Goal: Task Accomplishment & Management: Manage account settings

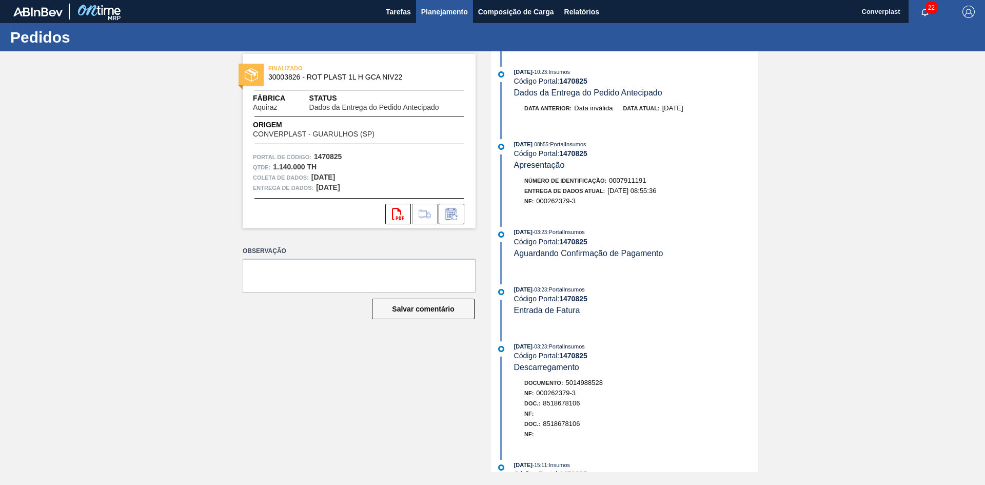
click at [442, 12] on font "Planejamento" at bounding box center [444, 12] width 47 height 8
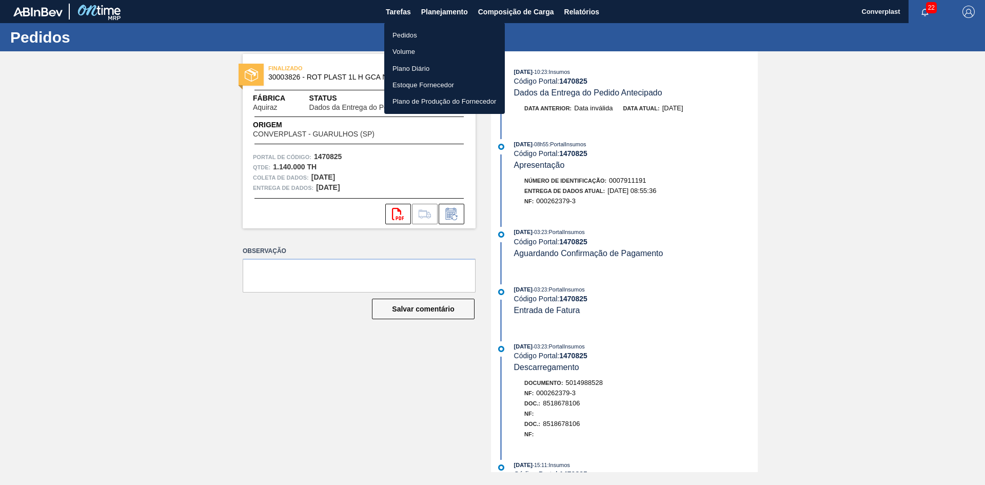
drag, startPoint x: 412, startPoint y: 33, endPoint x: 415, endPoint y: 29, distance: 5.5
click at [412, 34] on font "Pedidos" at bounding box center [404, 35] width 25 height 8
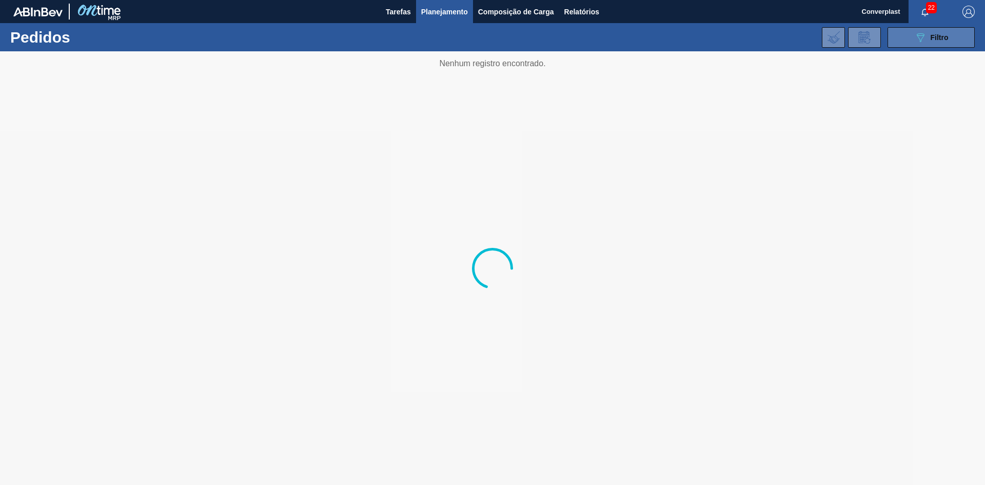
click at [953, 42] on button "089F7B8B-B2A5-4AFE-B5C0-19BA573D28AC Filtro" at bounding box center [930, 37] width 87 height 21
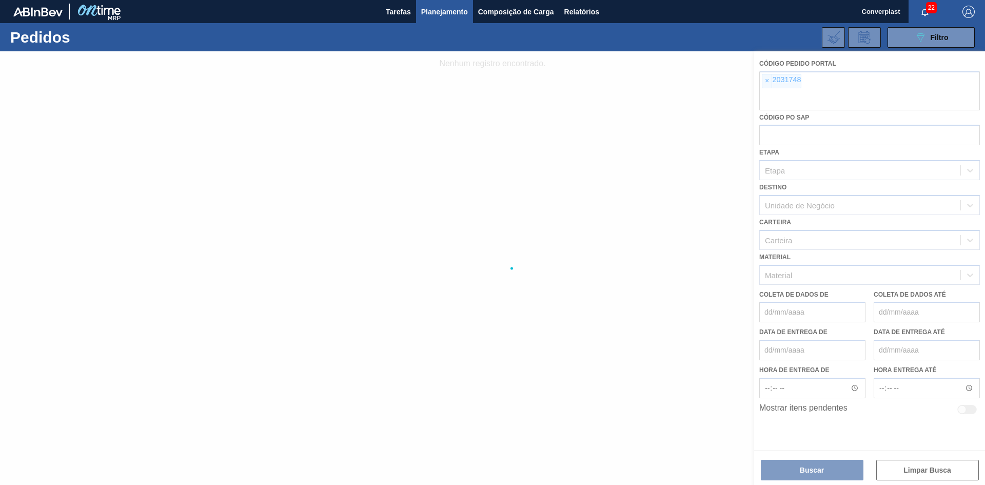
click at [767, 77] on div at bounding box center [492, 267] width 985 height 433
click at [764, 81] on div at bounding box center [492, 267] width 985 height 433
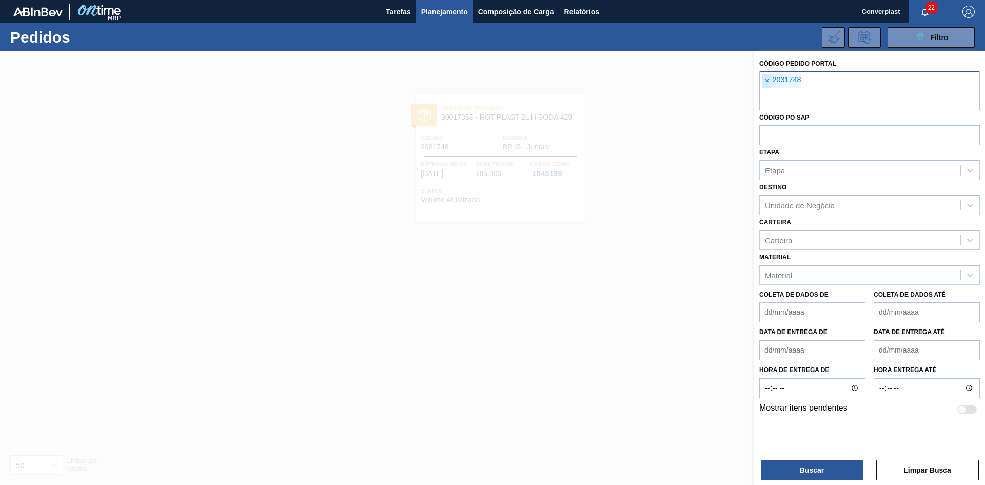
click at [768, 82] on font "×" at bounding box center [767, 80] width 4 height 8
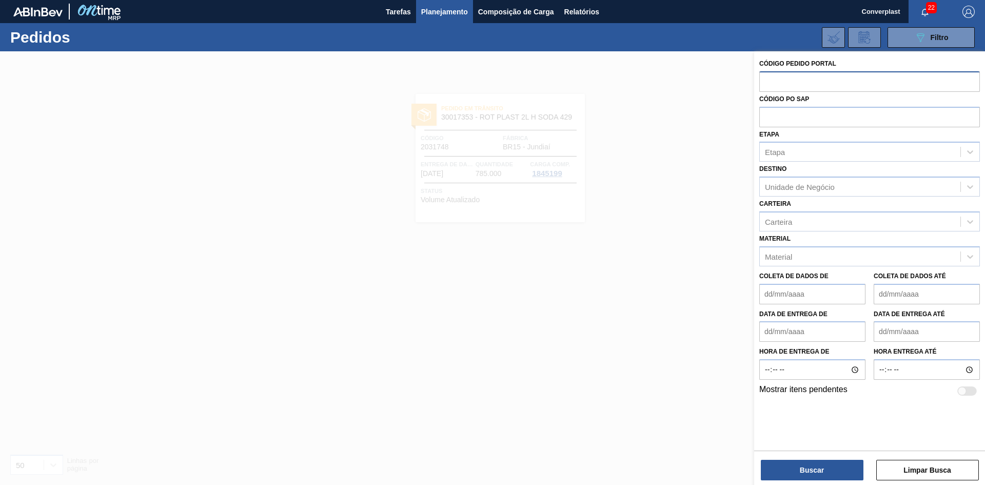
paste input "2048944"
type input "2048944"
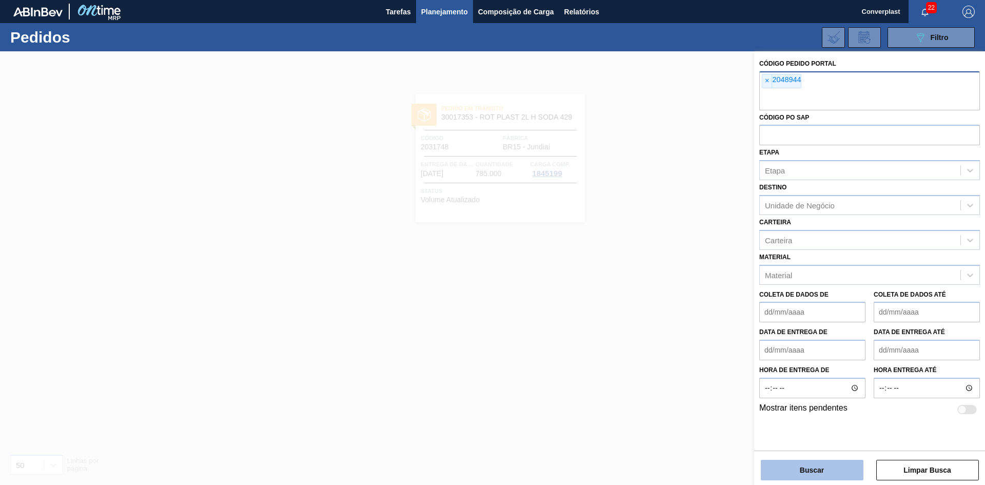
click at [800, 472] on font "Buscar" at bounding box center [812, 470] width 24 height 8
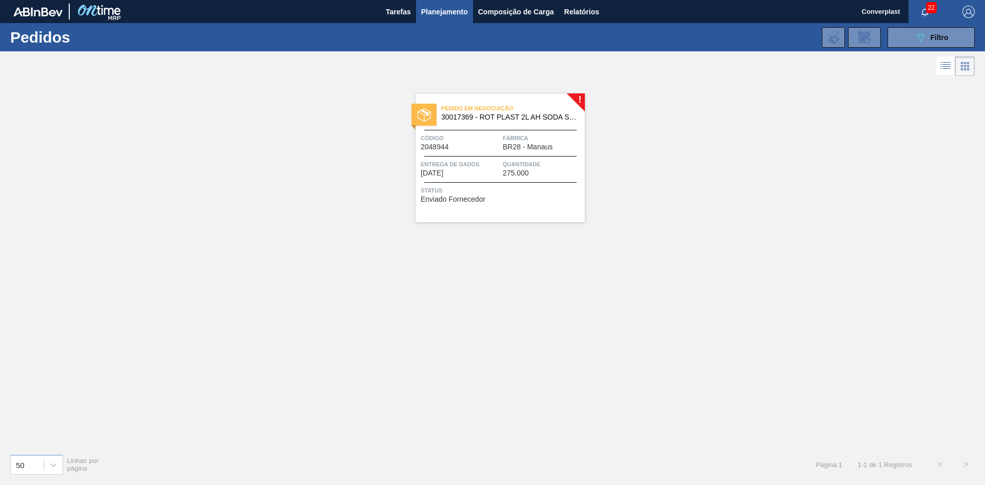
click at [428, 179] on div "Pedido em Negociação 30017369 - ROT PLAST 2L AH SODA SUFRAMA 429 Código 2048944…" at bounding box center [499, 158] width 169 height 128
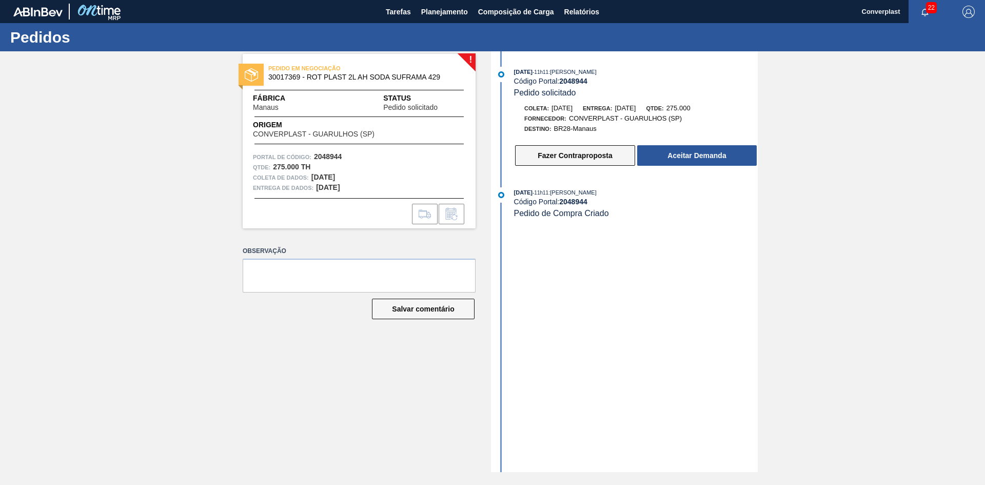
click at [551, 155] on font "Fazer Contraproposta" at bounding box center [575, 155] width 74 height 8
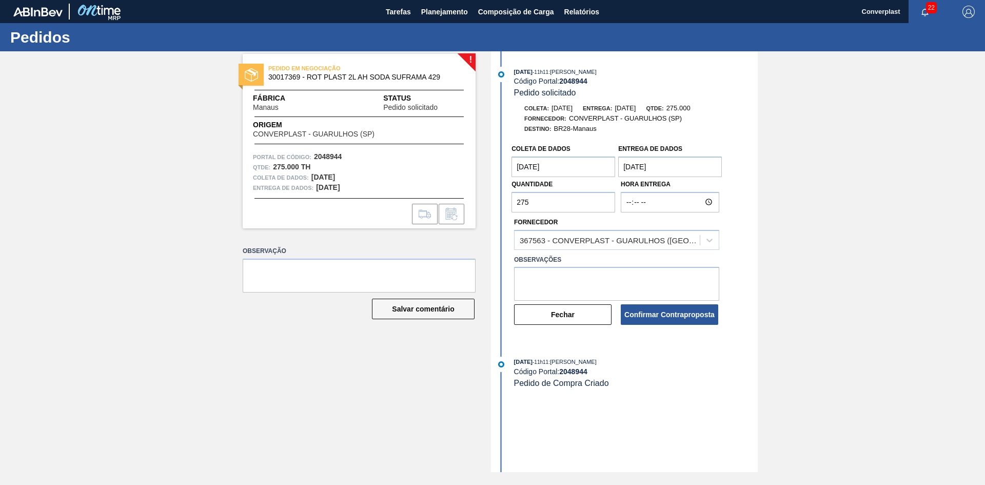
drag, startPoint x: 535, startPoint y: 195, endPoint x: 498, endPoint y: 196, distance: 36.9
click at [498, 196] on div "Coleta de dados [DATE] Entrega de dados [DATE] Quantidade 275 Hora Entrega Forn…" at bounding box center [625, 232] width 264 height 187
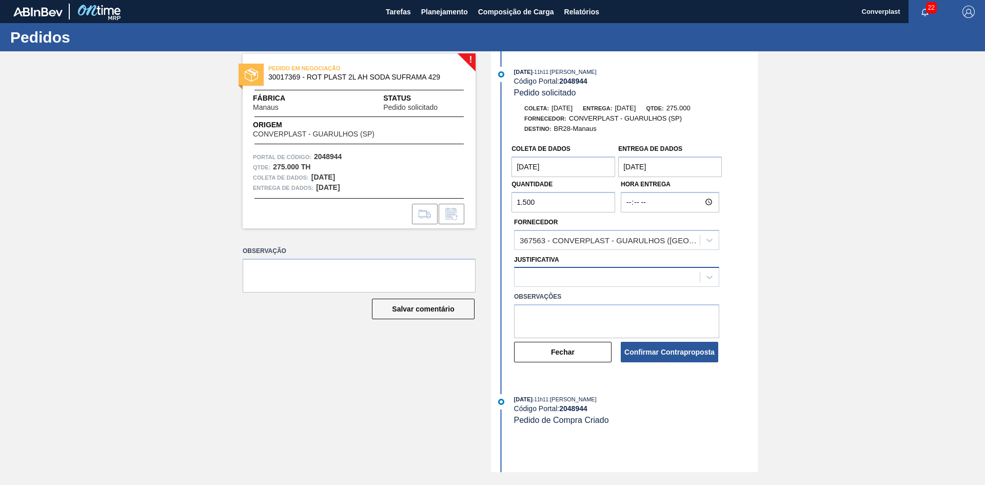
type input "1.500"
click at [529, 274] on div at bounding box center [606, 277] width 185 height 15
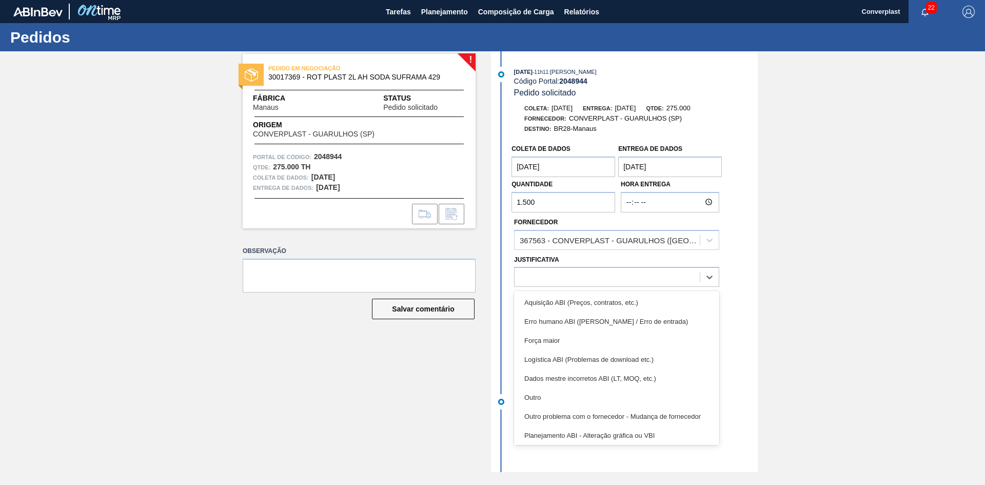
drag, startPoint x: 554, startPoint y: 400, endPoint x: 549, endPoint y: 383, distance: 18.3
click at [554, 400] on div "Outro" at bounding box center [616, 397] width 205 height 19
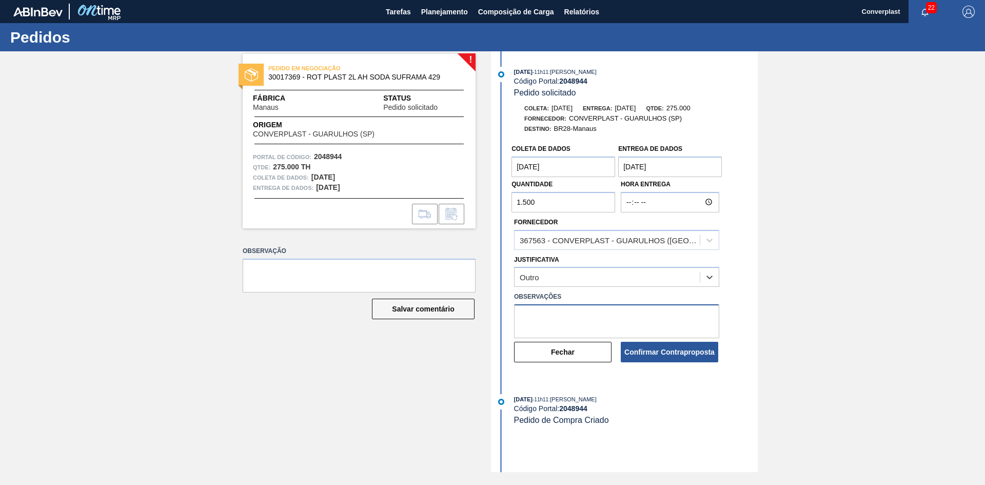
click at [559, 309] on textarea at bounding box center [616, 321] width 205 height 34
type textarea "ajuste qtde"
click at [541, 202] on input "1.500" at bounding box center [563, 202] width 104 height 21
click at [643, 347] on button "Confirmar Contraproposta" at bounding box center [669, 352] width 97 height 21
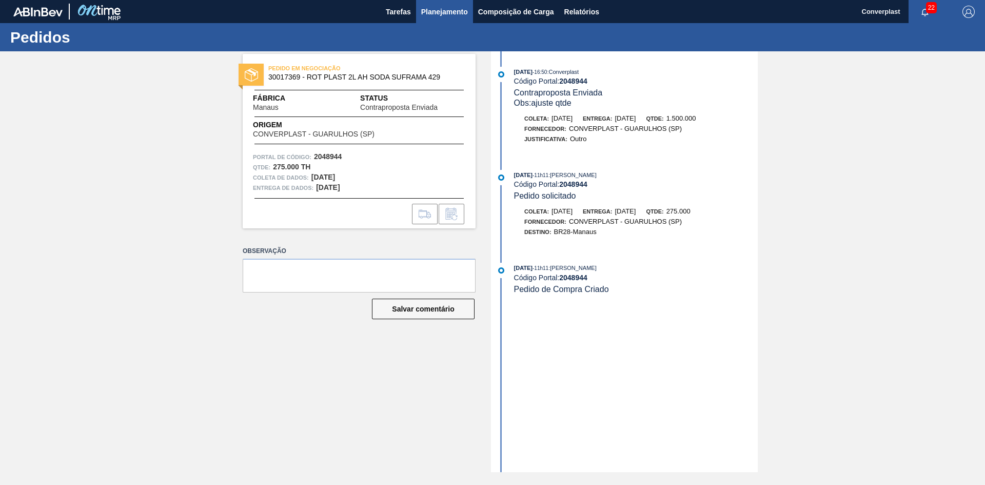
click at [439, 16] on font "Planejamento" at bounding box center [444, 12] width 47 height 12
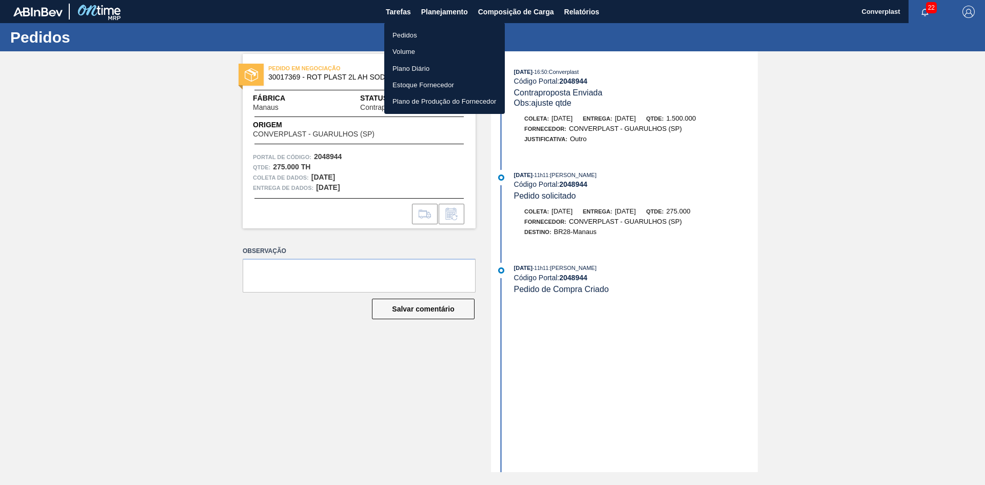
click at [417, 34] on font "Pedidos" at bounding box center [404, 35] width 25 height 8
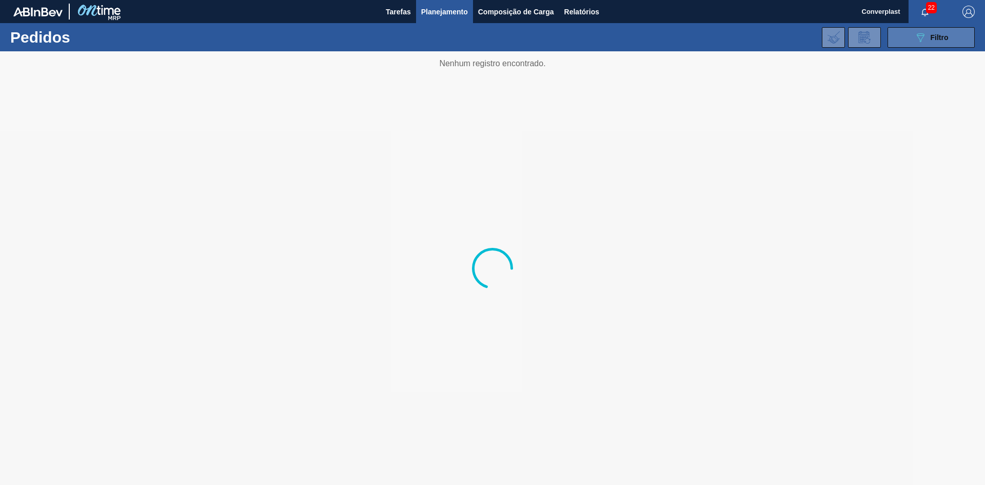
click at [917, 39] on icon "089F7B8B-B2A5-4AFE-B5C0-19BA573D28AC" at bounding box center [920, 37] width 12 height 12
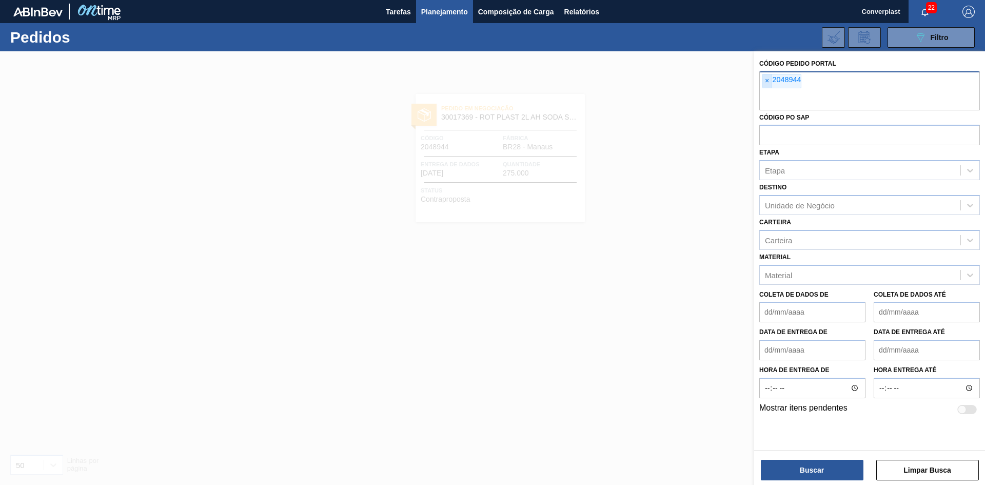
click at [768, 77] on font "×" at bounding box center [767, 80] width 4 height 8
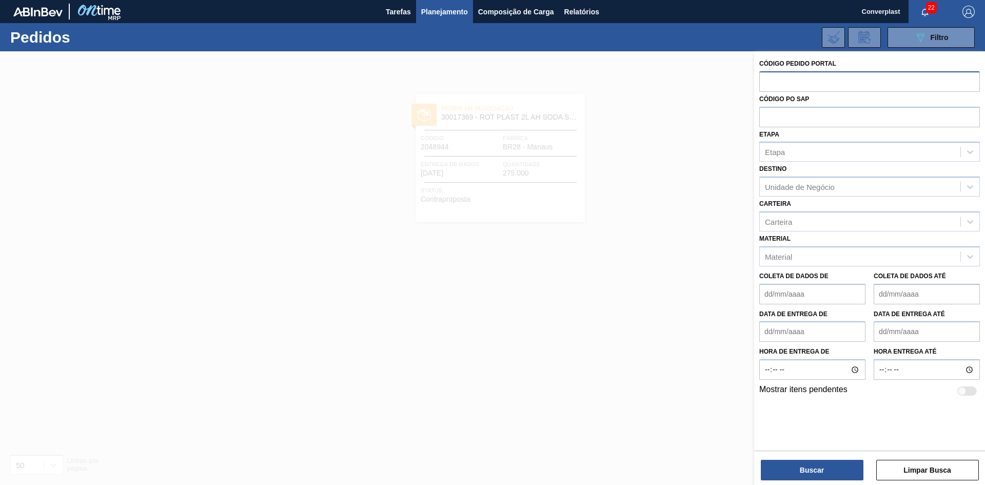
paste input "text"
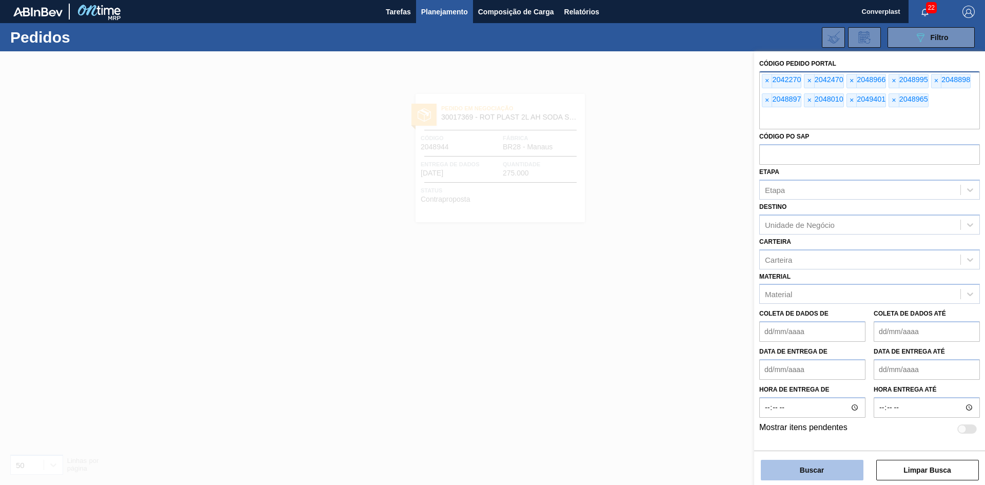
click at [781, 470] on button "Buscar" at bounding box center [812, 470] width 103 height 21
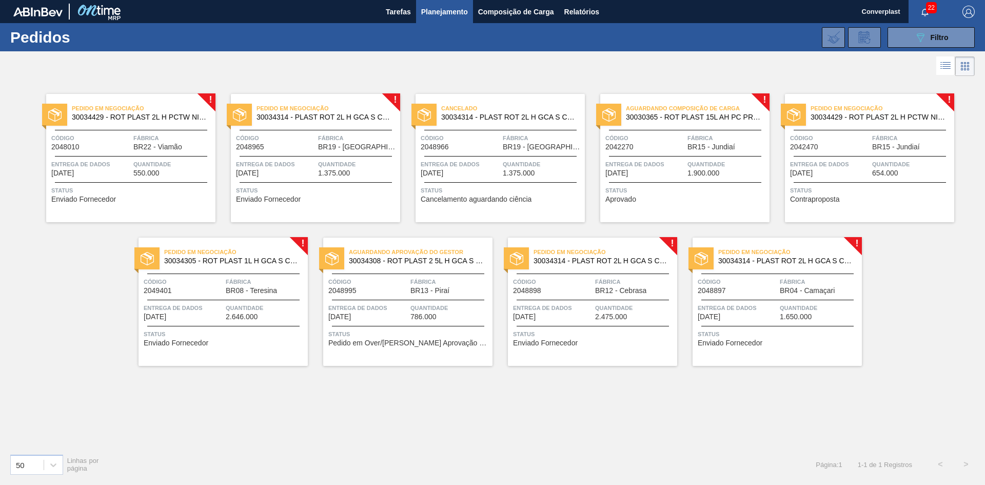
click at [113, 185] on span "Status" at bounding box center [132, 190] width 162 height 10
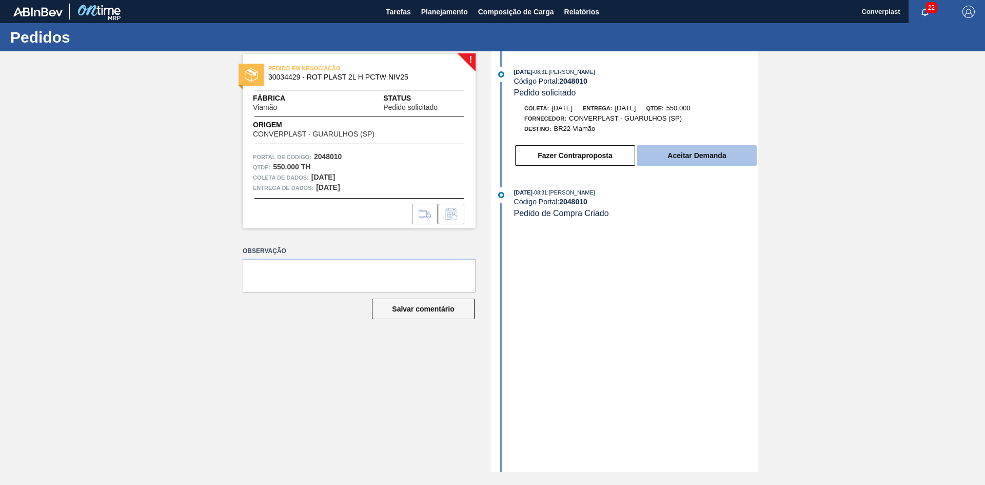
click at [666, 155] on button "Aceitar Demanda" at bounding box center [697, 155] width 120 height 21
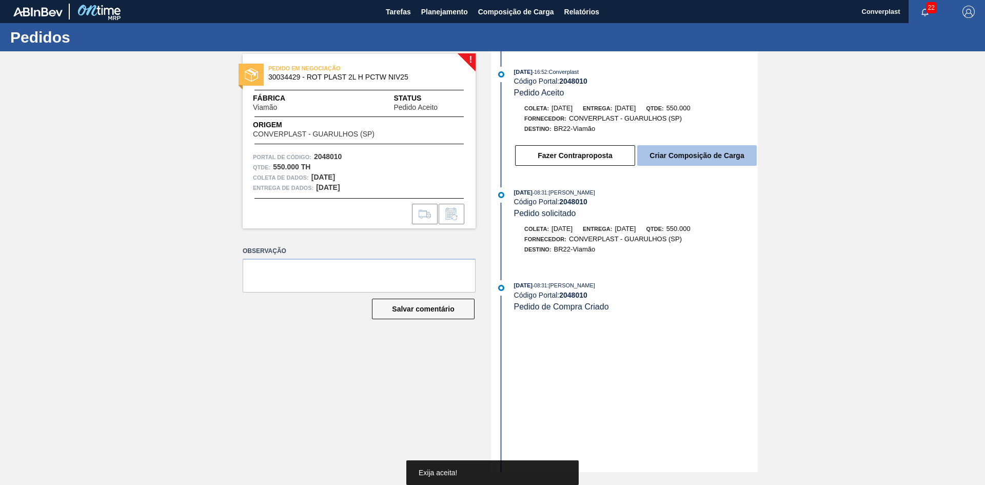
click at [709, 151] on button "Criar Composição de Carga" at bounding box center [697, 155] width 120 height 21
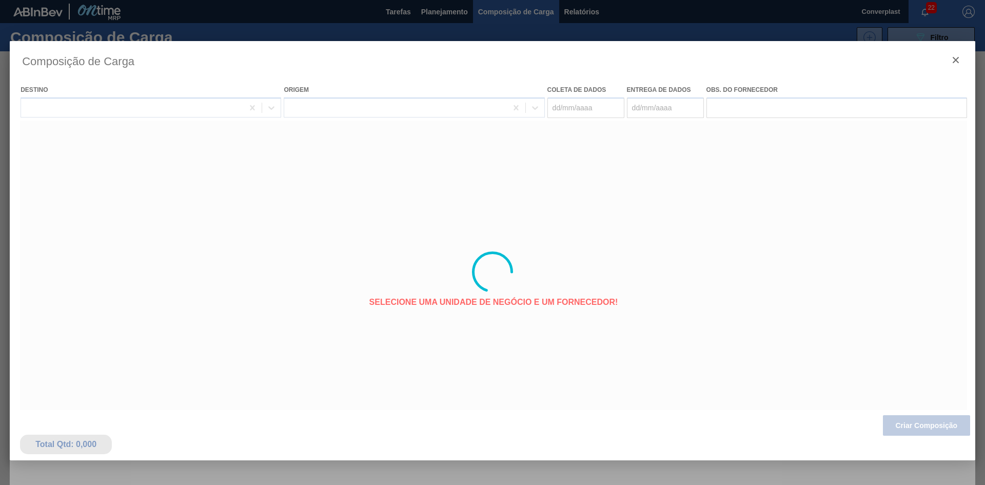
type coleta "[DATE]"
type Entrega "[DATE]"
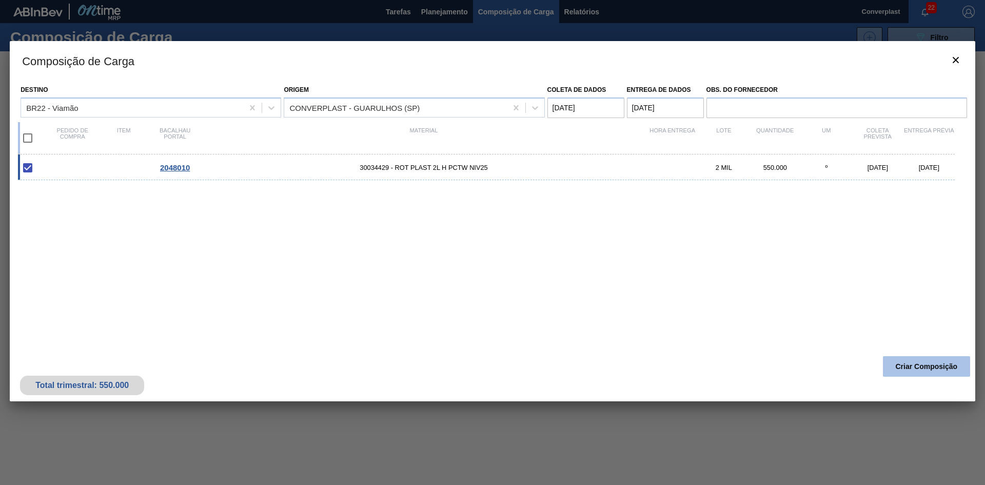
click at [911, 365] on font "Criar Composição" at bounding box center [927, 366] width 62 height 8
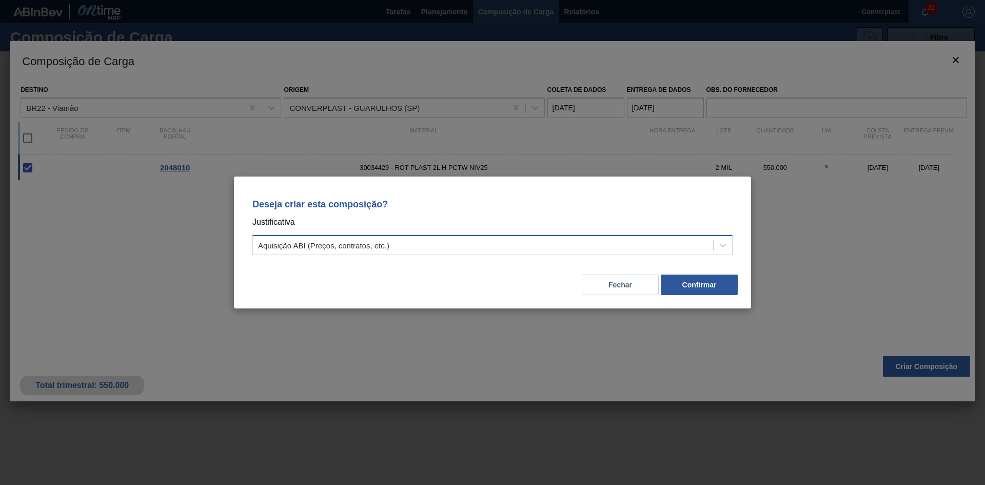
click at [498, 244] on div "Aquisição ABI (Preços, contratos, etc.)" at bounding box center [483, 245] width 460 height 15
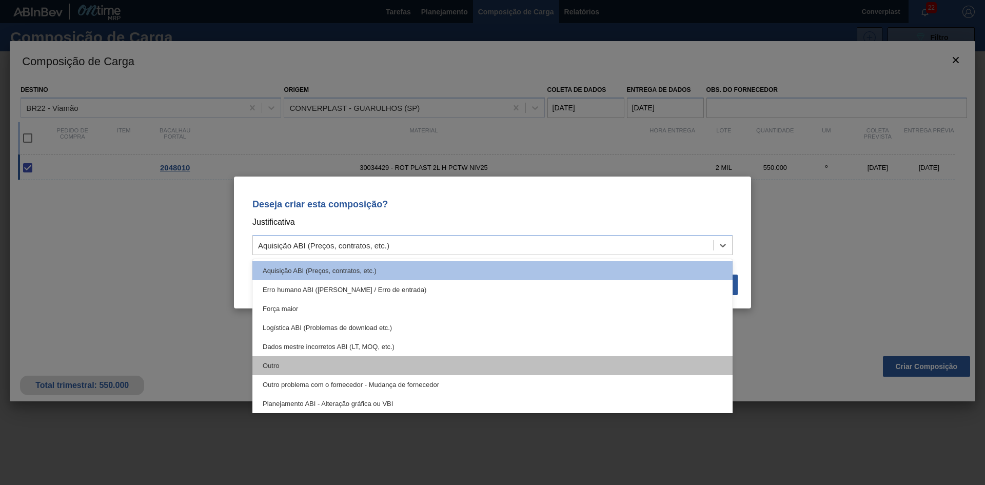
click at [407, 367] on div "Outro" at bounding box center [492, 365] width 480 height 19
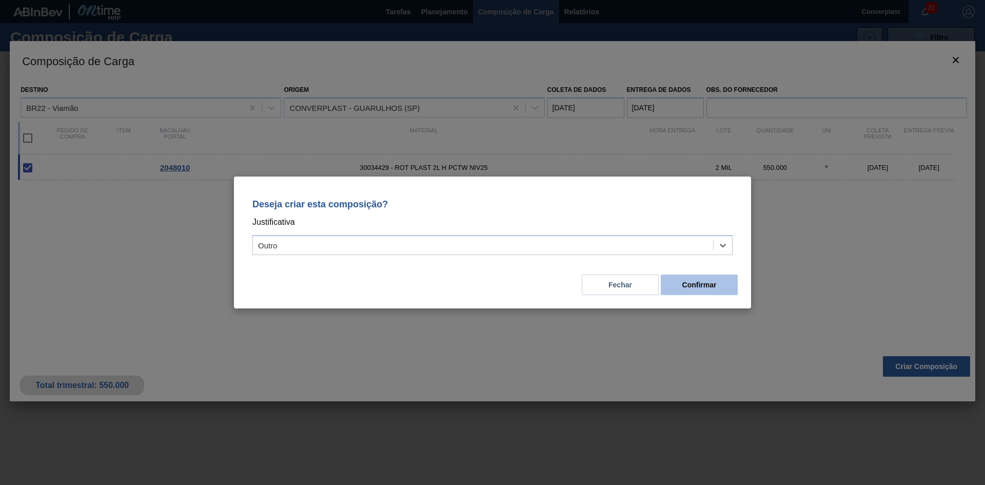
click at [683, 288] on font "Confirmar" at bounding box center [699, 285] width 34 height 8
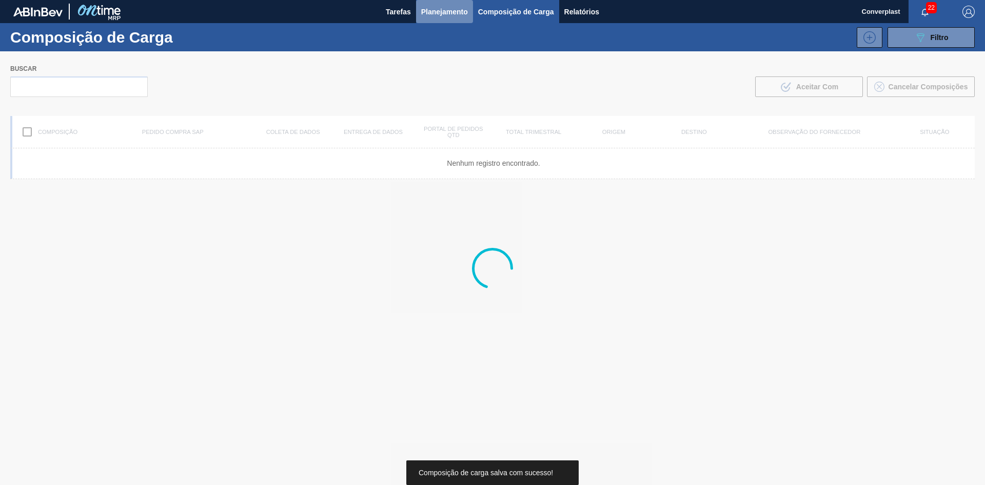
click at [431, 14] on font "Planejamento" at bounding box center [444, 12] width 47 height 8
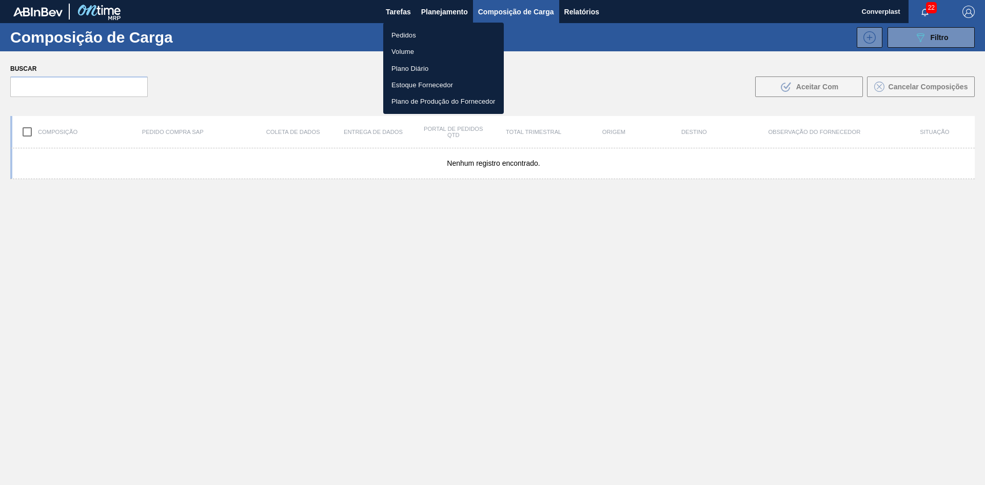
click at [421, 28] on li "Pedidos" at bounding box center [443, 35] width 121 height 16
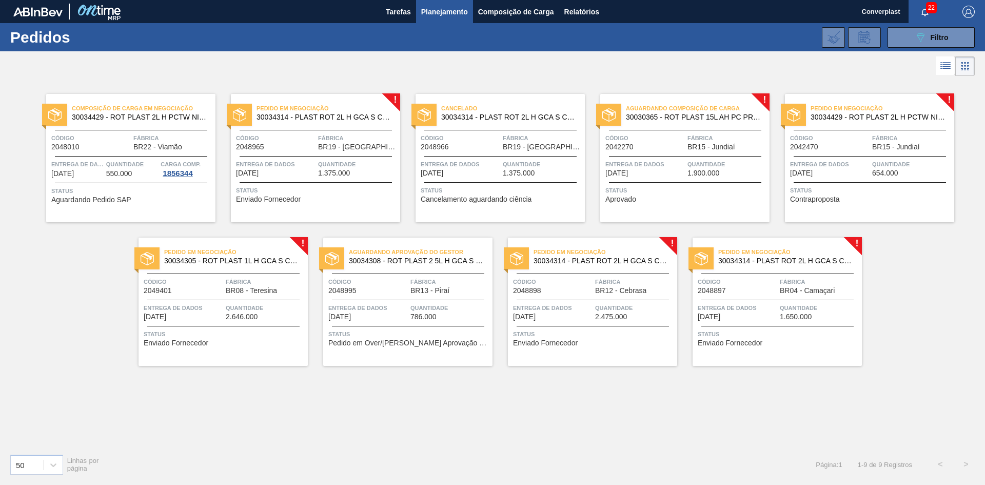
click at [305, 189] on span "Status" at bounding box center [317, 190] width 162 height 10
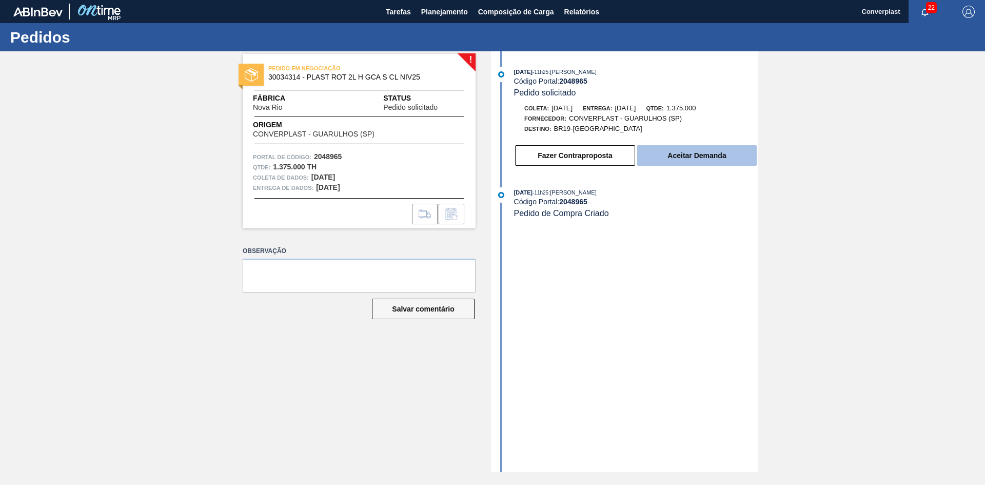
click at [665, 148] on button "Aceitar Demanda" at bounding box center [697, 155] width 120 height 21
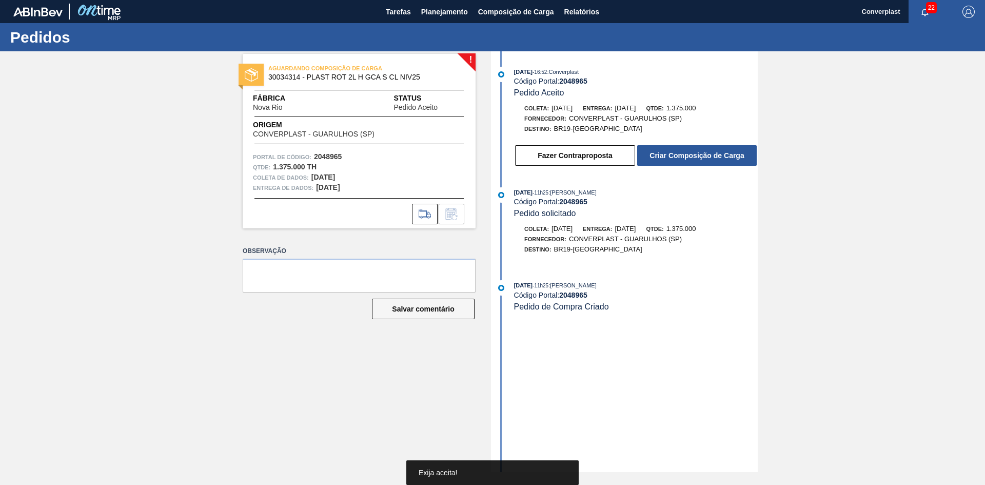
click at [673, 148] on button "Criar Composição de Carga" at bounding box center [697, 155] width 120 height 21
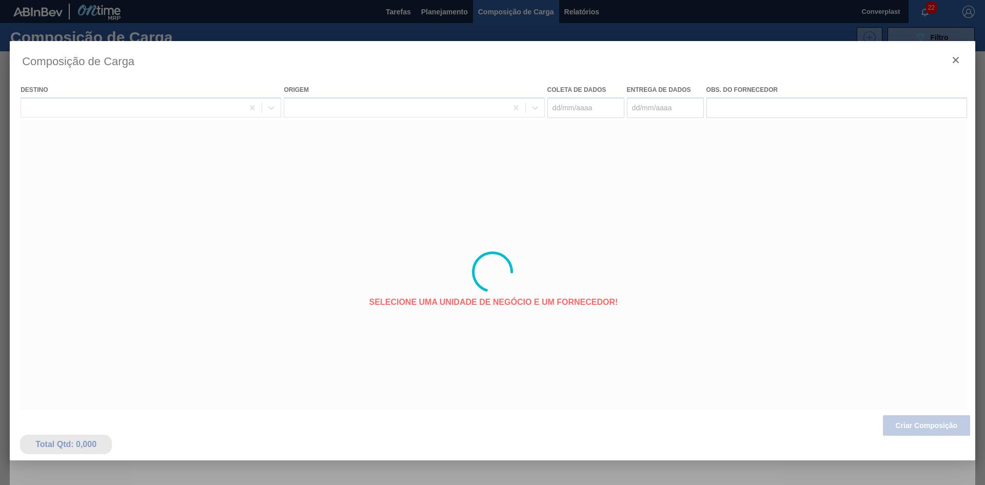
type coleta "[DATE]"
type Entrega "[DATE]"
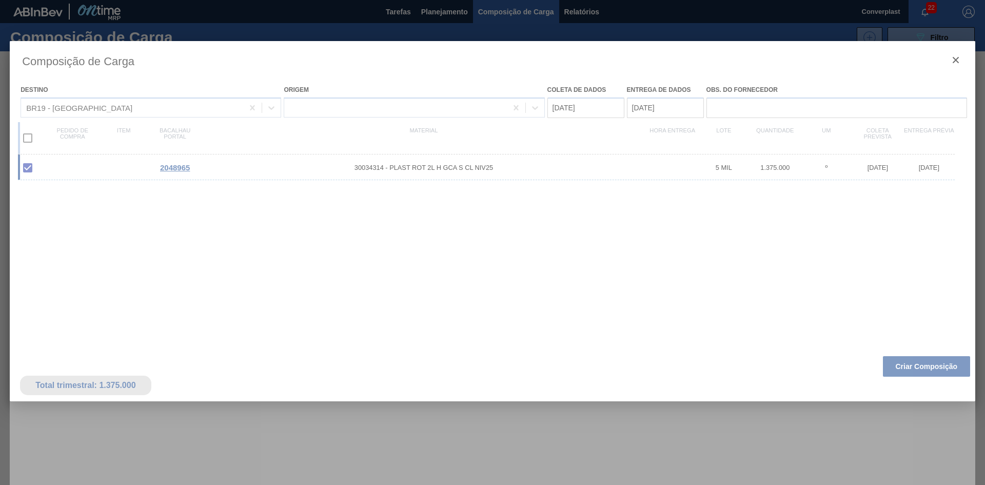
click at [910, 369] on div at bounding box center [492, 272] width 965 height 462
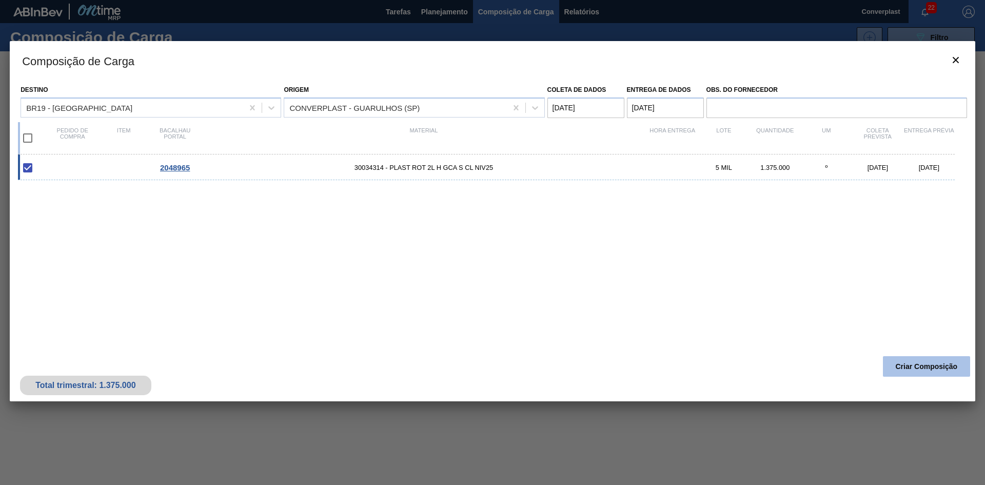
click at [905, 362] on font "Criar Composição" at bounding box center [927, 366] width 62 height 8
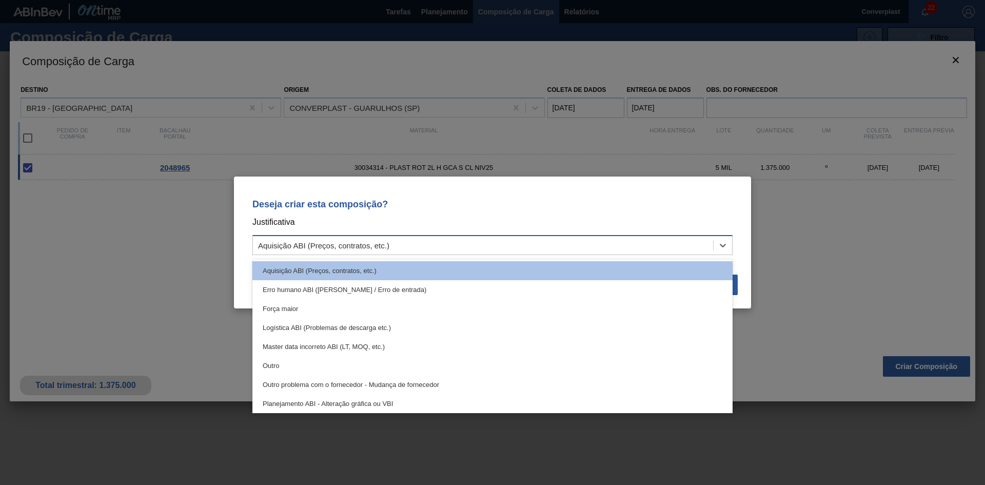
click at [377, 244] on font "Aquisição ABI (Preços, contratos, etc.)" at bounding box center [323, 245] width 131 height 9
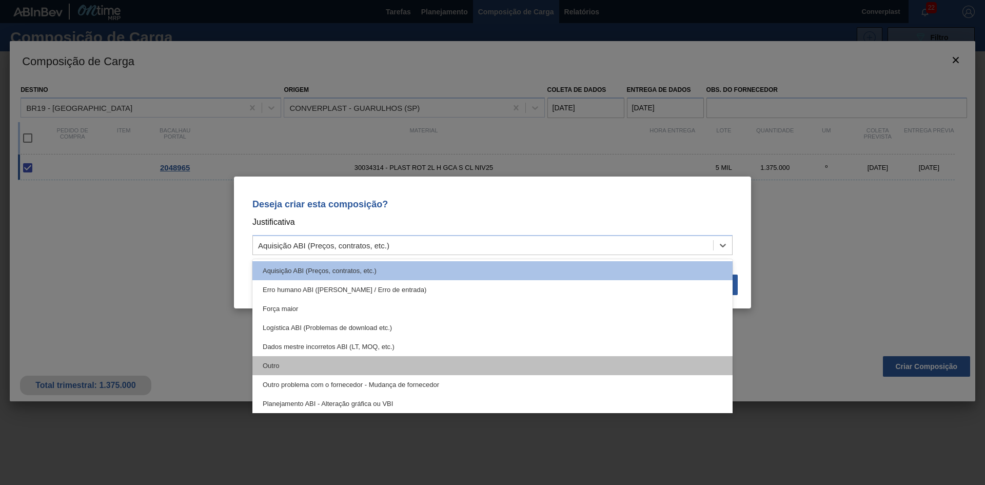
click at [353, 362] on div "Outro" at bounding box center [492, 365] width 480 height 19
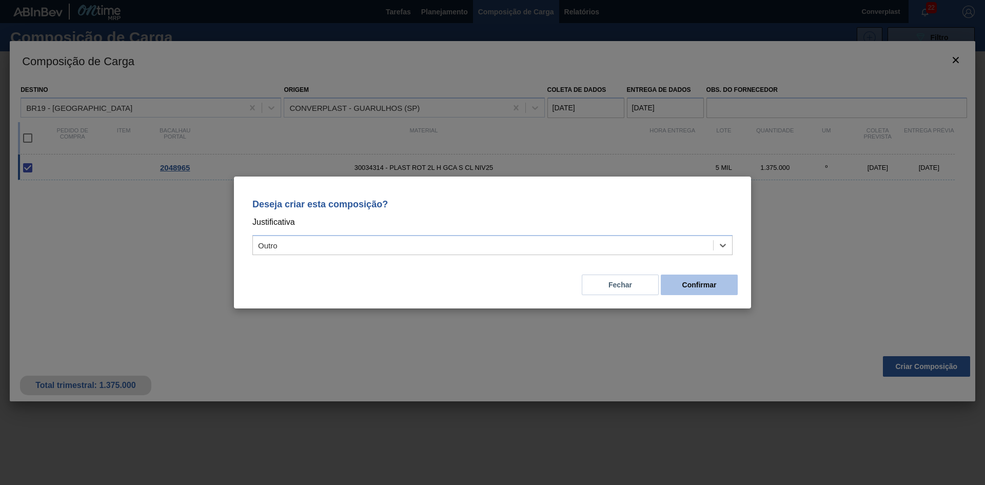
click at [692, 280] on button "Confirmar" at bounding box center [699, 284] width 77 height 21
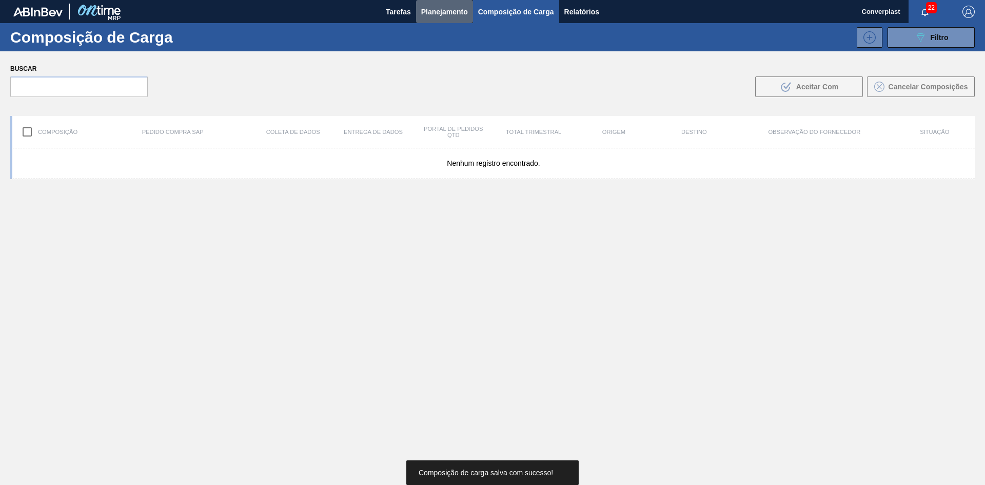
click at [449, 12] on font "Planejamento" at bounding box center [444, 12] width 47 height 8
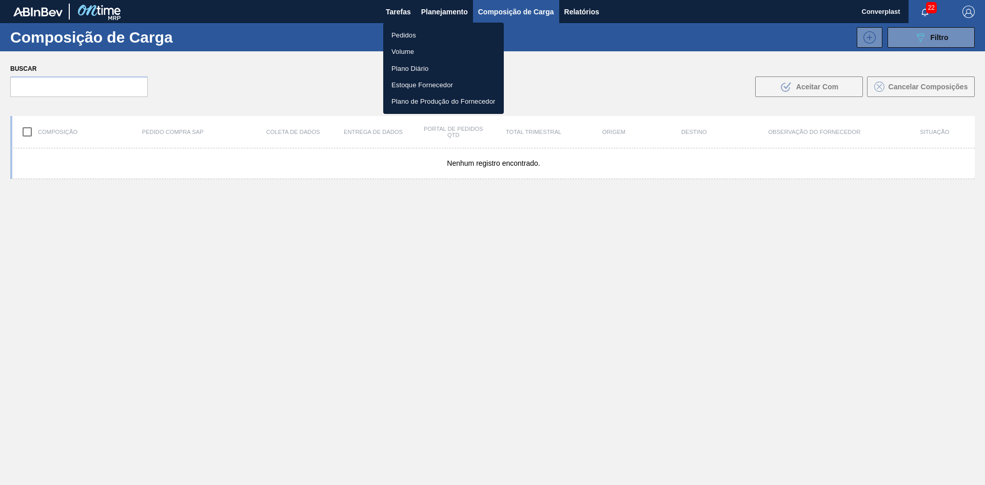
click at [432, 35] on li "Pedidos" at bounding box center [443, 35] width 121 height 16
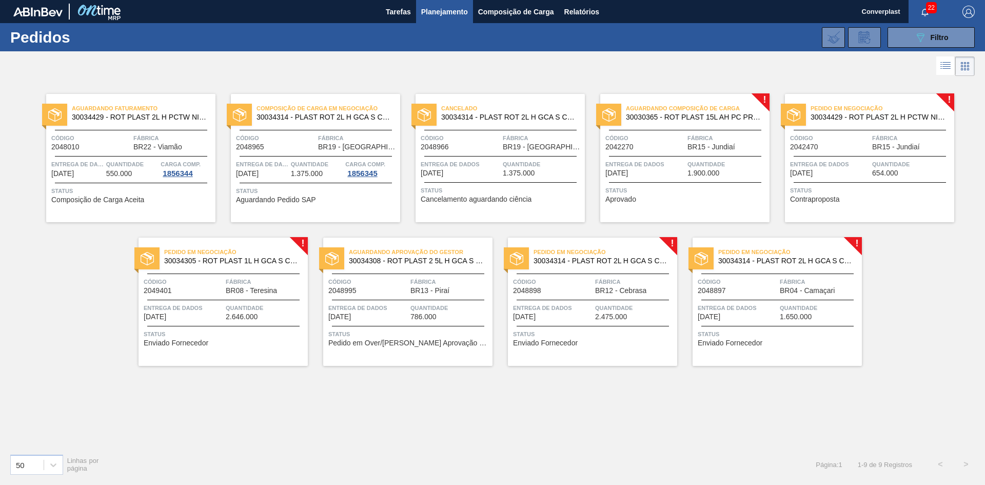
click at [373, 69] on div at bounding box center [492, 66] width 985 height 25
click at [655, 165] on font "Entrega de dados" at bounding box center [634, 164] width 59 height 6
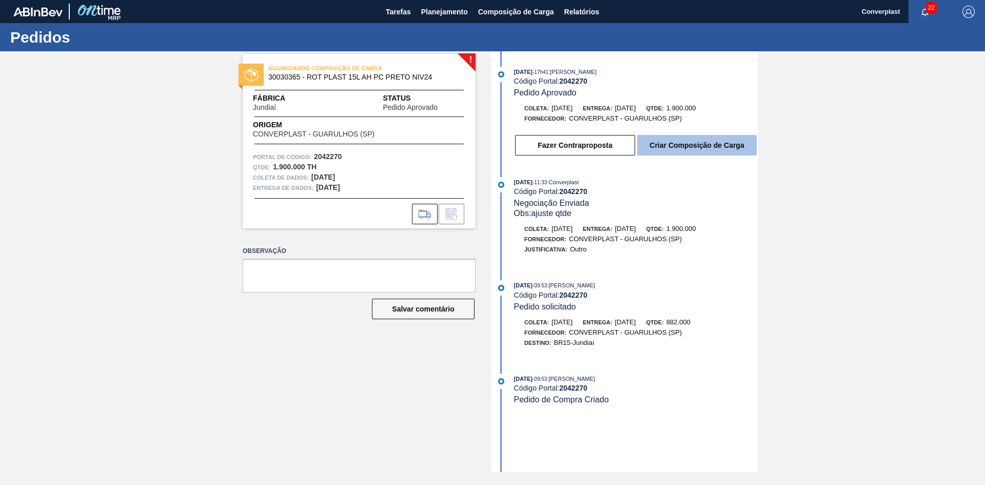
click at [672, 144] on font "Criar Composição de Carga" at bounding box center [696, 145] width 94 height 8
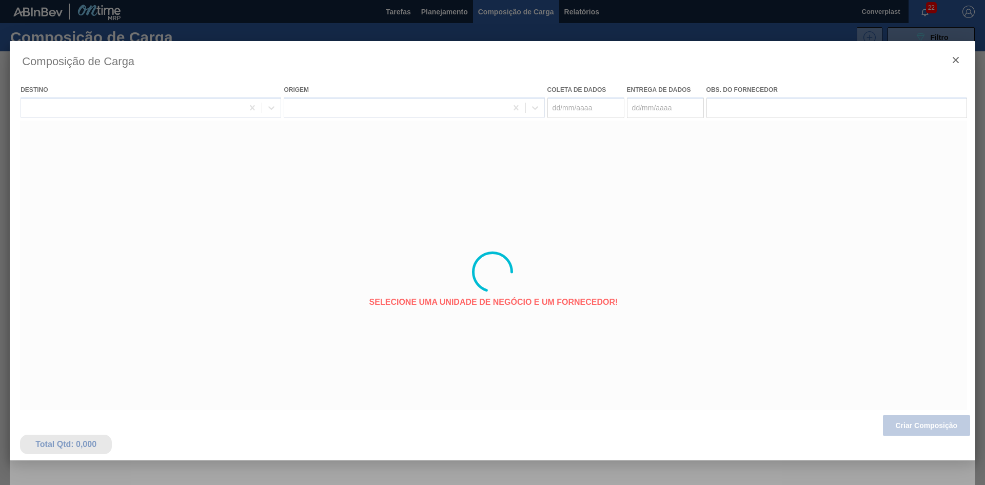
type coleta "[DATE]"
type Entrega "[DATE]"
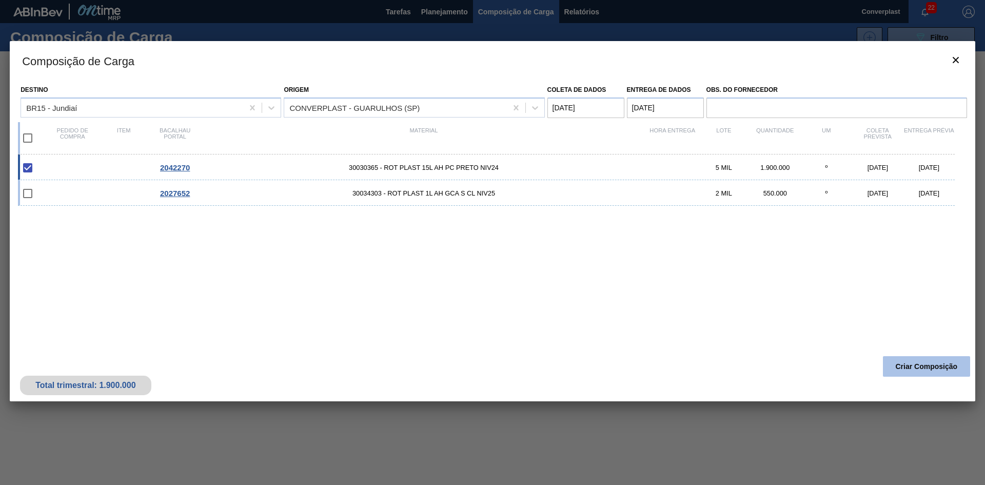
click at [922, 367] on font "Criar Composição" at bounding box center [927, 366] width 62 height 8
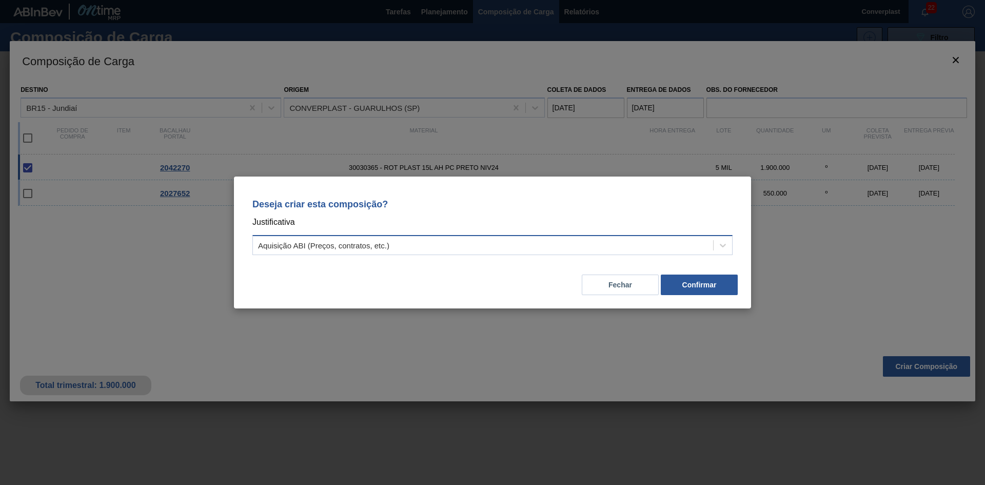
click at [551, 248] on div "Aquisição ABI (Preços, contratos, etc.)" at bounding box center [483, 245] width 460 height 15
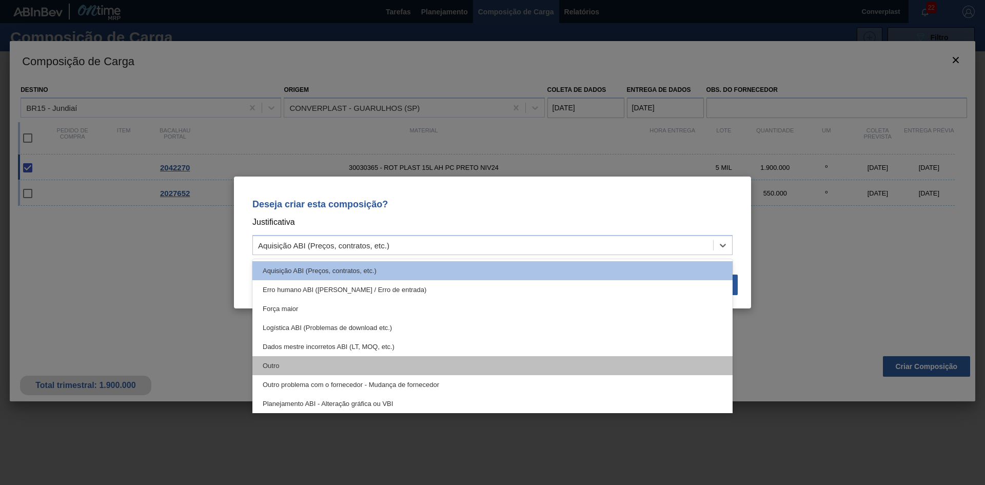
click at [394, 370] on div "Outro" at bounding box center [492, 365] width 480 height 19
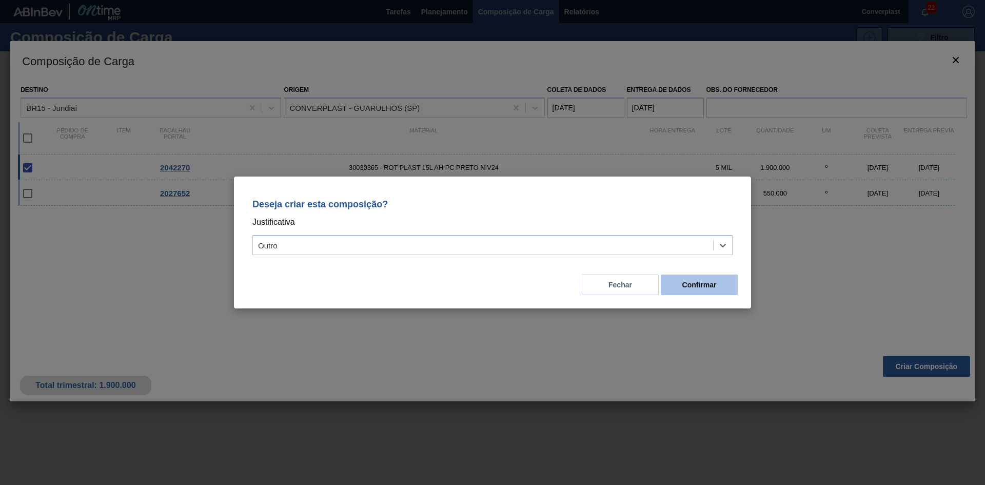
click at [689, 286] on font "Confirmar" at bounding box center [699, 285] width 34 height 8
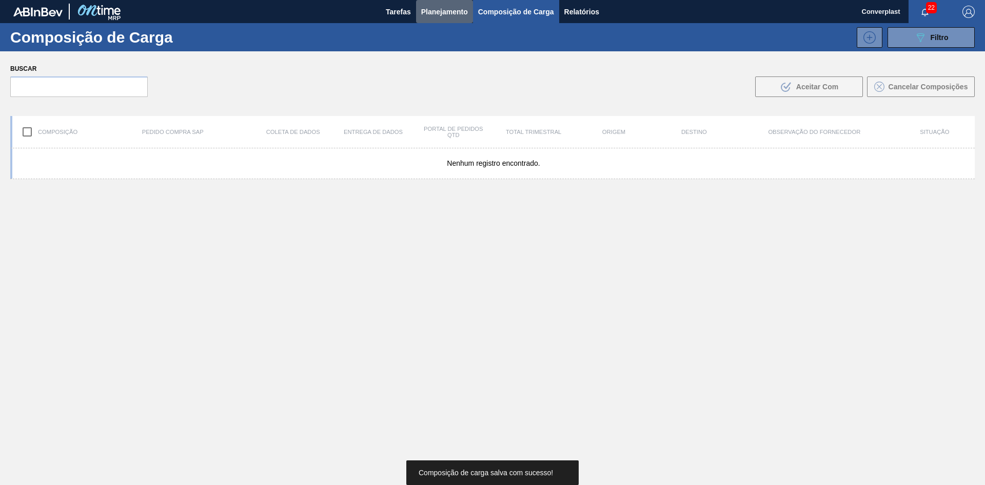
click at [429, 9] on font "Planejamento" at bounding box center [444, 12] width 47 height 8
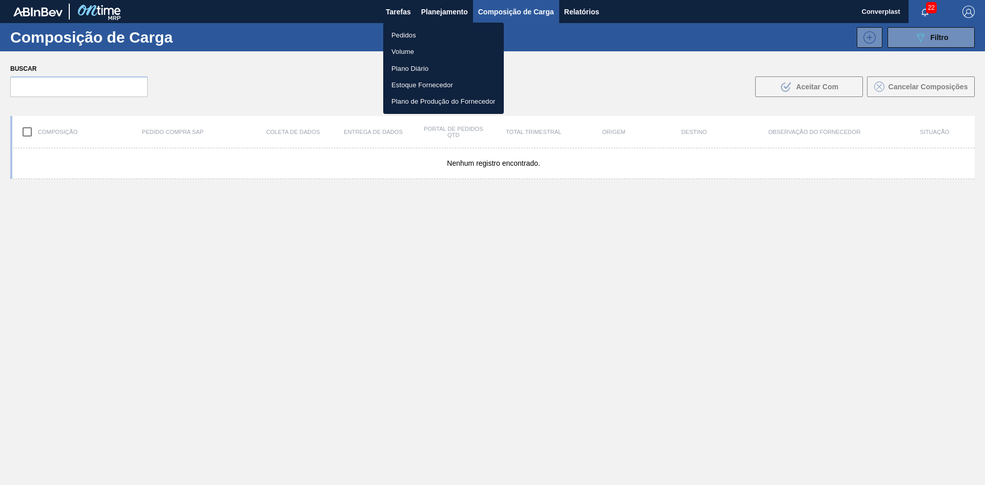
click at [407, 35] on font "Pedidos" at bounding box center [403, 35] width 25 height 8
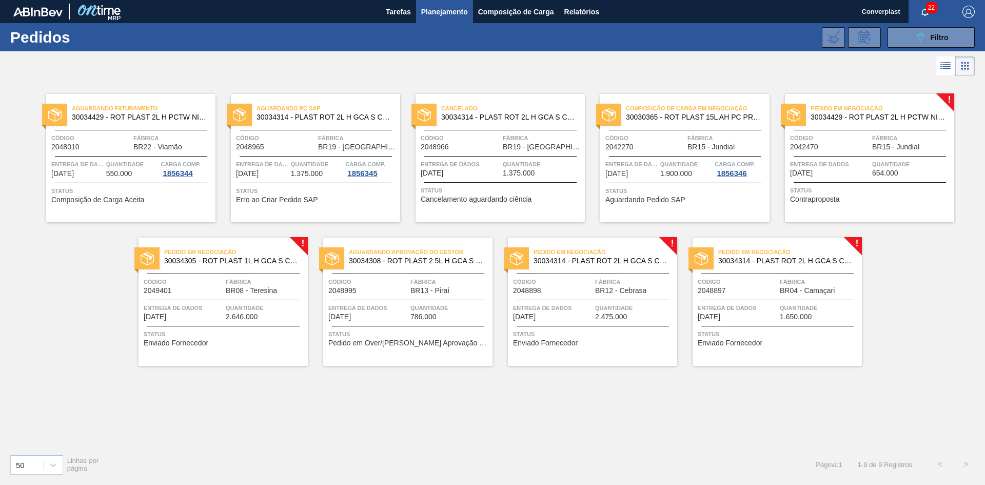
click at [839, 203] on font "Contraproposta" at bounding box center [815, 199] width 50 height 8
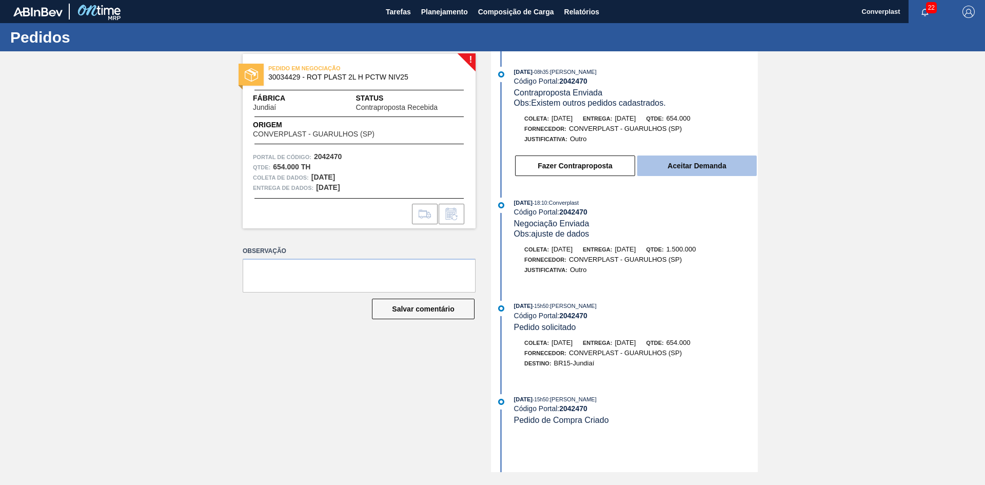
click at [717, 158] on button "Aceitar Demanda" at bounding box center [697, 165] width 120 height 21
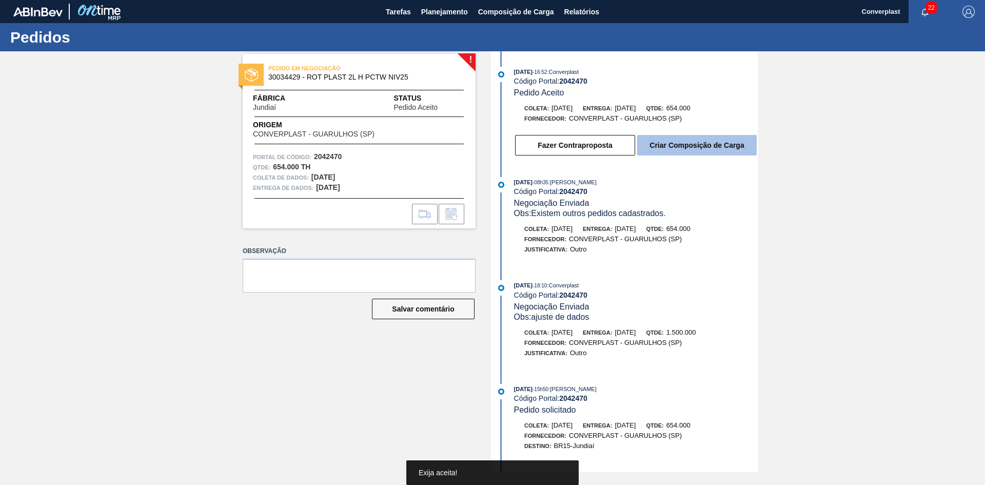
click at [730, 147] on font "Criar Composição de Carga" at bounding box center [696, 145] width 94 height 8
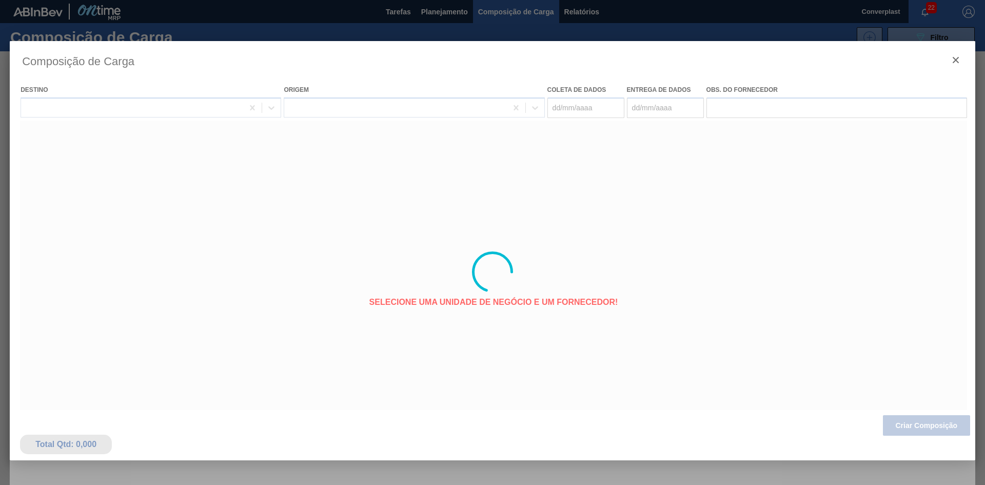
type coleta "[DATE]"
type Entrega "[DATE]"
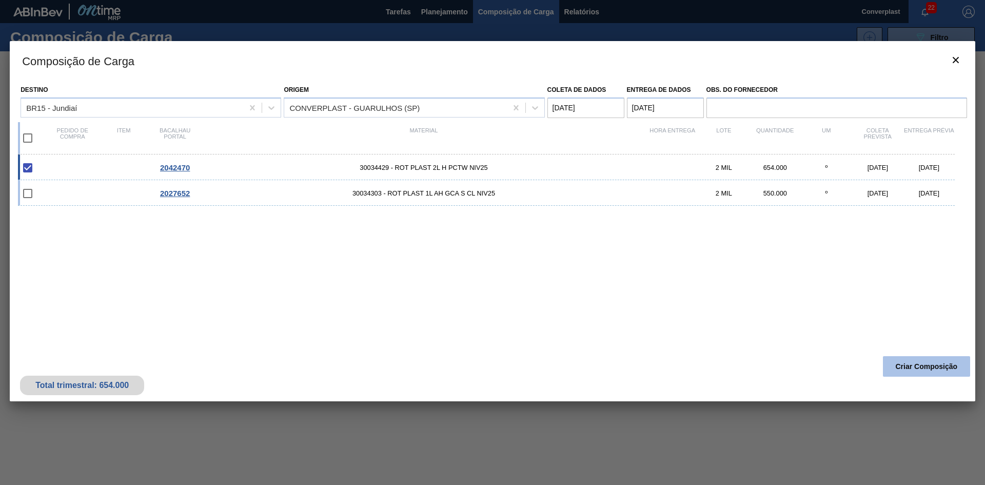
click at [907, 365] on font "Criar Composição" at bounding box center [927, 366] width 62 height 8
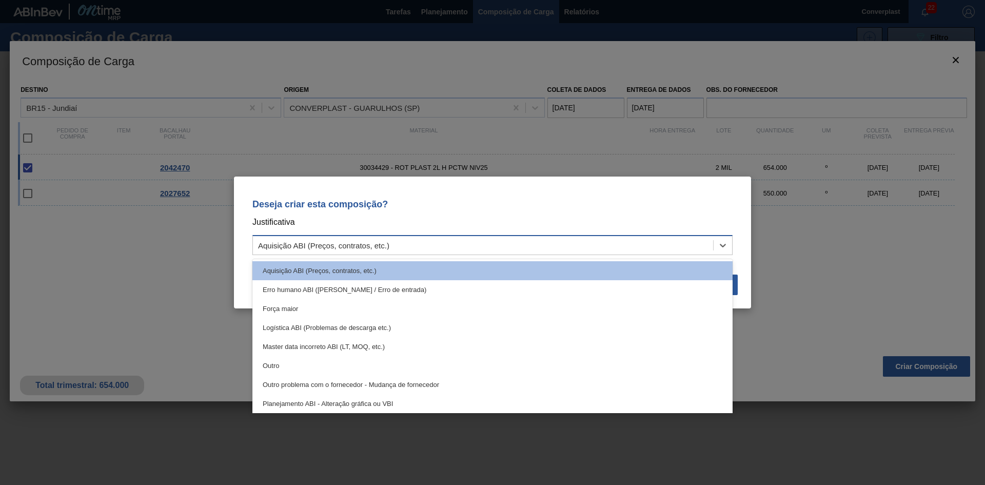
click at [403, 242] on div "Aquisição ABI (Preços, contratos, etc.)" at bounding box center [483, 245] width 460 height 15
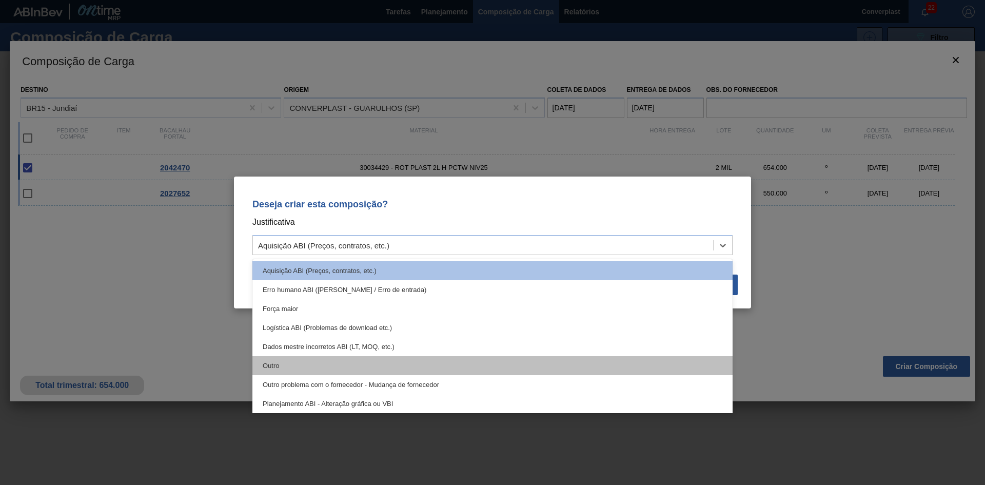
click at [341, 368] on div "Outro" at bounding box center [492, 365] width 480 height 19
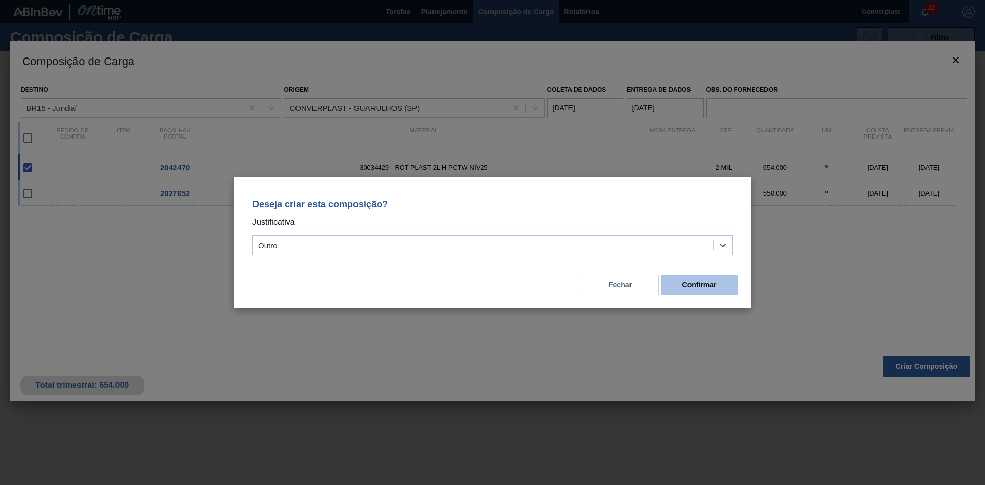
click at [701, 290] on button "Confirmar" at bounding box center [699, 284] width 77 height 21
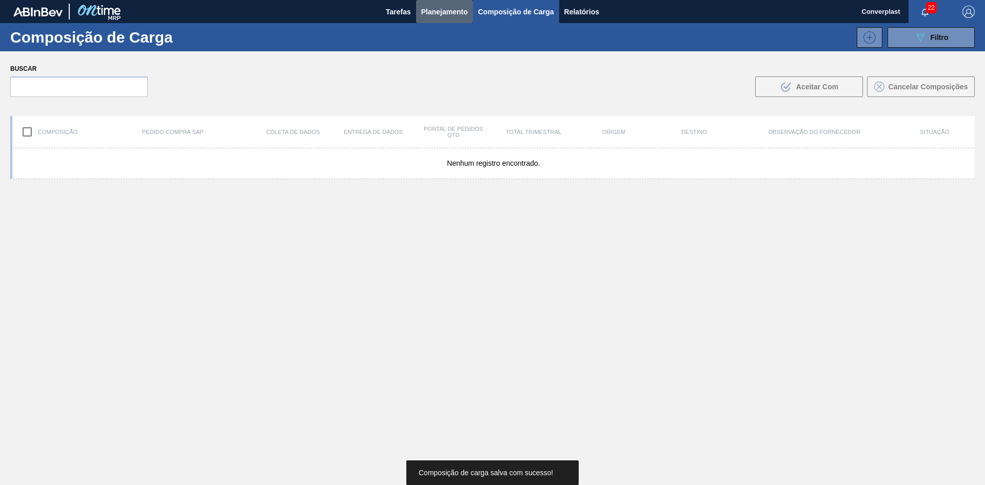
click at [432, 9] on font "Planejamento" at bounding box center [444, 12] width 47 height 8
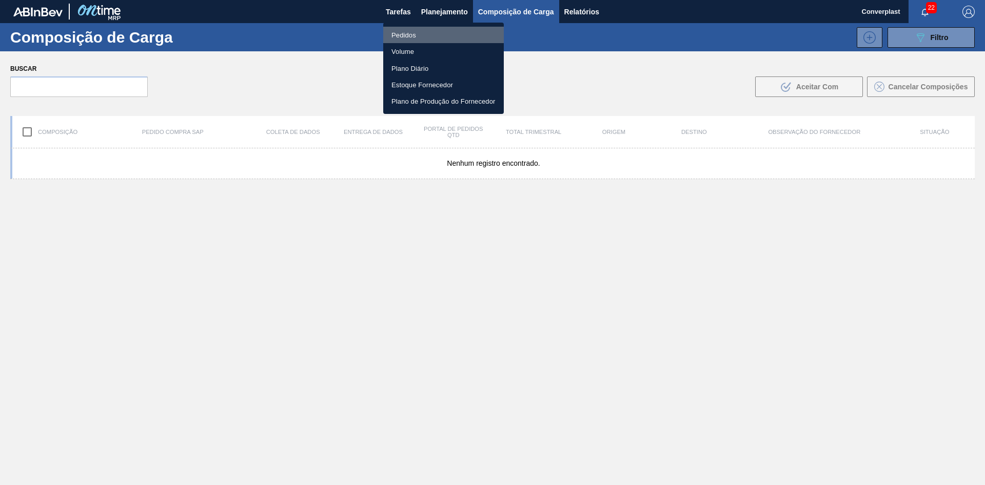
click at [406, 30] on font "Pedidos" at bounding box center [403, 35] width 25 height 10
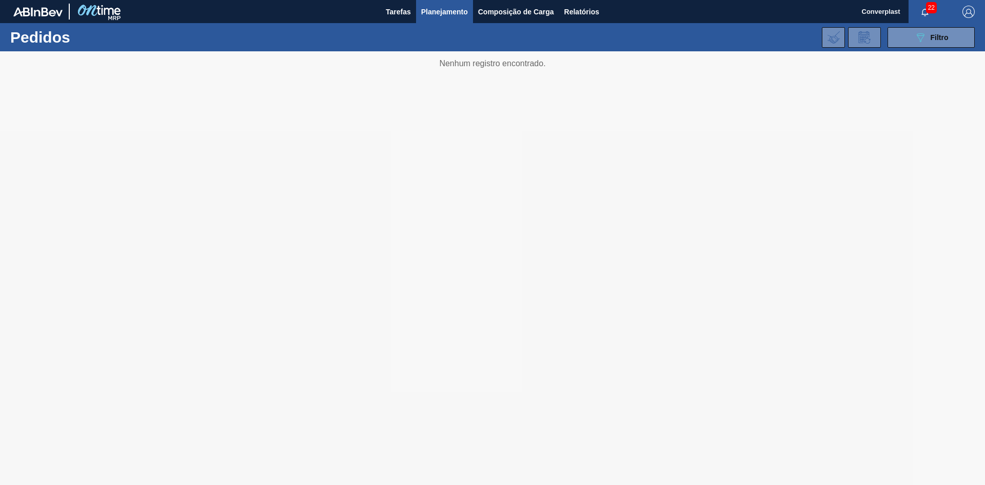
click at [376, 177] on div at bounding box center [492, 267] width 985 height 433
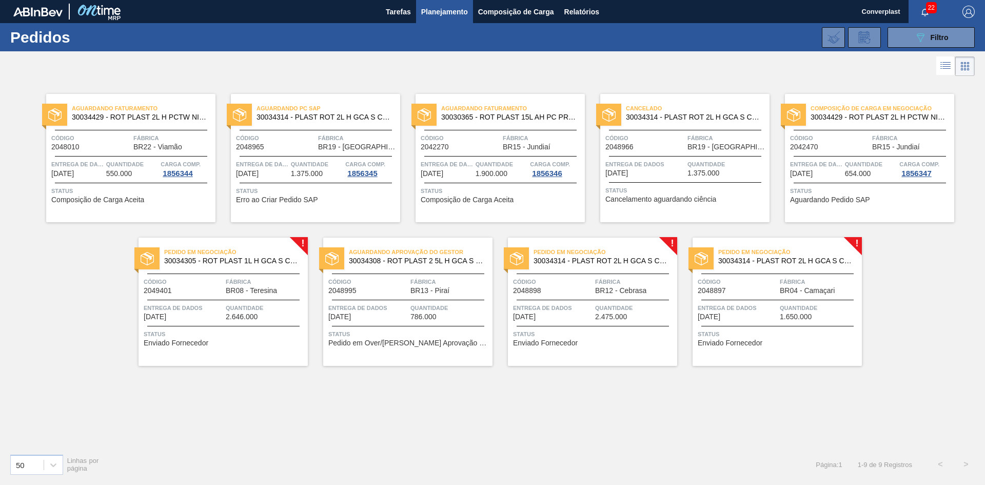
click at [189, 335] on span "Status" at bounding box center [225, 334] width 162 height 10
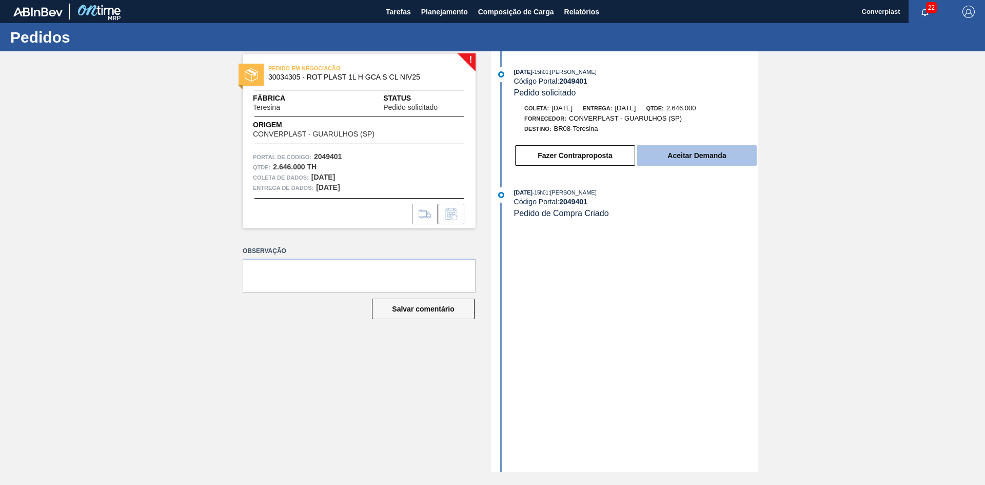
click at [681, 149] on button "Aceitar Demanda" at bounding box center [697, 155] width 120 height 21
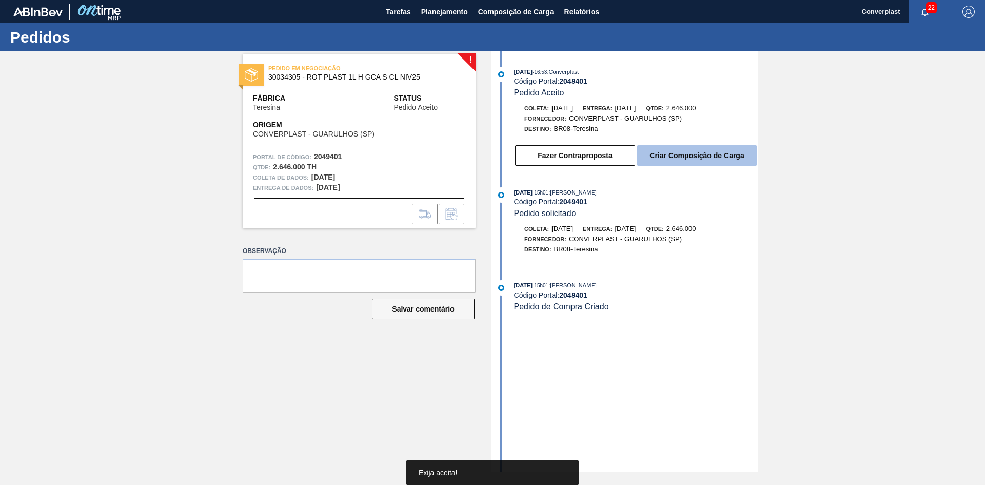
click at [682, 156] on font "Criar Composição de Carga" at bounding box center [696, 155] width 94 height 8
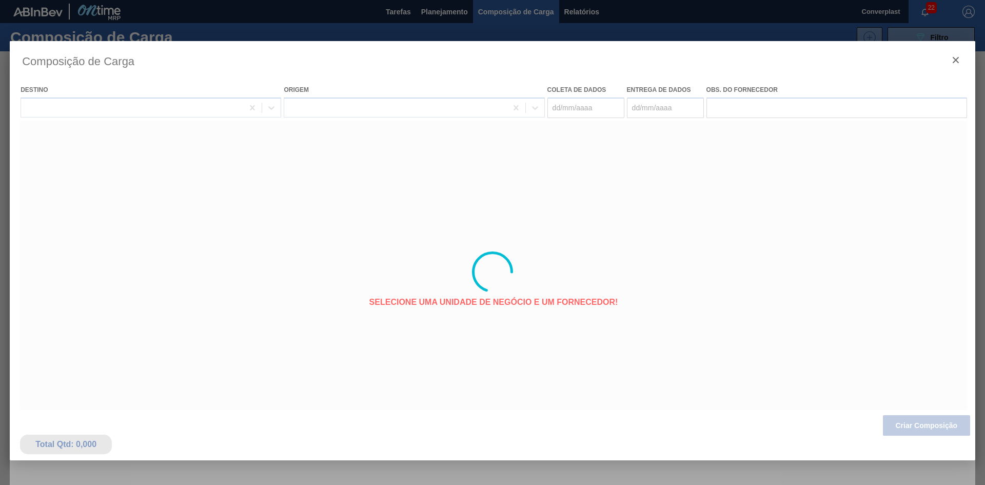
type coleta "[DATE]"
type Entrega "[DATE]"
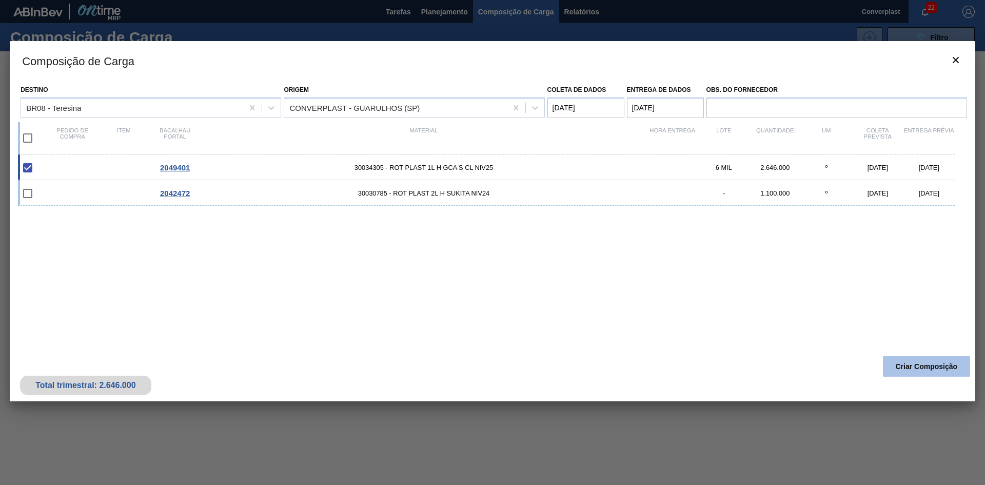
click at [928, 367] on font "Criar Composição" at bounding box center [927, 366] width 62 height 8
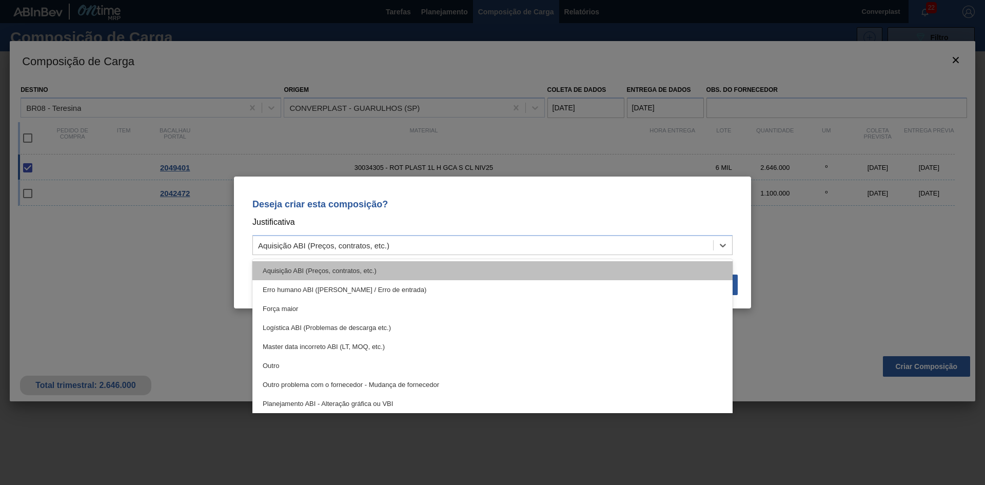
drag, startPoint x: 470, startPoint y: 243, endPoint x: 447, endPoint y: 280, distance: 43.4
click at [470, 243] on div "Aquisição ABI (Preços, contratos, etc.)" at bounding box center [483, 245] width 460 height 15
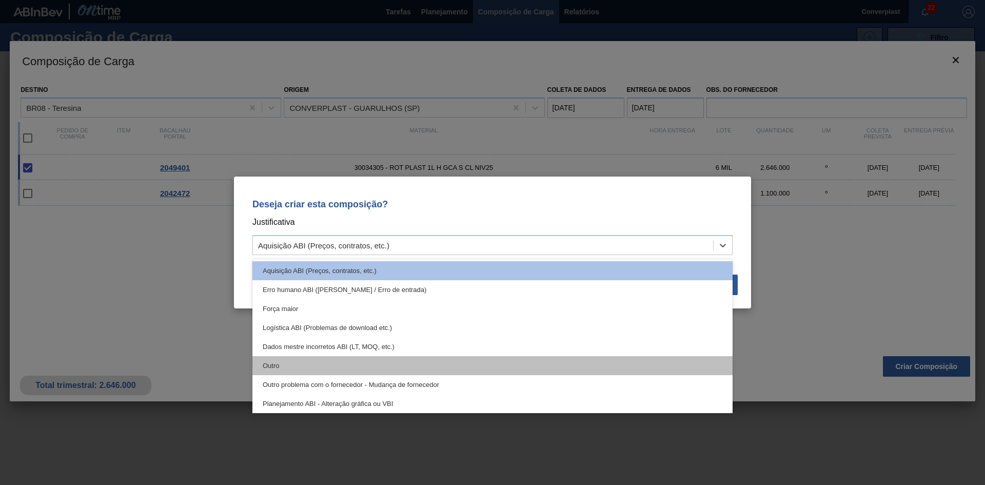
click at [388, 361] on div "Outro" at bounding box center [492, 365] width 480 height 19
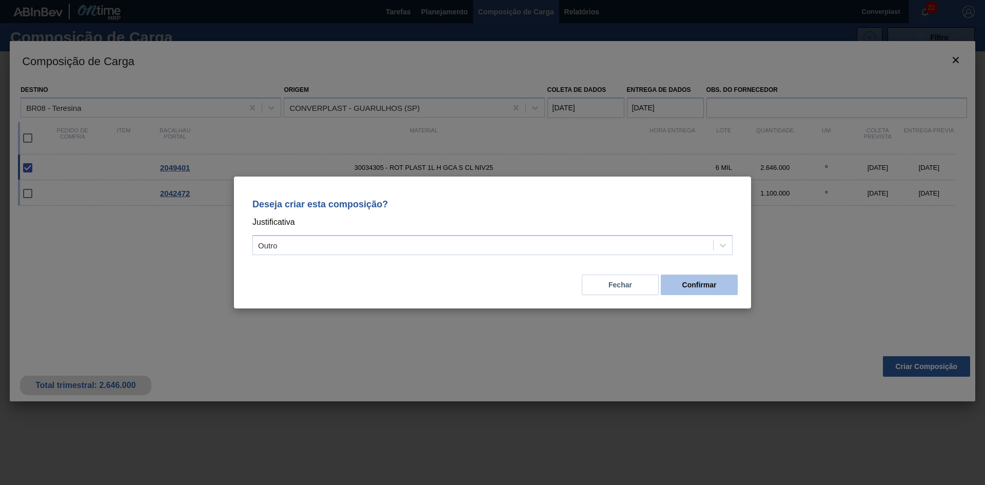
click at [709, 289] on button "Confirmar" at bounding box center [699, 284] width 77 height 21
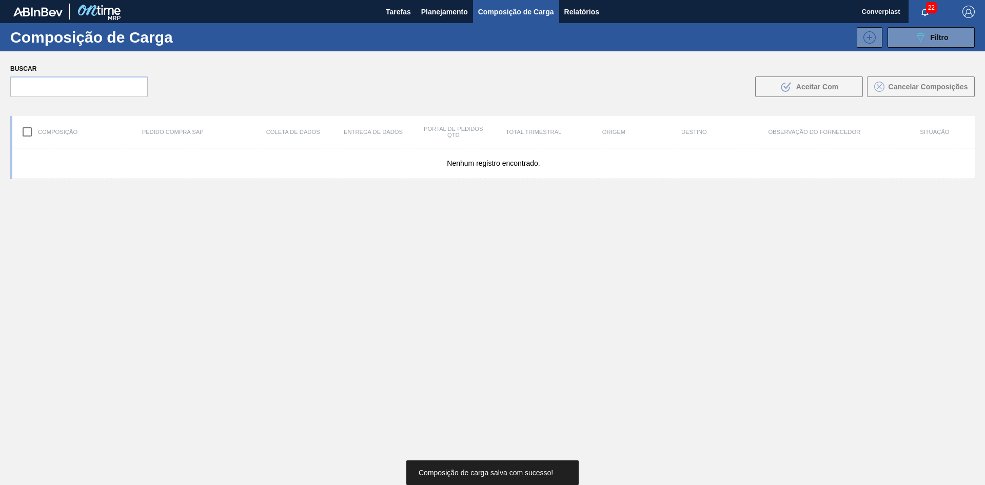
click at [434, 7] on font "Planejamento" at bounding box center [444, 12] width 47 height 12
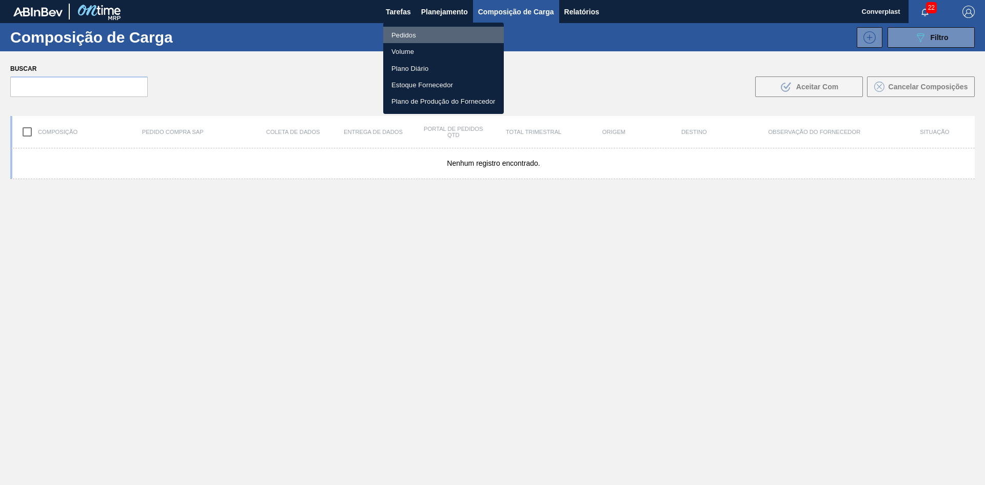
click at [404, 34] on font "Pedidos" at bounding box center [403, 35] width 25 height 8
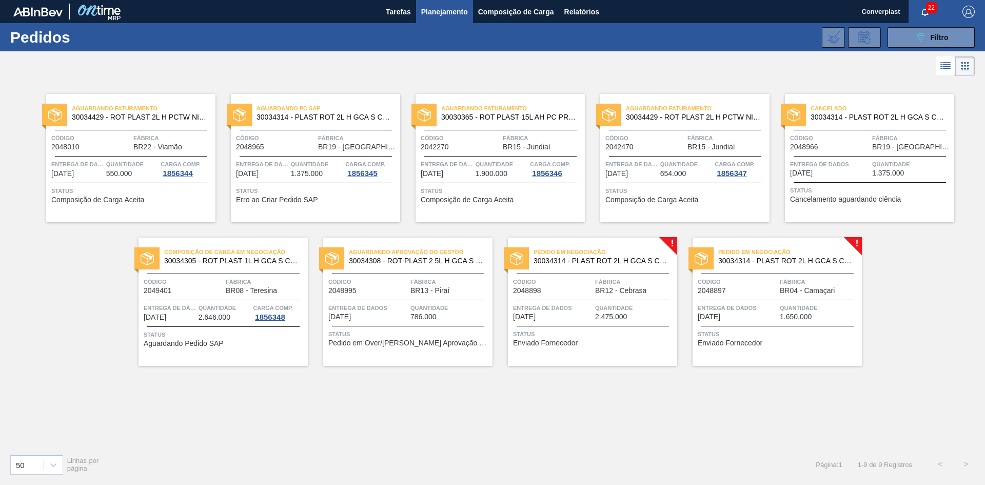
click at [610, 348] on div "Pedido em Negociação 30034314 - PLAST ROT 2L H GCA S CL NIV25 Código 2048898 Fá…" at bounding box center [592, 301] width 169 height 128
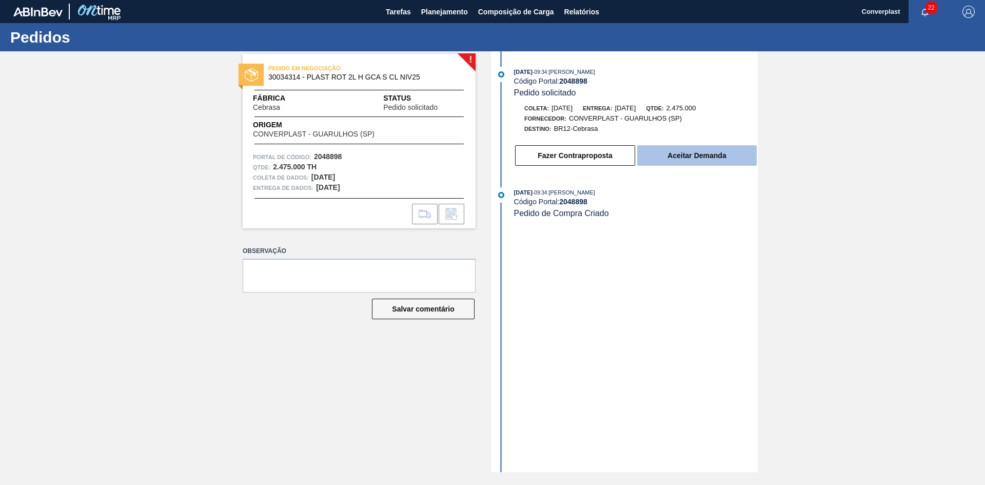
click at [644, 156] on button "Aceitar Demanda" at bounding box center [697, 155] width 120 height 21
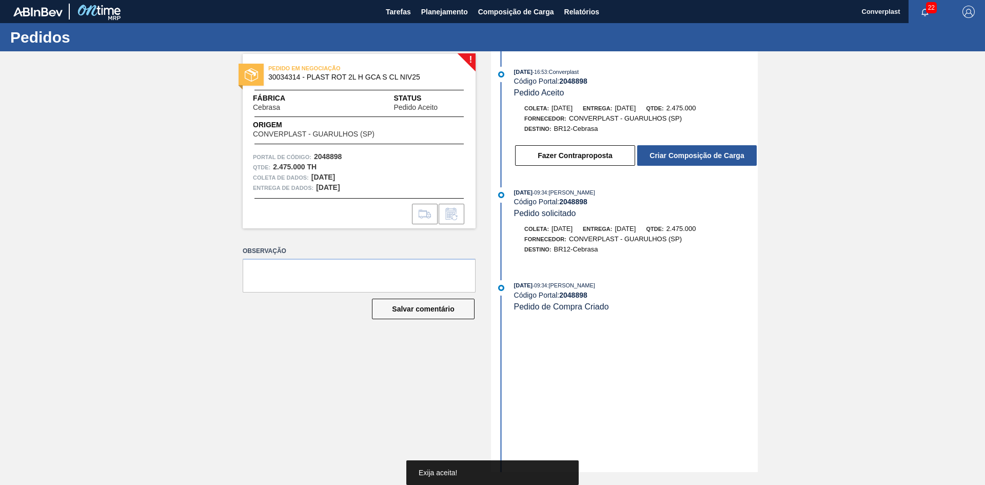
click at [667, 152] on font "Criar Composição de Carga" at bounding box center [696, 155] width 94 height 8
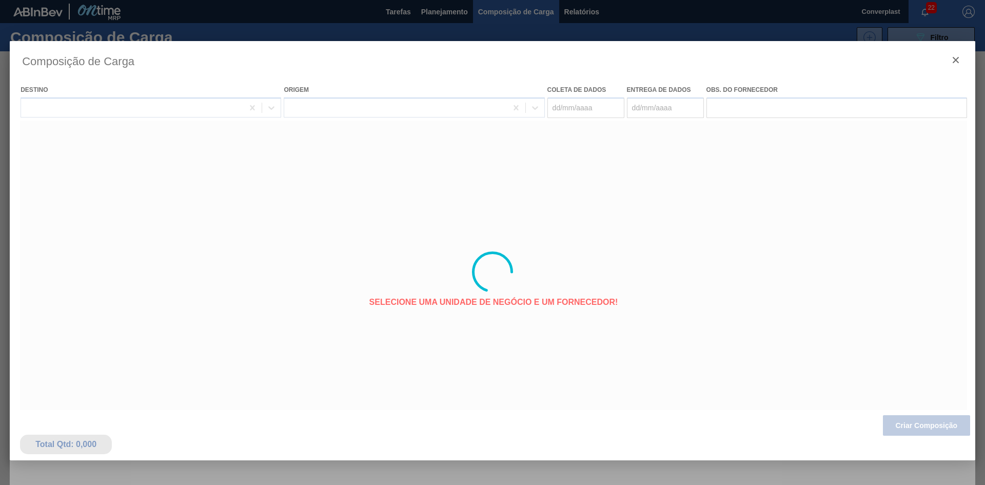
type coleta "[DATE]"
type Entrega "[DATE]"
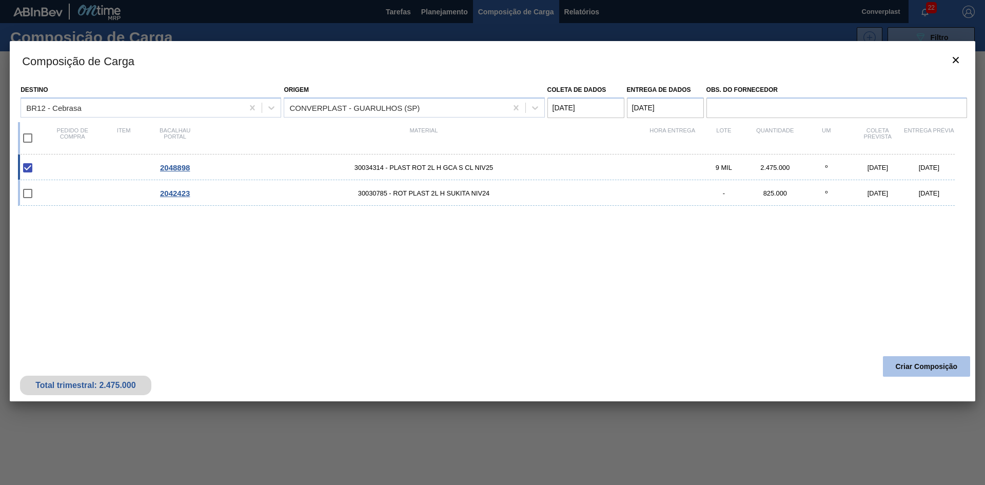
click at [899, 371] on button "Criar Composição" at bounding box center [926, 366] width 87 height 21
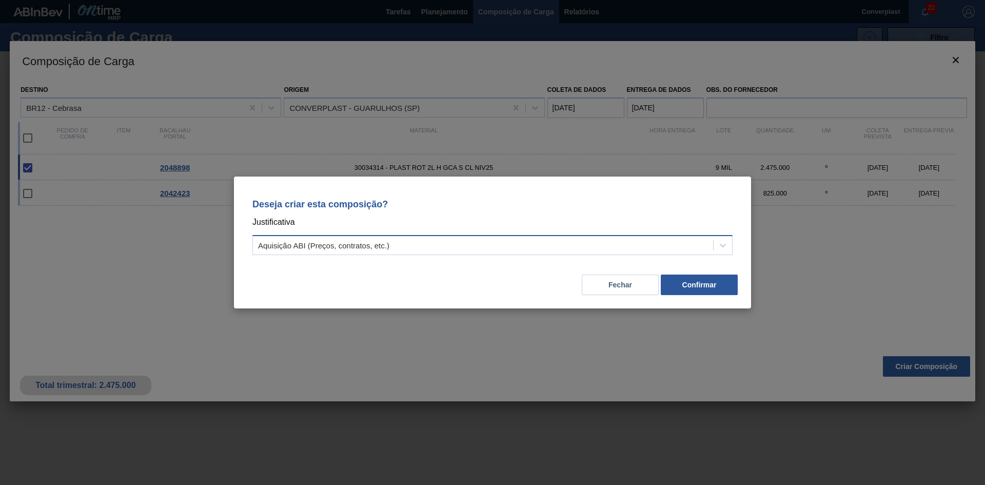
click at [308, 254] on div "Aquisição ABI (Preços, contratos, etc.)" at bounding box center [492, 245] width 480 height 20
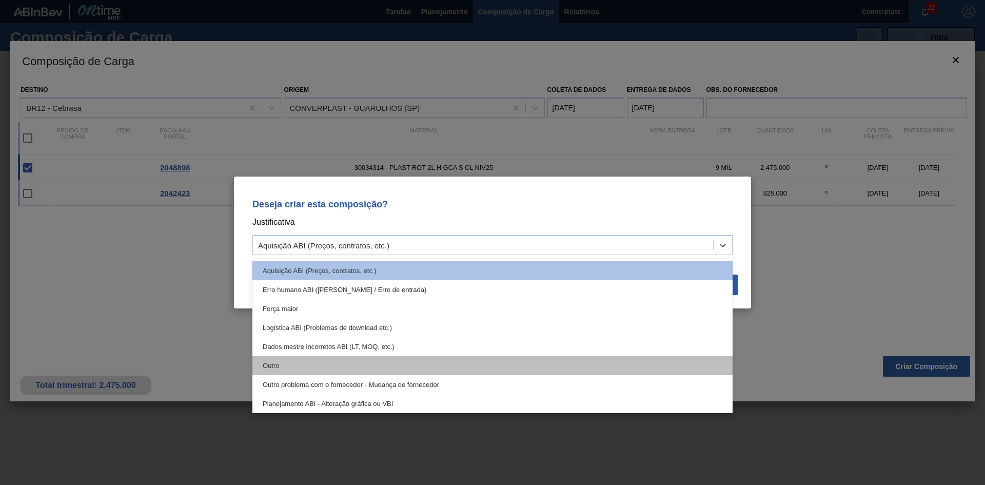
click at [288, 363] on div "Outro" at bounding box center [492, 365] width 480 height 19
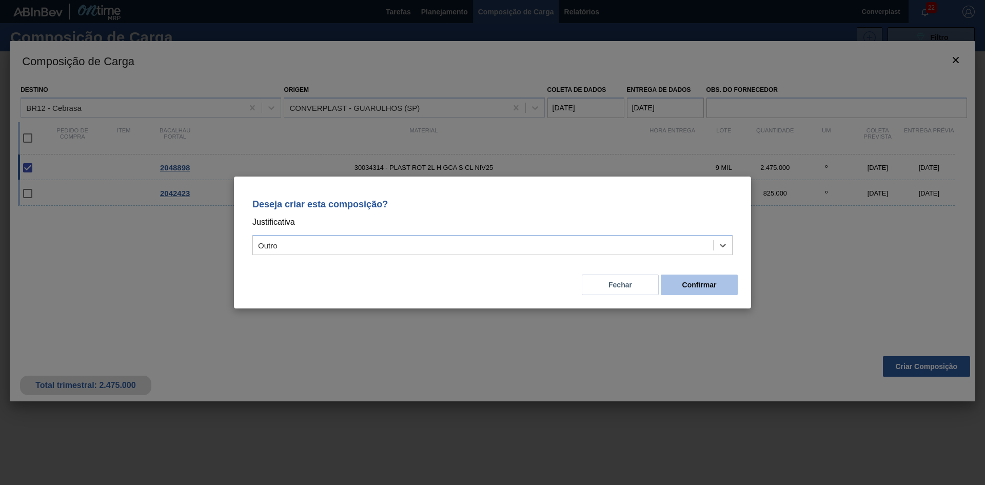
click at [705, 289] on button "Confirmar" at bounding box center [699, 284] width 77 height 21
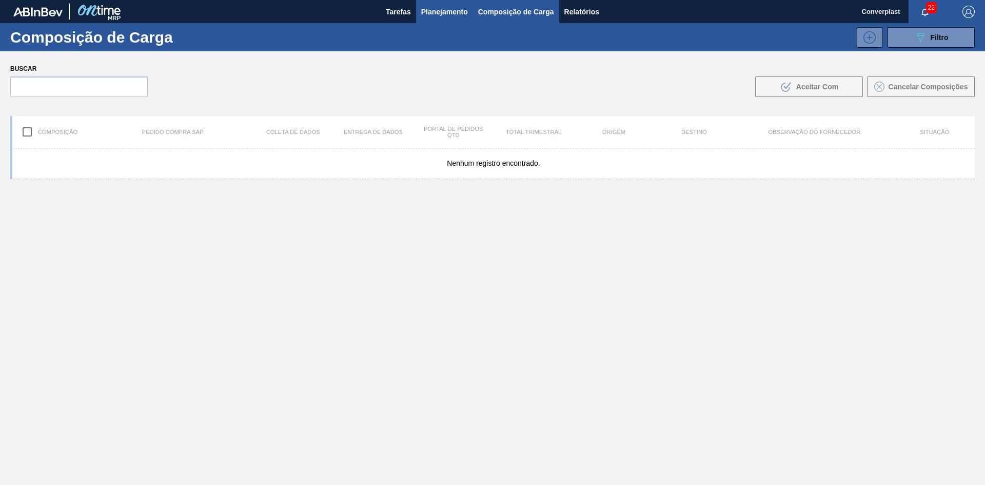
click at [452, 13] on font "Planejamento" at bounding box center [444, 12] width 47 height 8
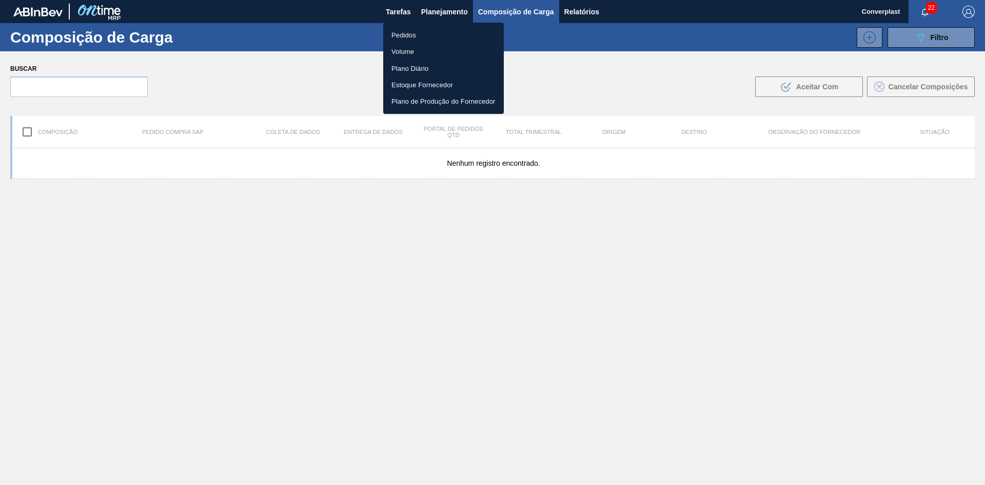
click at [405, 37] on font "Pedidos" at bounding box center [403, 35] width 25 height 8
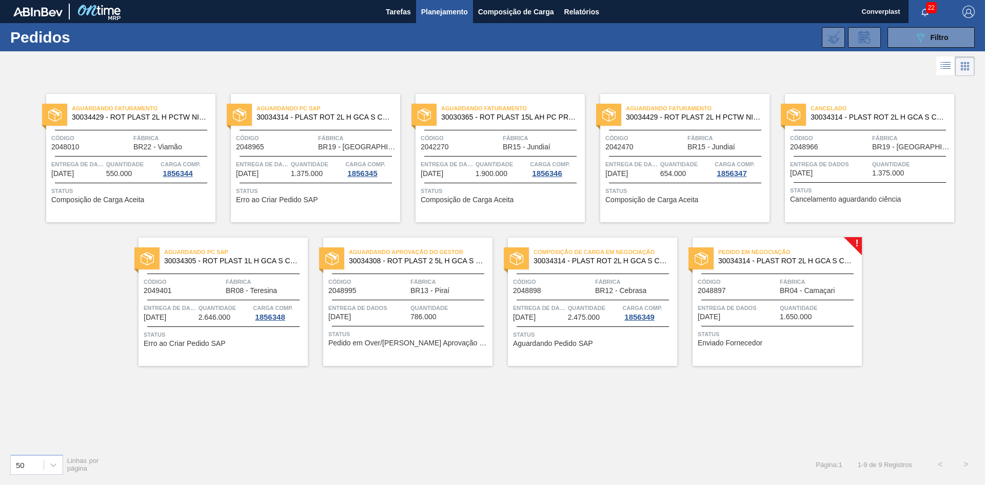
click at [408, 330] on span "Status" at bounding box center [409, 334] width 162 height 10
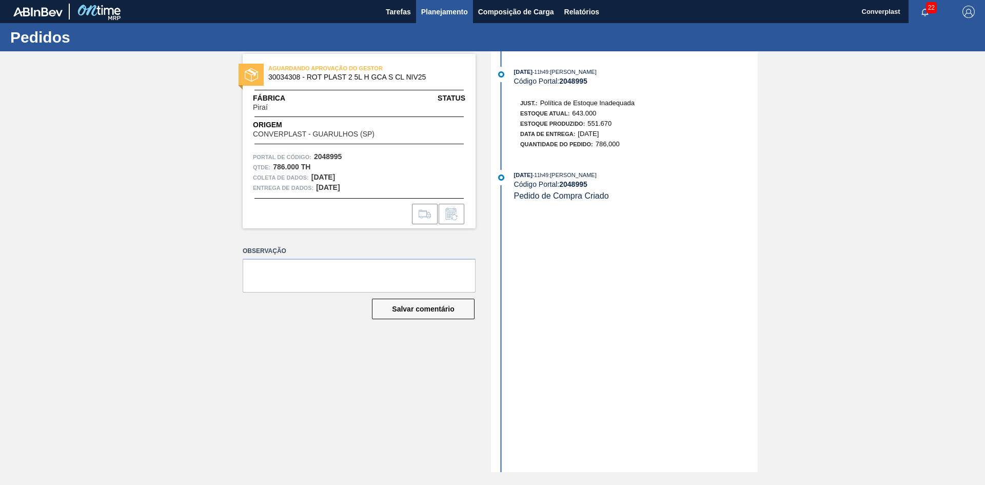
click at [423, 17] on font "Planejamento" at bounding box center [444, 12] width 47 height 12
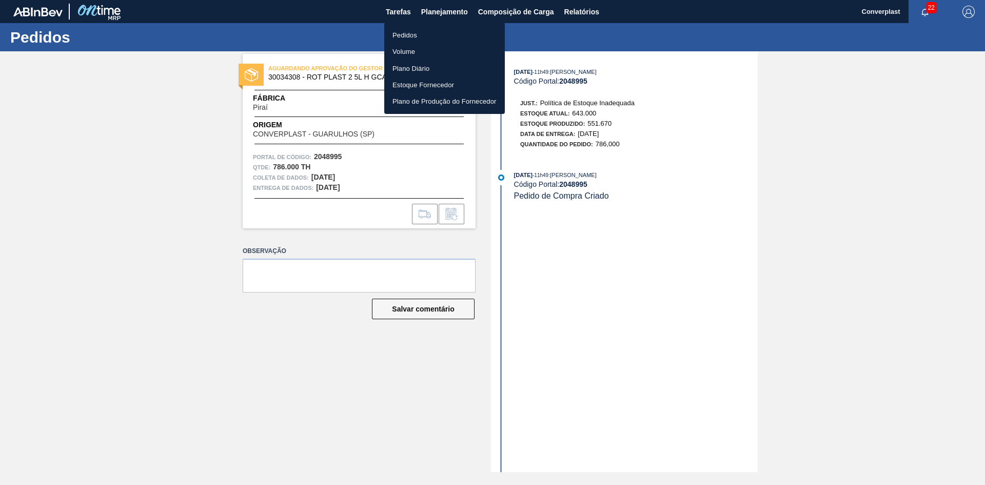
click at [392, 37] on li "Pedidos" at bounding box center [444, 35] width 121 height 16
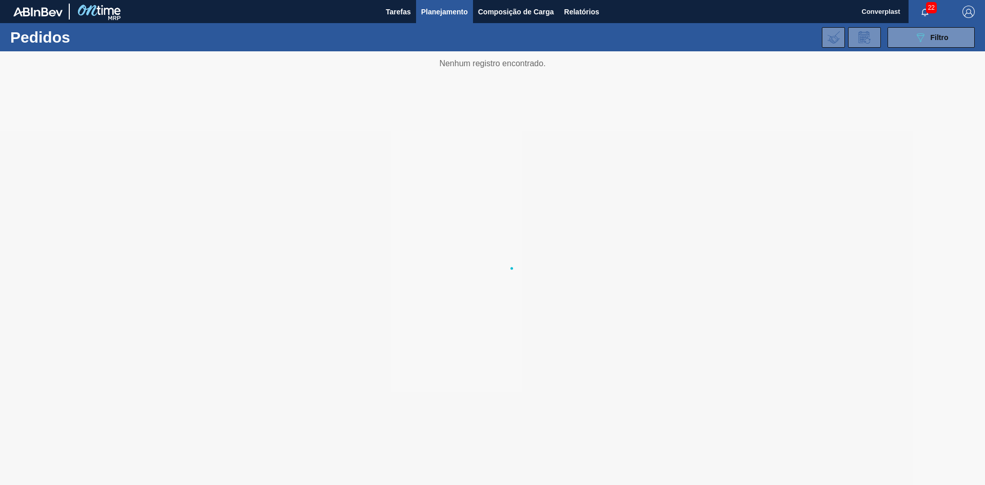
click at [228, 242] on div at bounding box center [492, 267] width 985 height 433
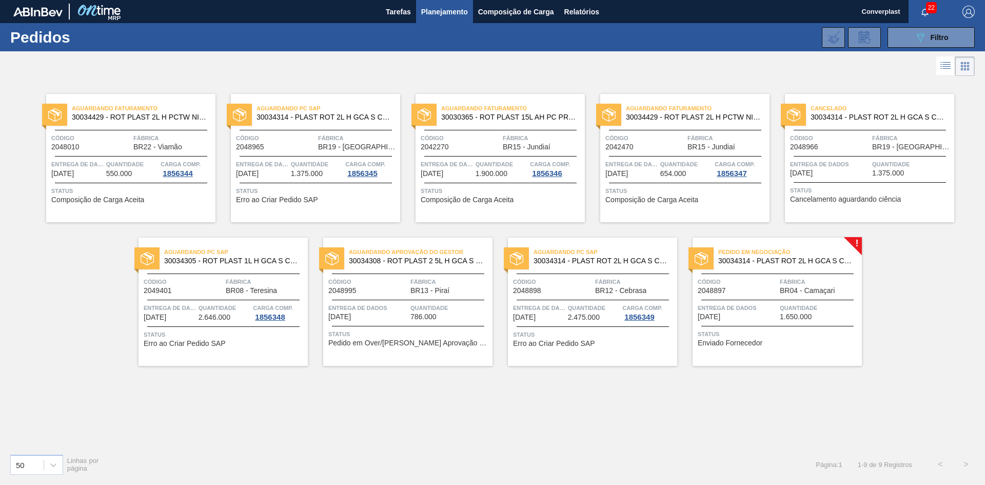
click at [736, 340] on font "Enviado Fornecedor" at bounding box center [730, 343] width 65 height 8
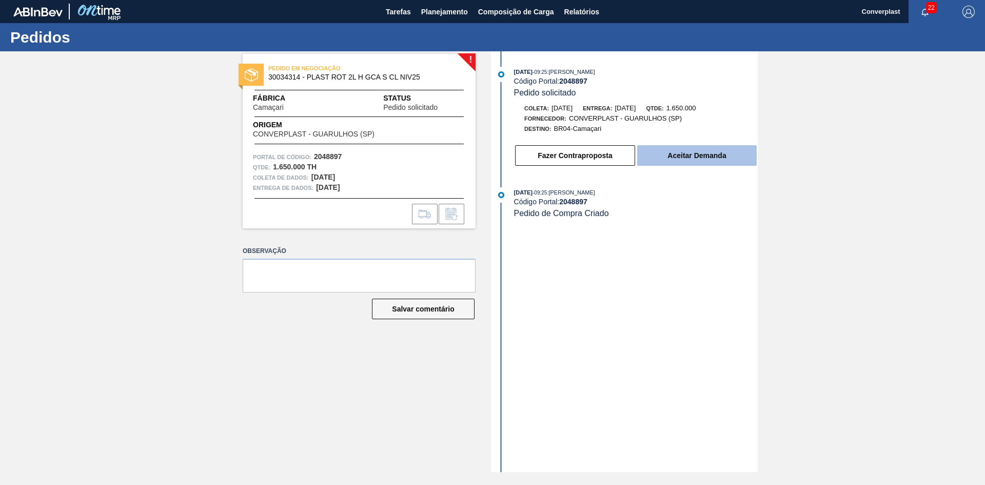
click at [683, 157] on font "Aceitar Demanda" at bounding box center [696, 155] width 58 height 8
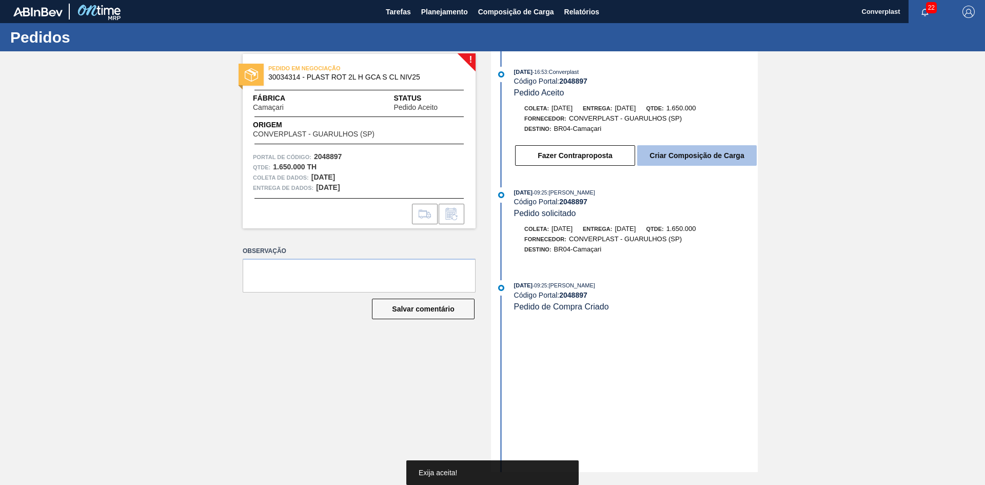
click at [697, 154] on font "Criar Composição de Carga" at bounding box center [696, 155] width 94 height 8
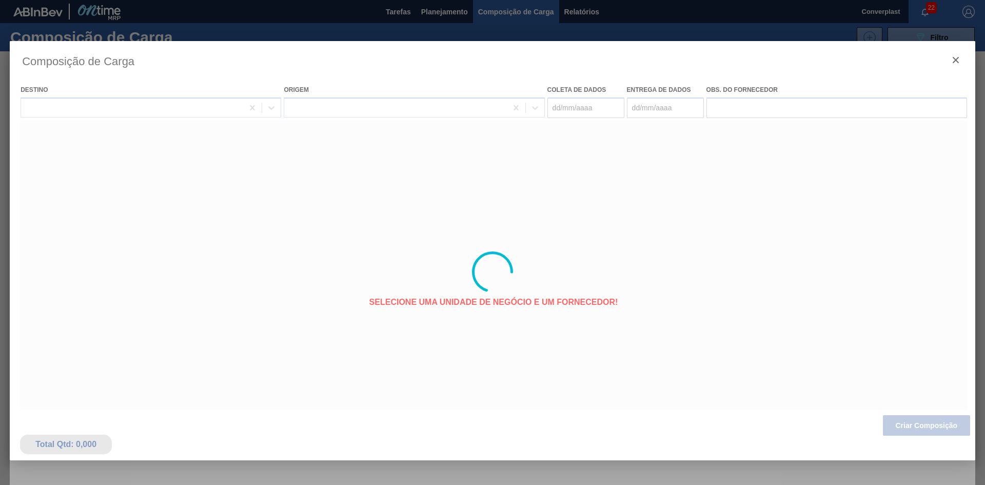
type coleta "[DATE]"
type Entrega "[DATE]"
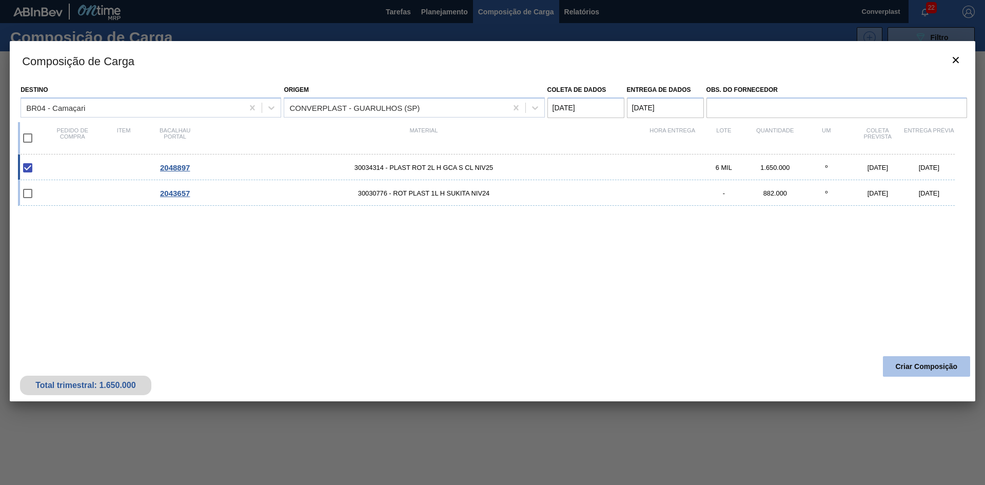
click at [910, 374] on button "Criar Composição" at bounding box center [926, 366] width 87 height 21
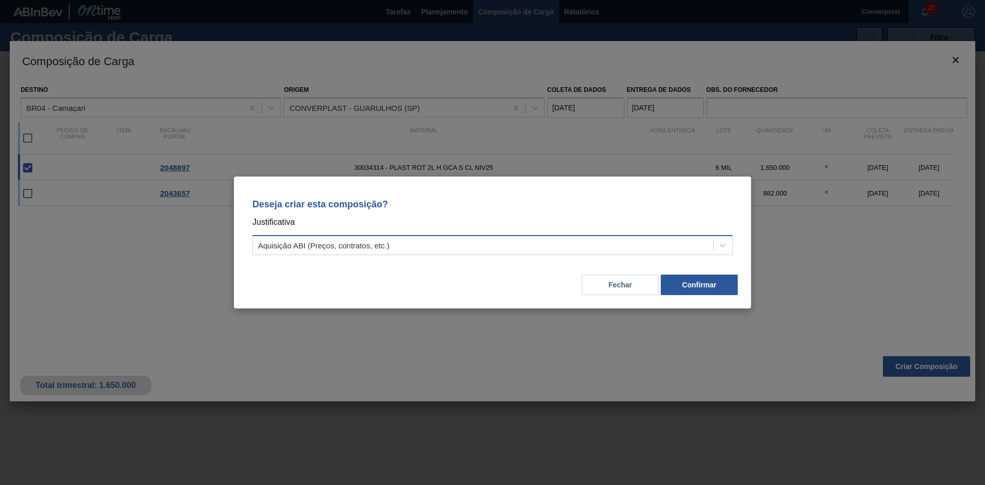
click at [557, 246] on div "Aquisição ABI (Preços, contratos, etc.)" at bounding box center [483, 245] width 460 height 15
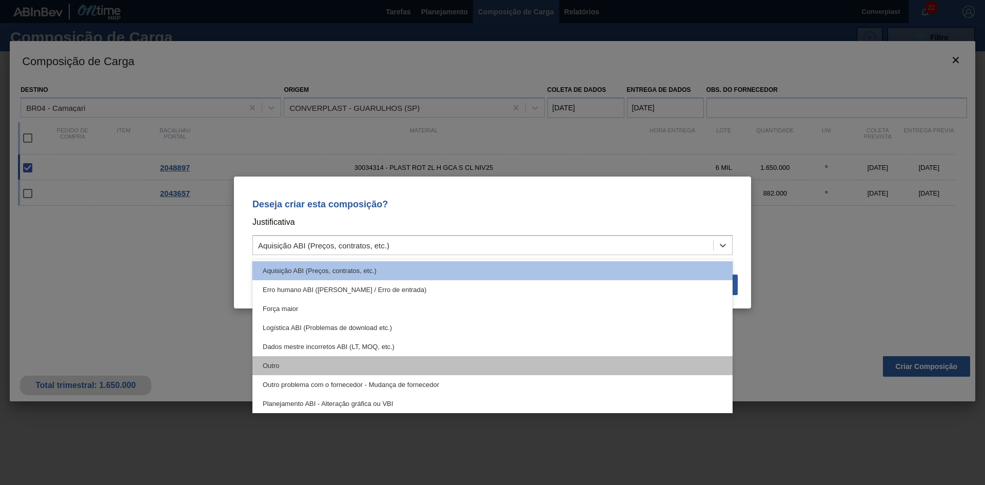
click at [364, 366] on div "Outro" at bounding box center [492, 365] width 480 height 19
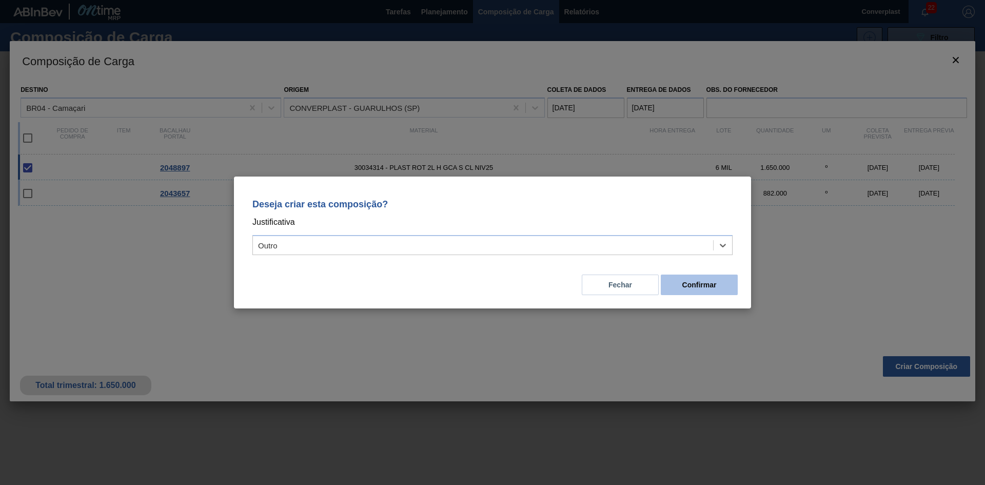
click at [696, 280] on button "Confirmar" at bounding box center [699, 284] width 77 height 21
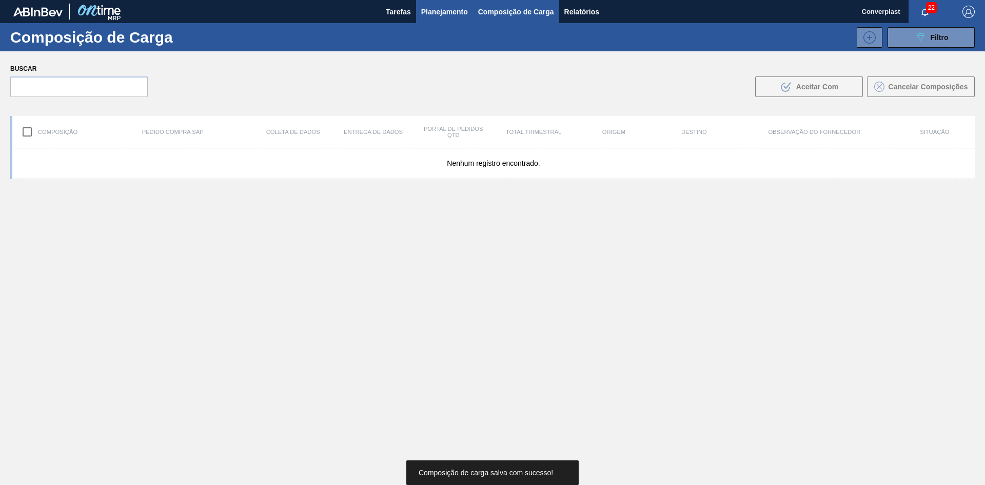
click at [431, 17] on font "Planejamento" at bounding box center [444, 12] width 47 height 12
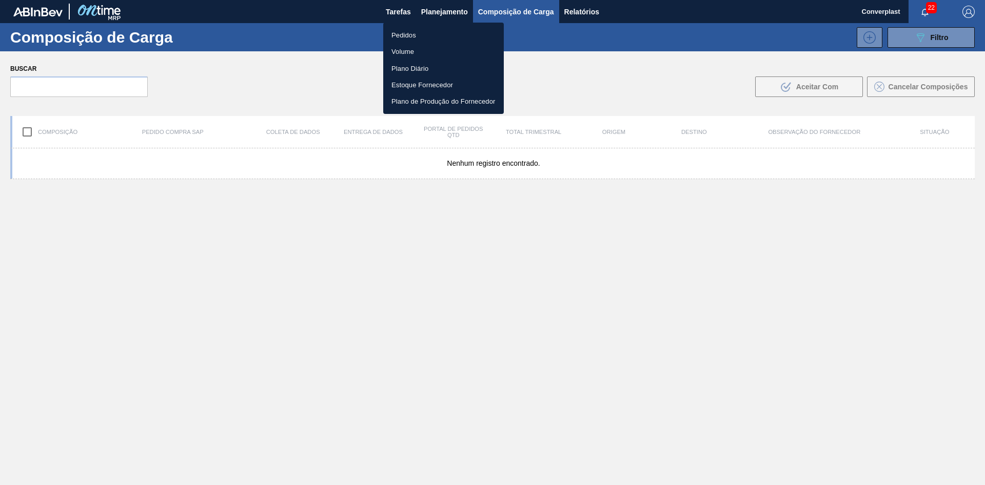
click at [460, 13] on div at bounding box center [492, 242] width 985 height 485
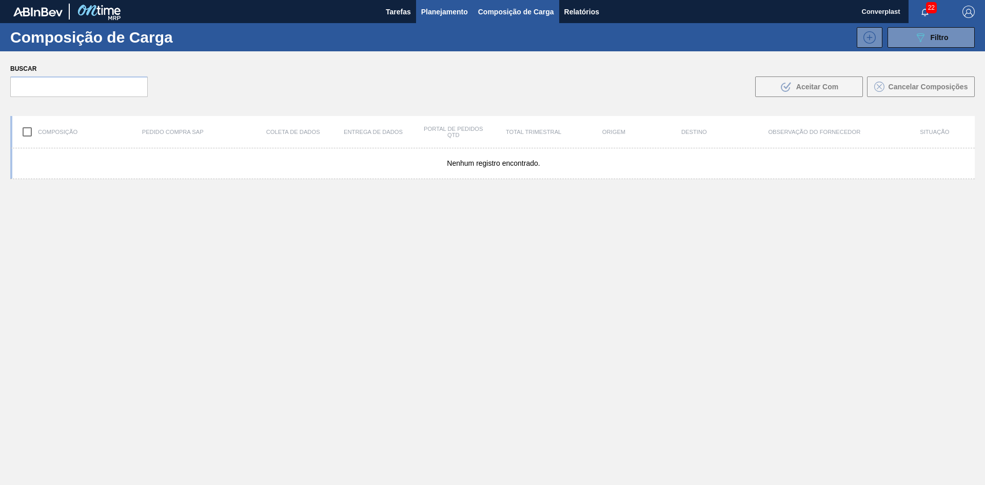
click at [445, 6] on font "Planejamento" at bounding box center [444, 12] width 47 height 12
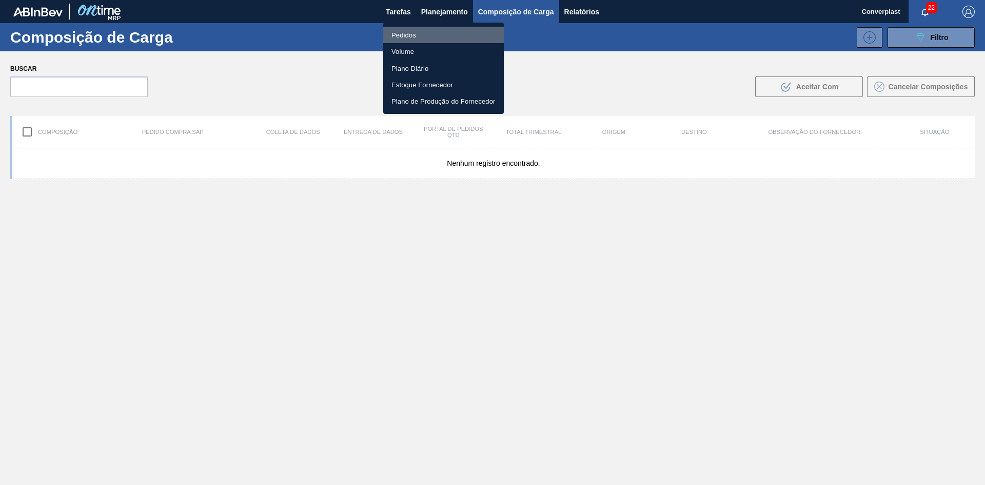
click at [427, 39] on li "Pedidos" at bounding box center [443, 35] width 121 height 16
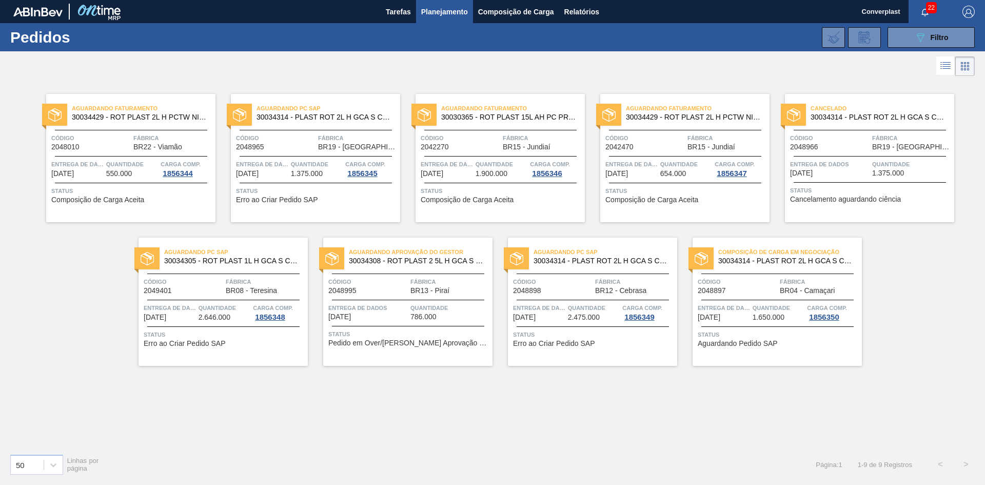
click at [617, 64] on div at bounding box center [492, 66] width 985 height 25
click at [916, 26] on div "089F7B8B-B2A5-4AFE-B5C0-19BA573D28AC Filtro Código Pedido Portal × 2042270 × 20…" at bounding box center [572, 37] width 816 height 31
click at [903, 33] on button "089F7B8B-B2A5-4AFE-B5C0-19BA573D28AC Filtro" at bounding box center [930, 37] width 87 height 21
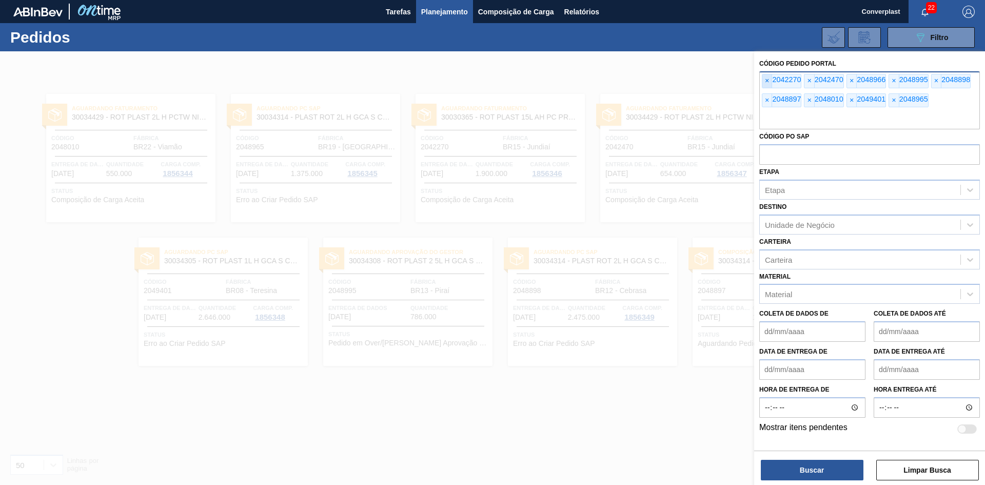
click at [767, 76] on font "×" at bounding box center [767, 80] width 4 height 8
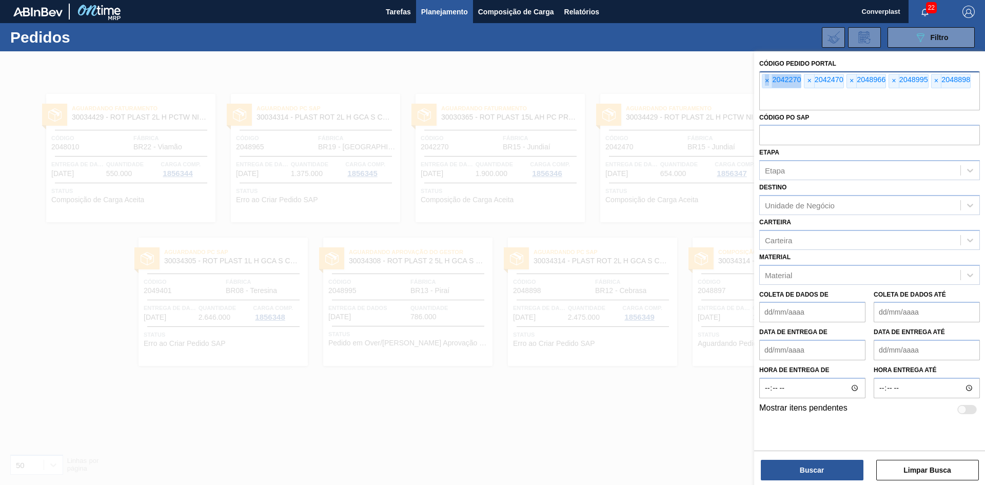
click at [767, 76] on font "×" at bounding box center [767, 80] width 4 height 8
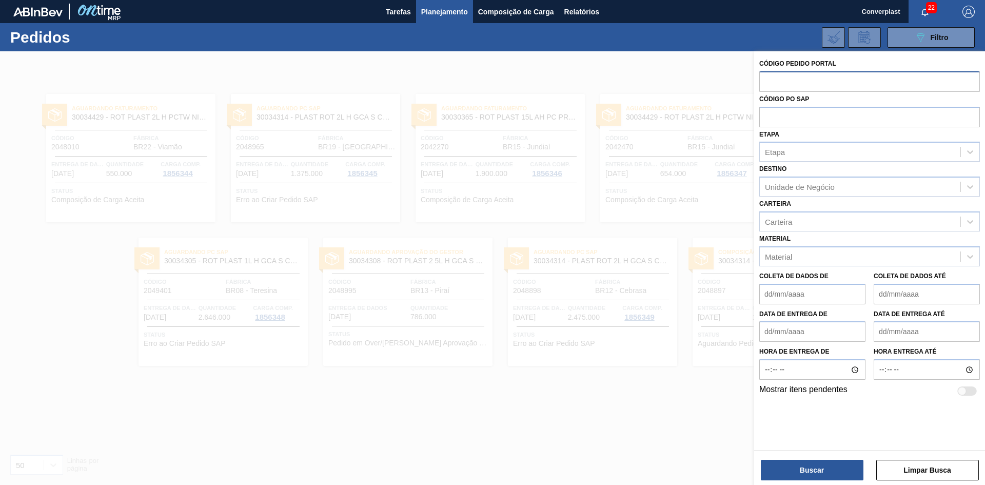
paste input "2048010"
type input "2048010"
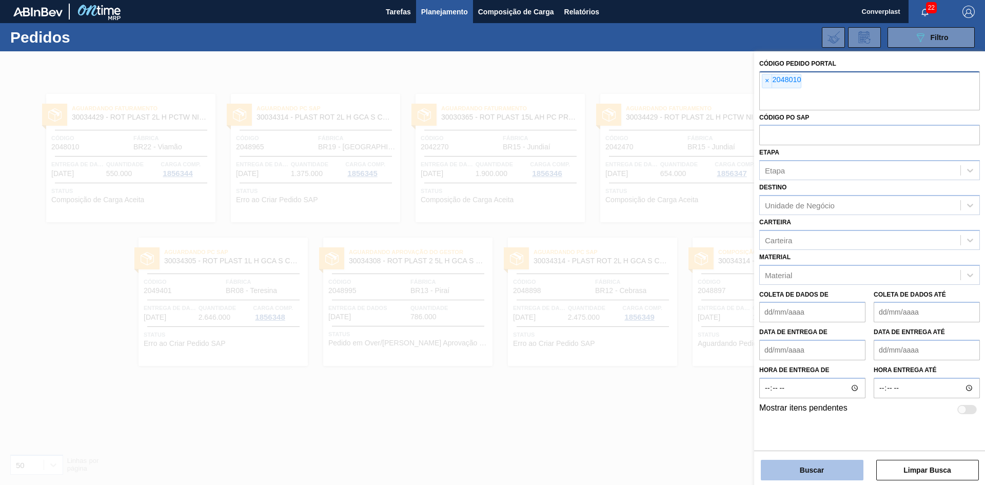
click at [800, 473] on font "Buscar" at bounding box center [812, 470] width 24 height 8
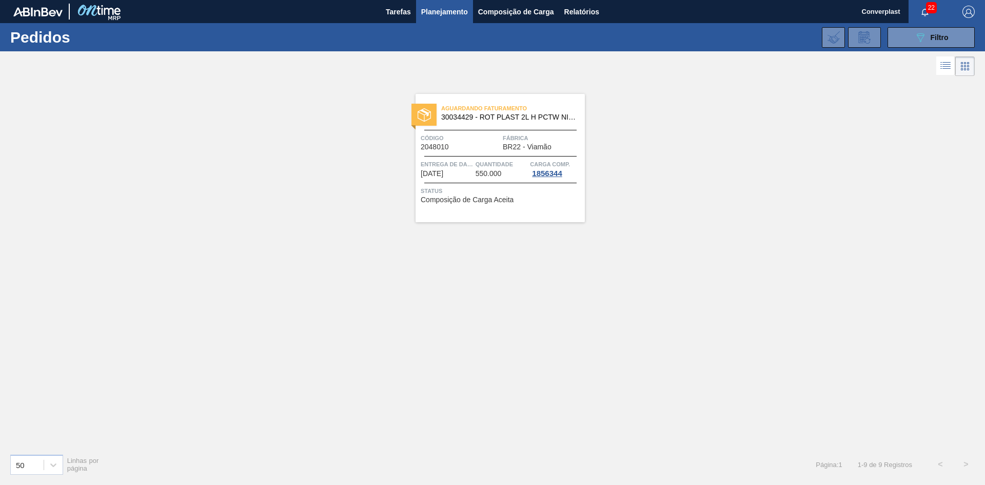
click at [450, 189] on span "Status" at bounding box center [502, 191] width 162 height 10
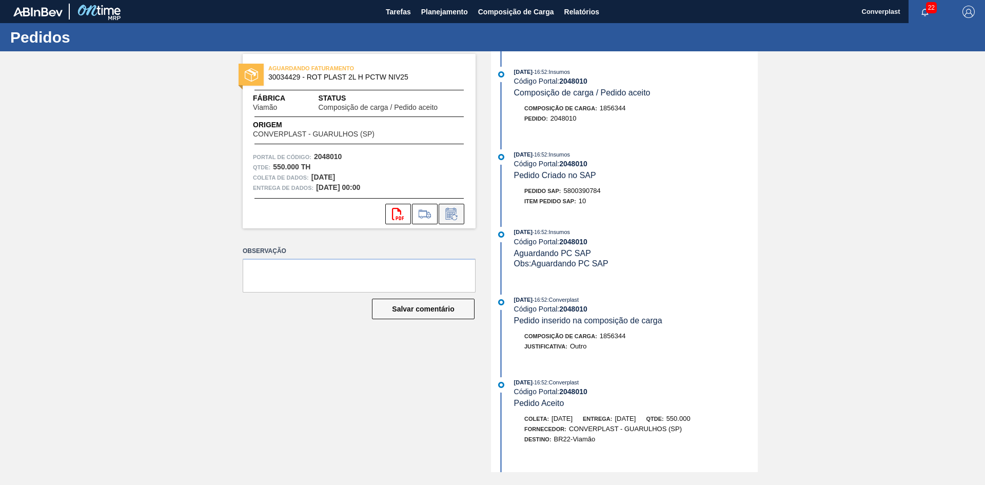
click at [447, 217] on icon at bounding box center [451, 214] width 16 height 12
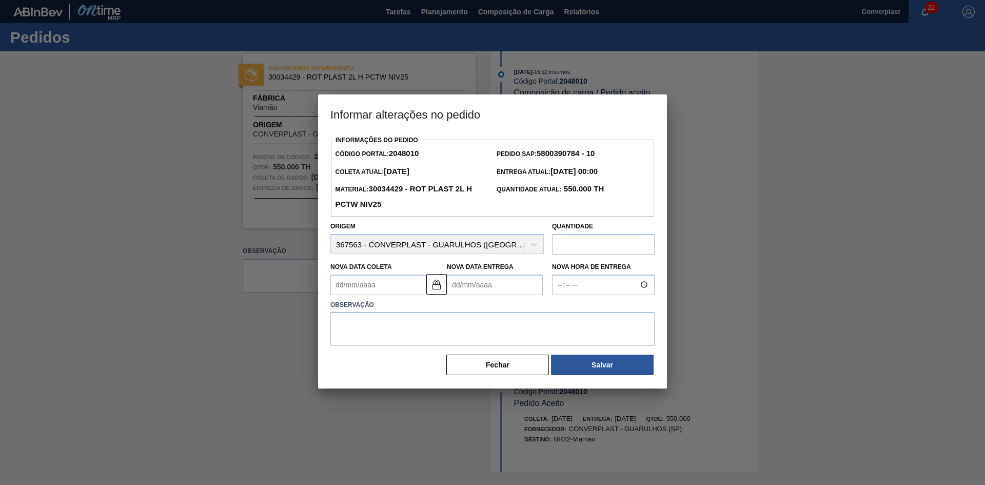
click at [455, 278] on Entrega2048010 "Nova Data Entrega" at bounding box center [495, 284] width 96 height 21
type Coleta2048010 "[DATE]"
type Entrega2048010 "1"
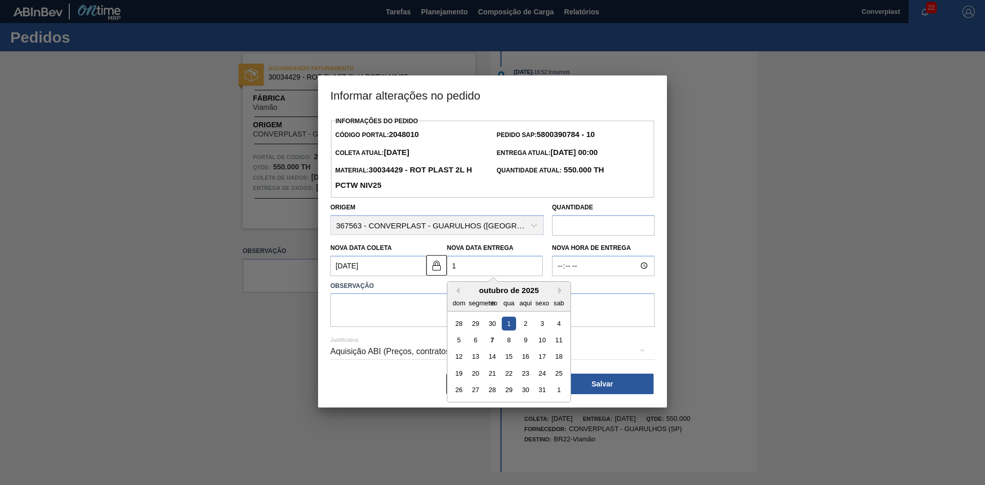
type Coleta2048010 "[DATE]"
type Entrega2048010 "16/"
type Coleta2048010 "[DATE]"
type Entrega2048010 "16/1"
type Coleta2048010 "[DATE]"
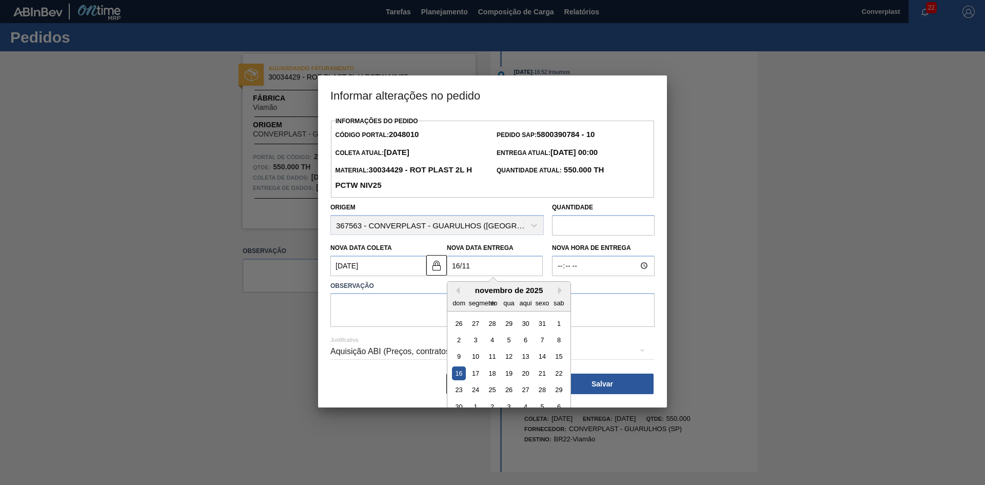
click at [460, 372] on div "16" at bounding box center [459, 373] width 14 height 14
type Entrega2048010 "[DATE]"
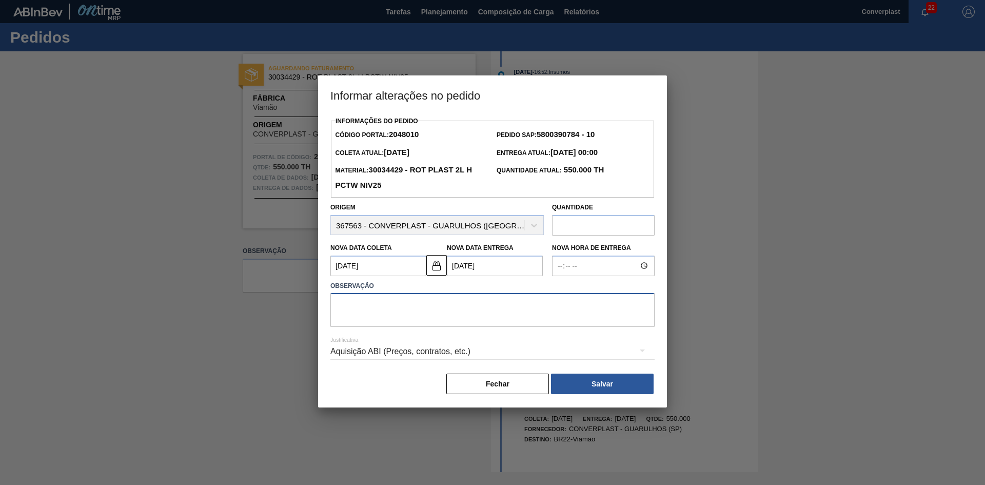
click at [374, 303] on textarea at bounding box center [492, 310] width 324 height 34
type textarea "ajuste data"
click at [435, 269] on img at bounding box center [436, 265] width 12 height 12
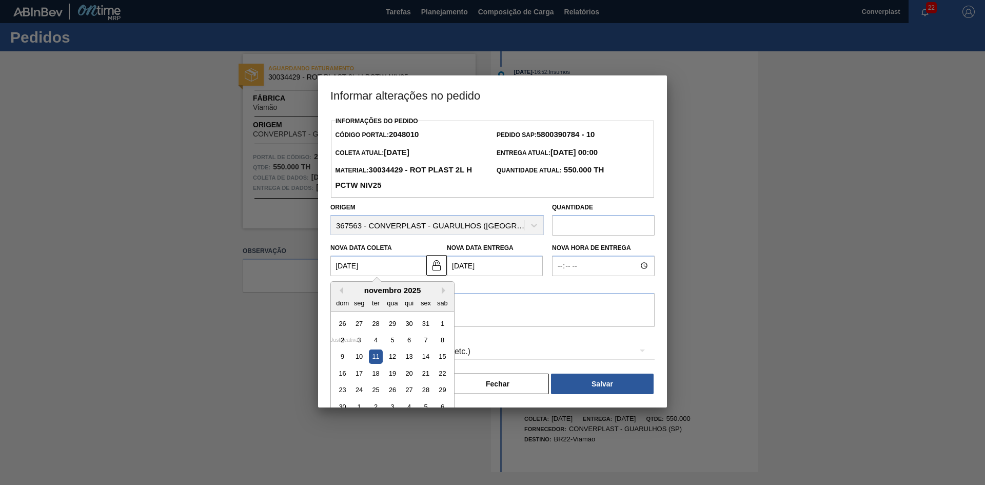
click at [378, 267] on Coleta2048010 "[DATE]" at bounding box center [378, 265] width 96 height 21
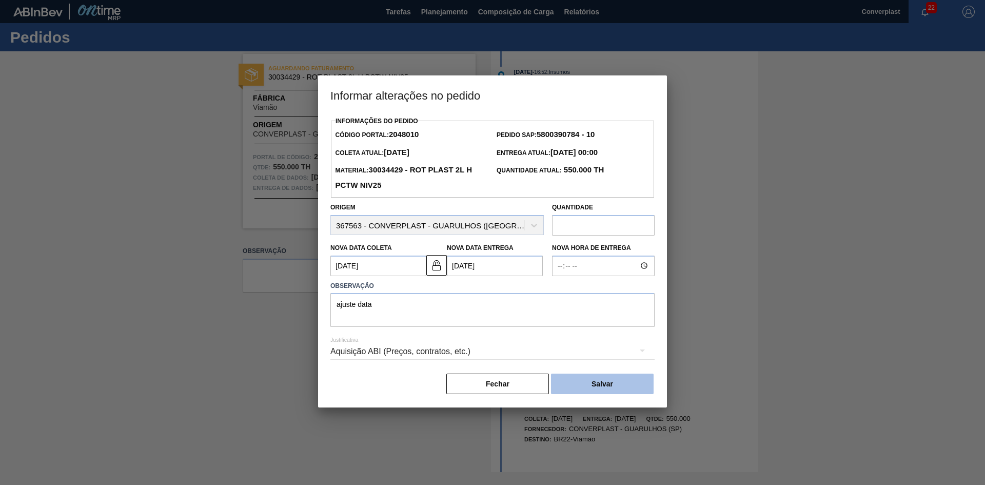
click at [592, 384] on font "Salvar" at bounding box center [602, 384] width 22 height 8
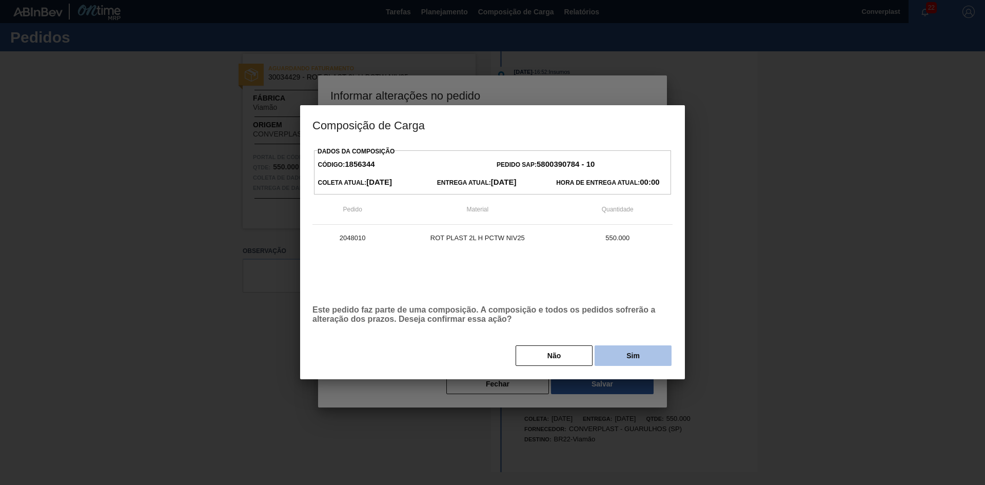
click at [632, 361] on button "Sim" at bounding box center [632, 355] width 77 height 21
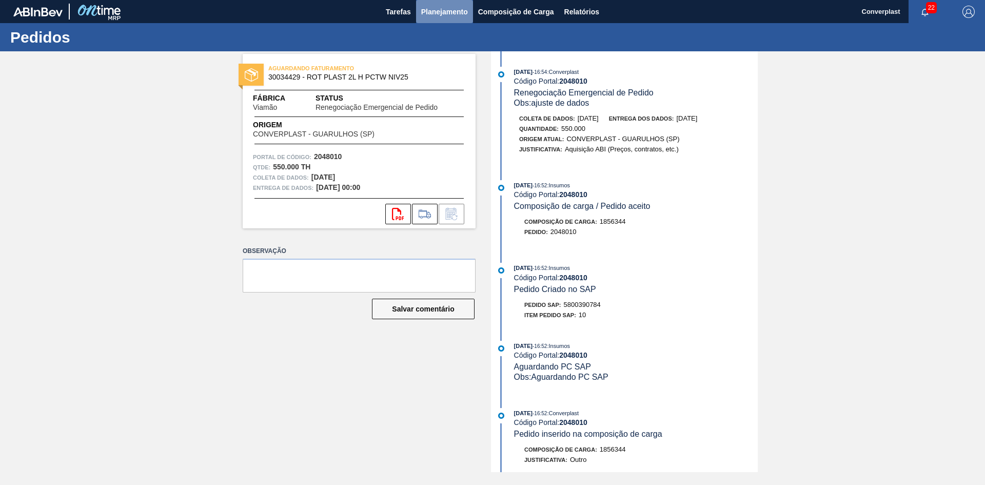
click at [437, 4] on button "Planejamento" at bounding box center [444, 11] width 57 height 23
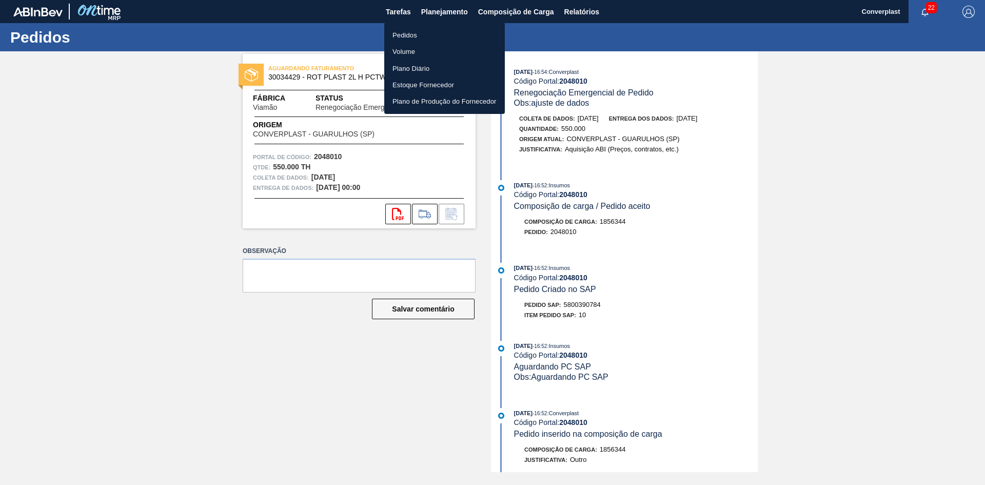
click at [415, 34] on font "Pedidos" at bounding box center [404, 35] width 25 height 8
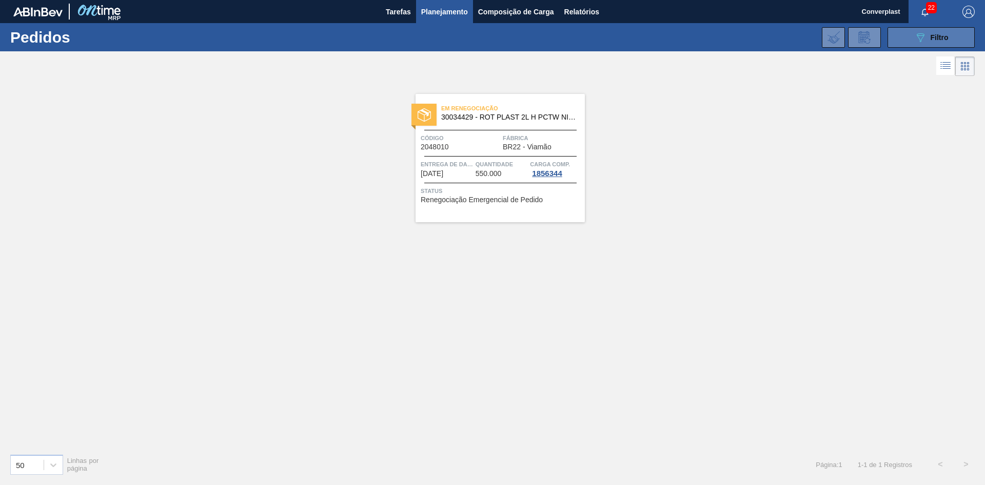
click at [911, 34] on button "089F7B8B-B2A5-4AFE-B5C0-19BA573D28AC Filtro" at bounding box center [930, 37] width 87 height 21
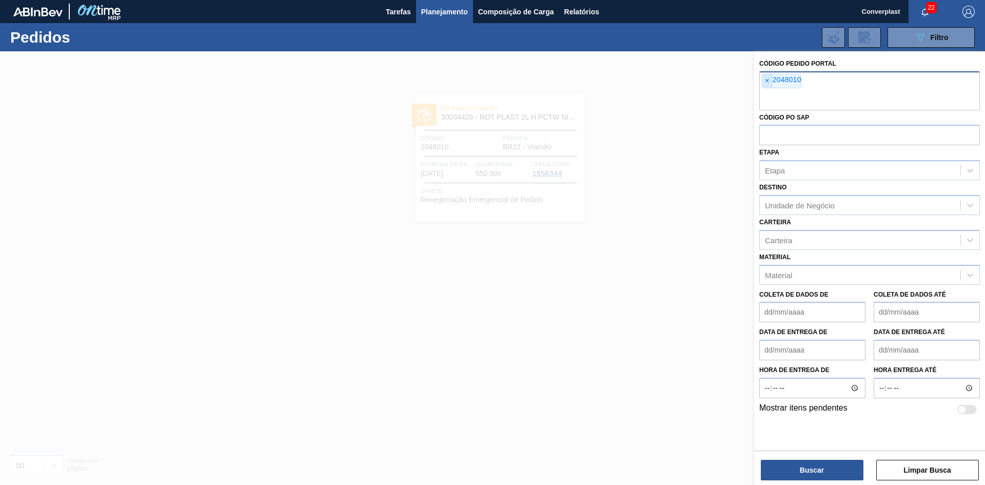
click at [766, 81] on font "×" at bounding box center [767, 80] width 4 height 8
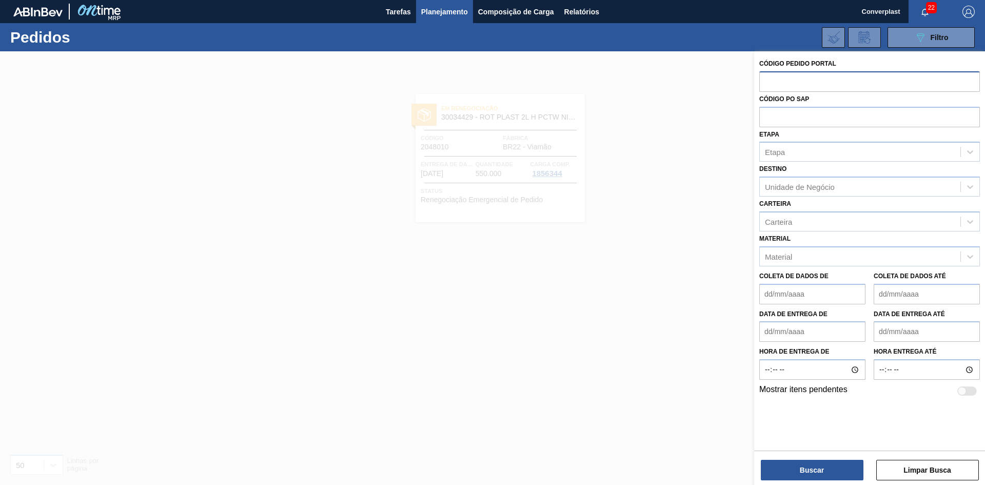
paste input "2049401"
type input "2049401"
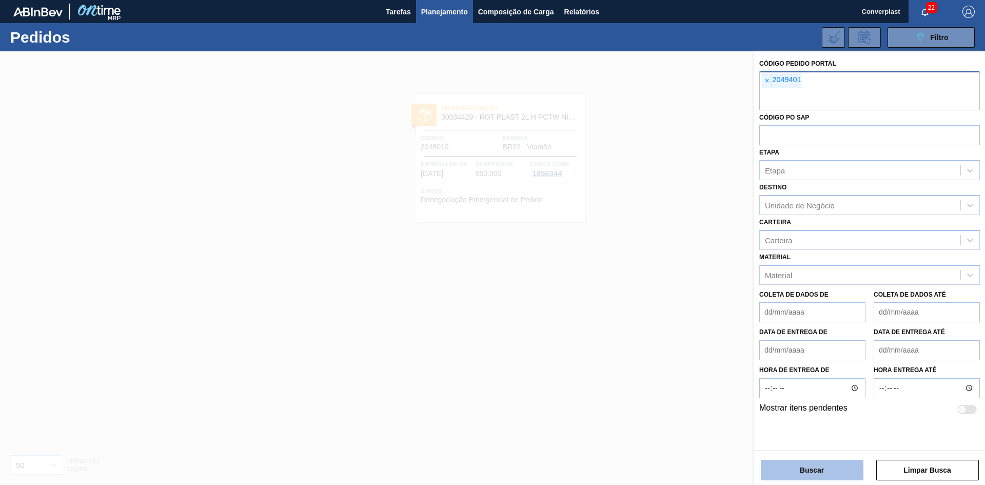
click at [816, 462] on button "Buscar" at bounding box center [812, 470] width 103 height 21
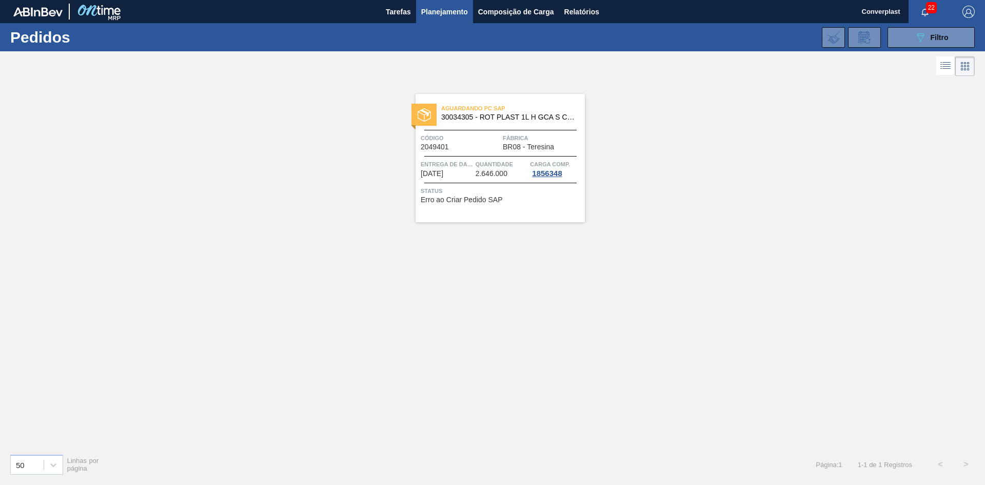
click at [285, 142] on div "Aguardando PC SAP 30034305 - ROT PLAST 1L H GCA S CL NIV25 Código 2049401 Fábri…" at bounding box center [492, 261] width 985 height 367
click at [461, 159] on span "Entrega de dados" at bounding box center [447, 164] width 52 height 10
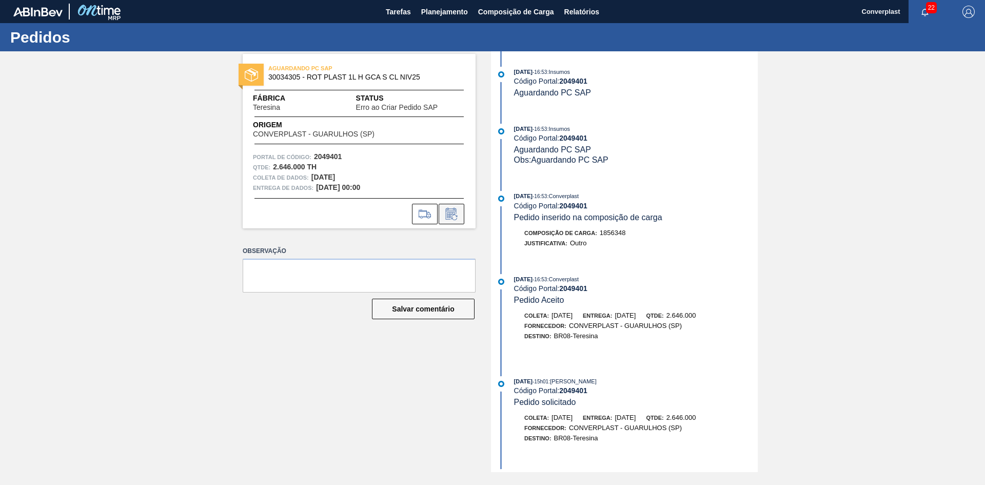
click at [449, 210] on icon at bounding box center [451, 214] width 16 height 12
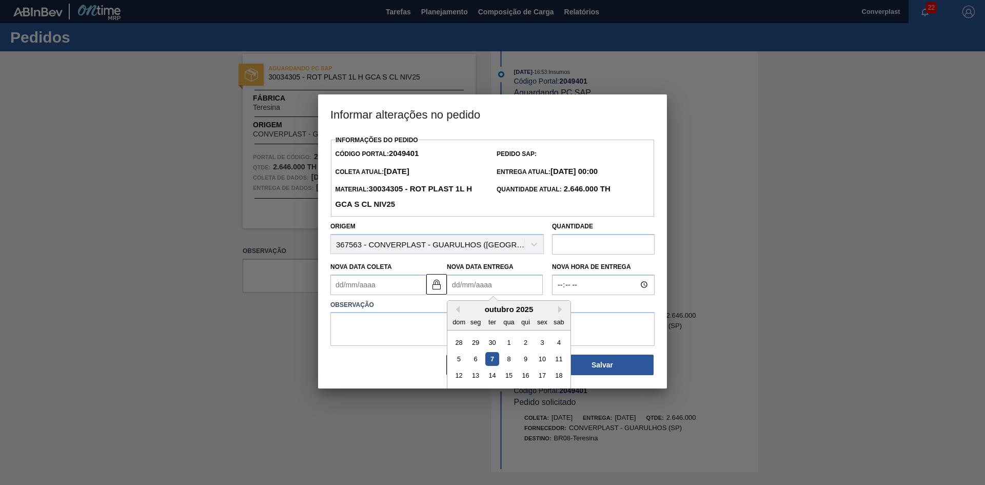
click at [475, 293] on Entrega2049401 "Nova Data Entrega" at bounding box center [495, 284] width 96 height 21
type Coleta2049401 "[DATE]"
type Entrega2049401 "2"
type Coleta2049401 "[DATE]"
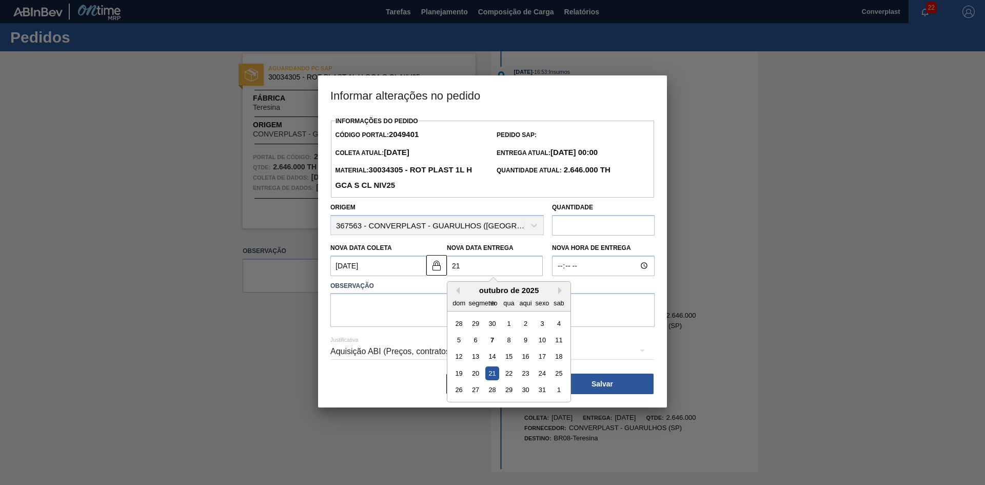
type Entrega2049401 "21/"
type Coleta2049401 "[DATE]"
type Entrega2049401 "21/1"
type Coleta2049401 "[DATE]"
click at [544, 374] on div "21" at bounding box center [542, 373] width 14 height 14
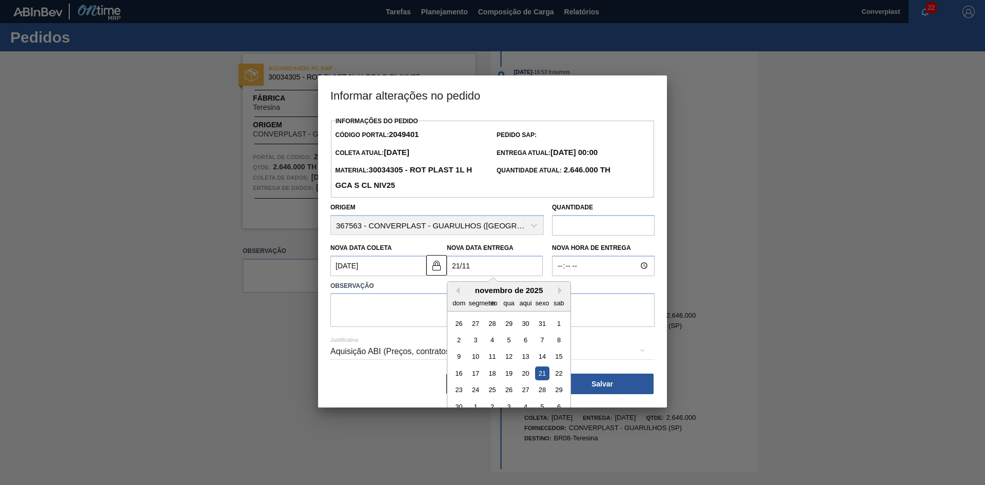
type Entrega2049401 "[DATE]"
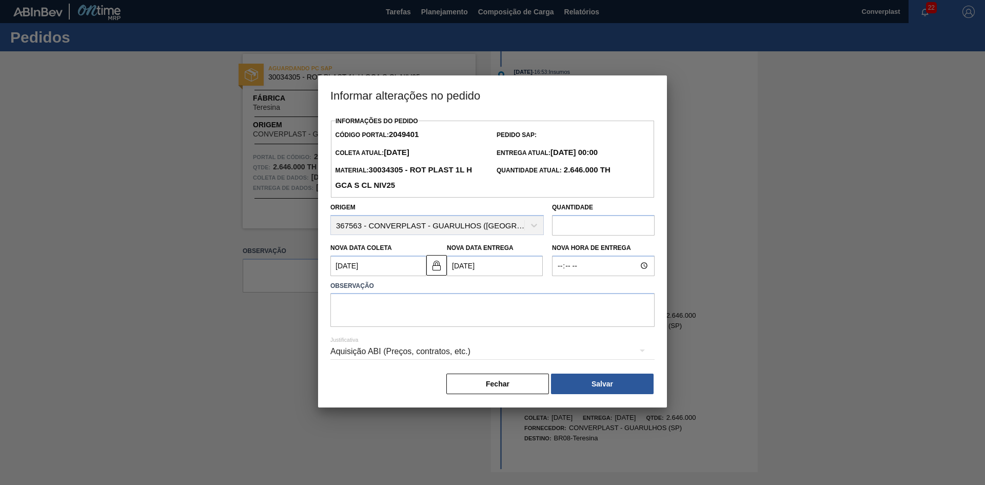
click at [429, 331] on div "Justificativa Aquisição ABI (Preços, contratos, etc.)" at bounding box center [492, 345] width 324 height 37
click at [434, 267] on img at bounding box center [436, 265] width 12 height 12
click at [390, 271] on Coleta2049401 "[DATE]" at bounding box center [378, 265] width 96 height 21
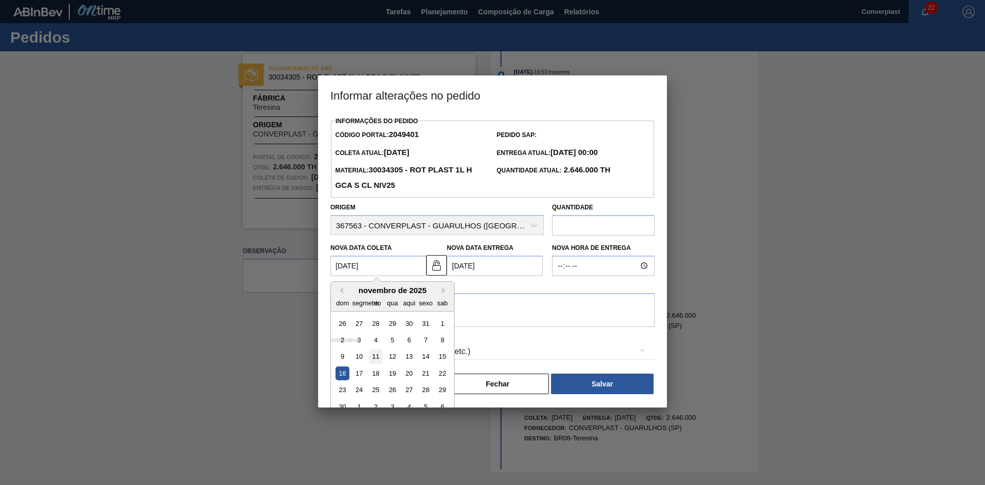
click at [375, 359] on font "11" at bounding box center [375, 356] width 7 height 8
type Coleta2049401 "[DATE]"
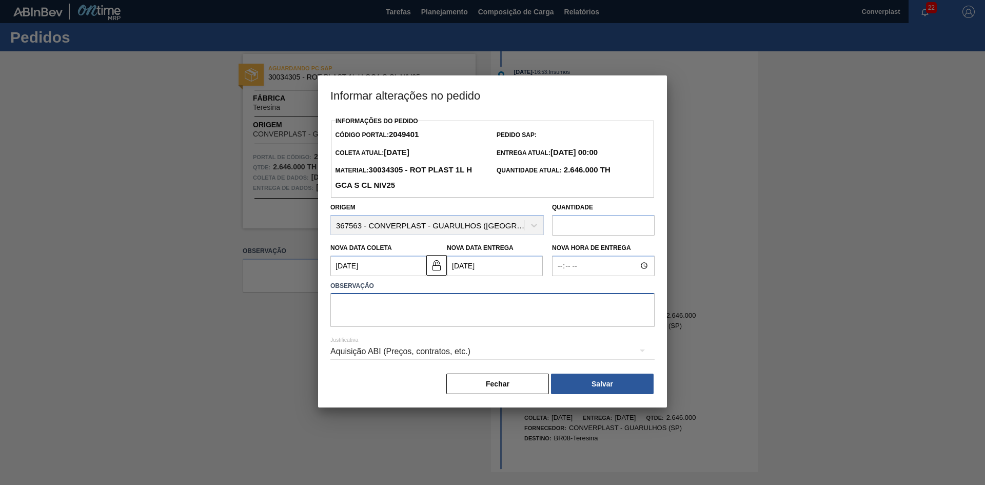
click at [376, 312] on textarea at bounding box center [492, 310] width 324 height 34
type textarea "ajuste data"
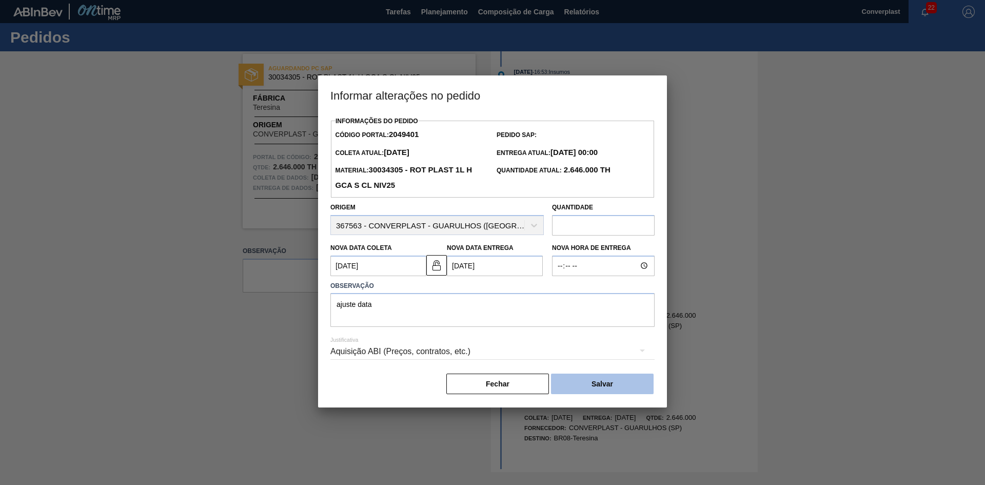
click at [592, 380] on button "Salvar" at bounding box center [602, 383] width 103 height 21
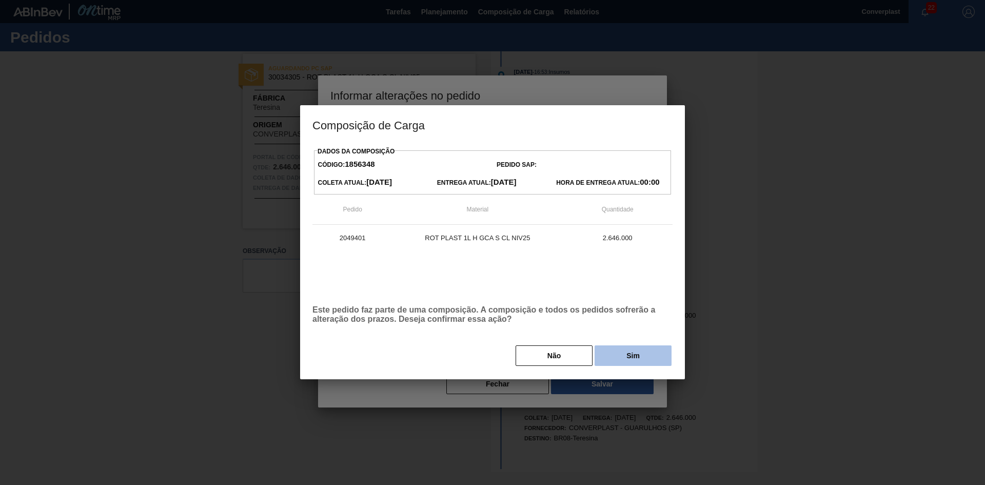
click at [615, 347] on button "Sim" at bounding box center [632, 355] width 77 height 21
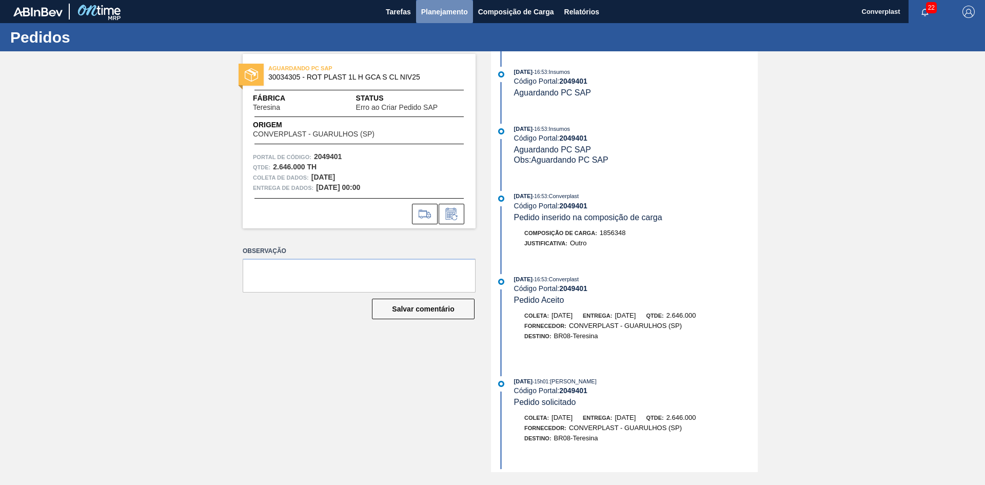
click at [438, 8] on font "Planejamento" at bounding box center [444, 12] width 47 height 8
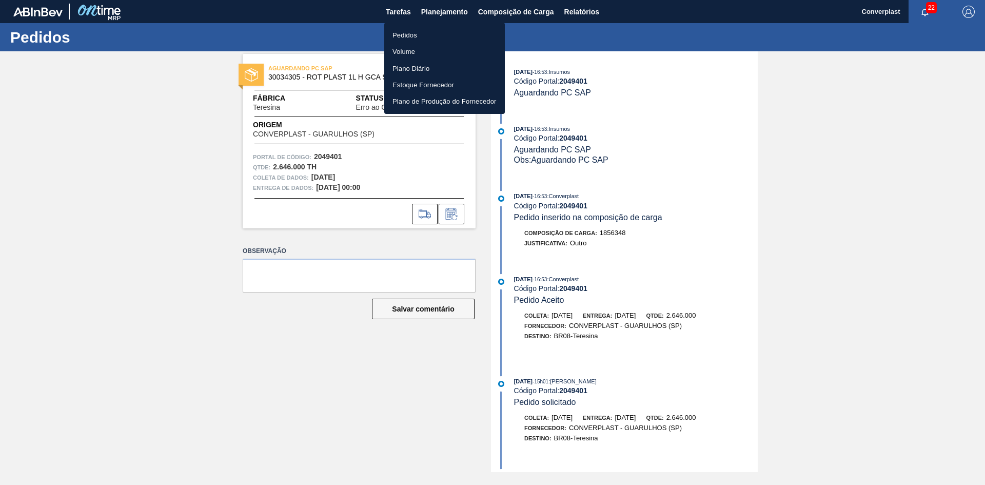
click at [613, 121] on div at bounding box center [492, 242] width 985 height 485
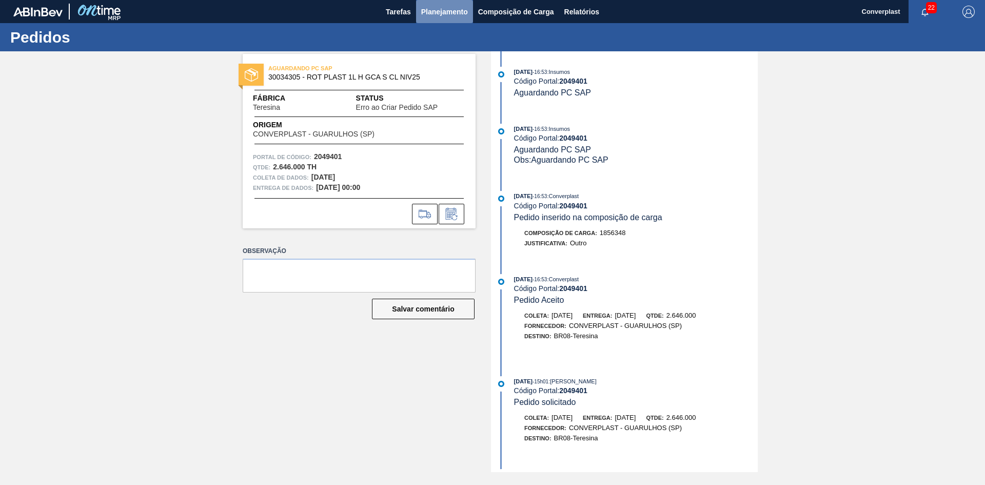
click at [435, 8] on font "Planejamento" at bounding box center [444, 12] width 47 height 8
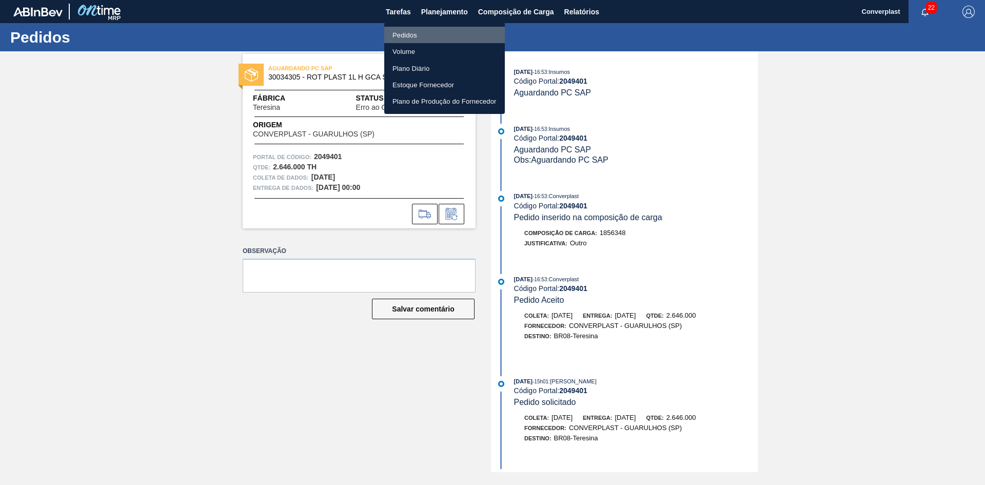
click at [404, 30] on font "Pedidos" at bounding box center [404, 35] width 25 height 10
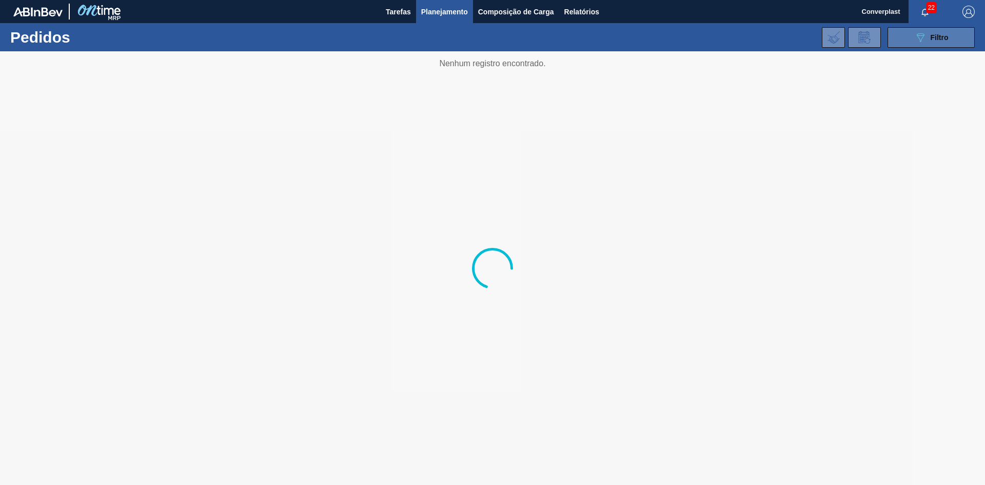
click at [917, 38] on icon "089F7B8B-B2A5-4AFE-B5C0-19BA573D28AC" at bounding box center [920, 37] width 12 height 12
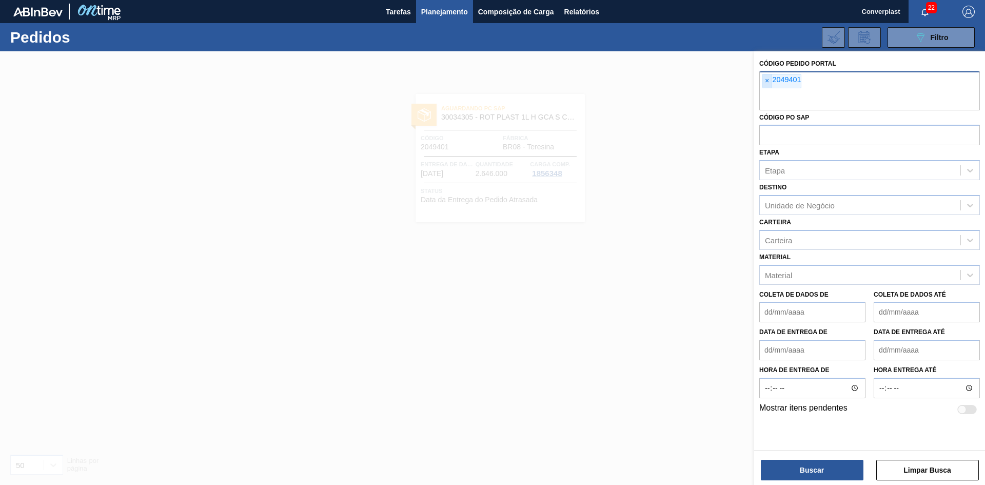
click at [765, 84] on font "×" at bounding box center [767, 80] width 4 height 8
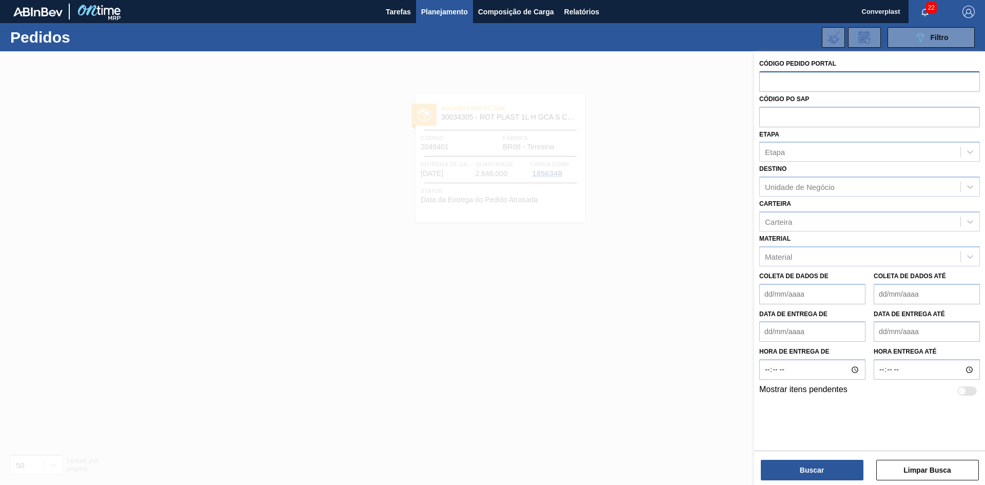
paste input "2049401"
type input "2049401"
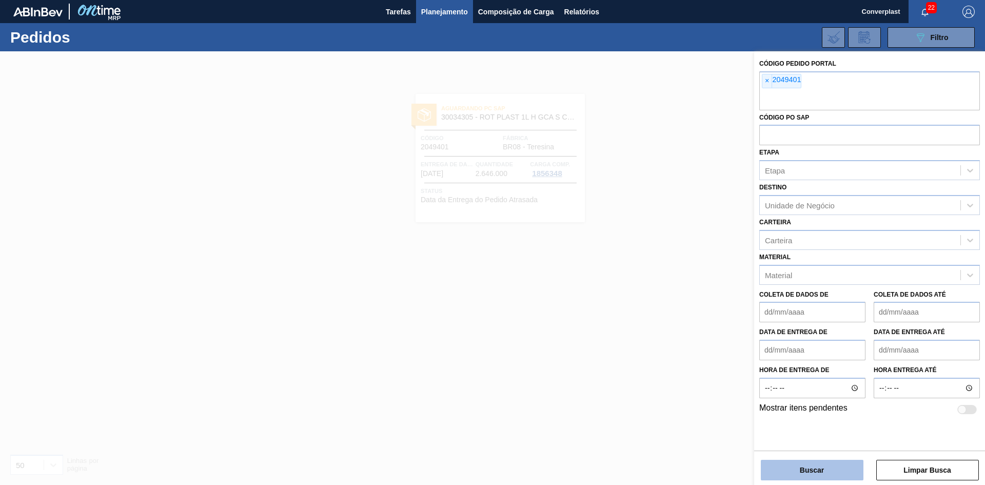
click at [798, 460] on button "Buscar" at bounding box center [812, 470] width 103 height 21
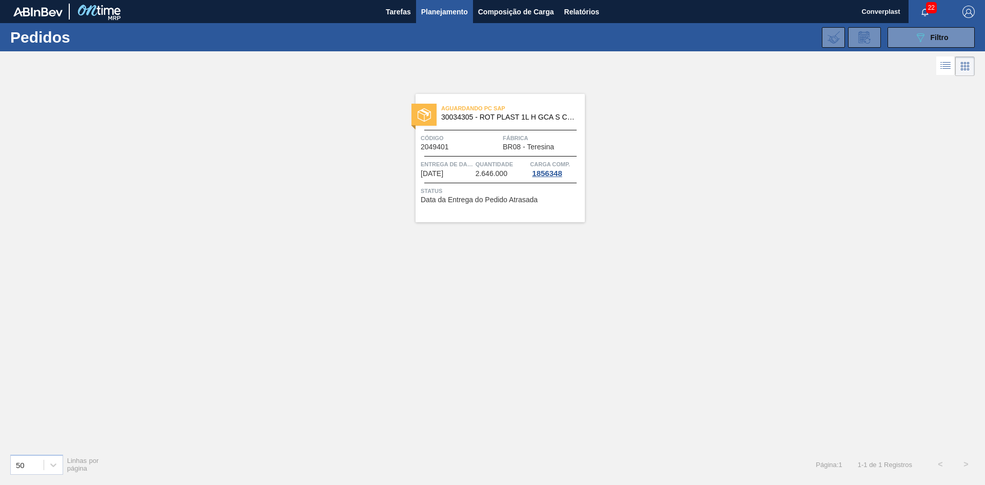
click at [450, 169] on span "Entrega de dados" at bounding box center [447, 164] width 52 height 10
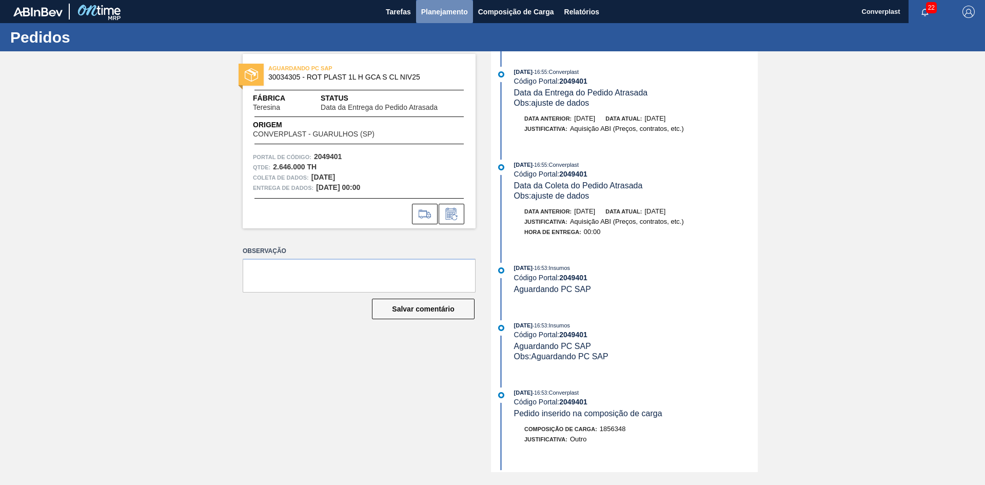
click at [459, 12] on font "Planejamento" at bounding box center [444, 12] width 47 height 8
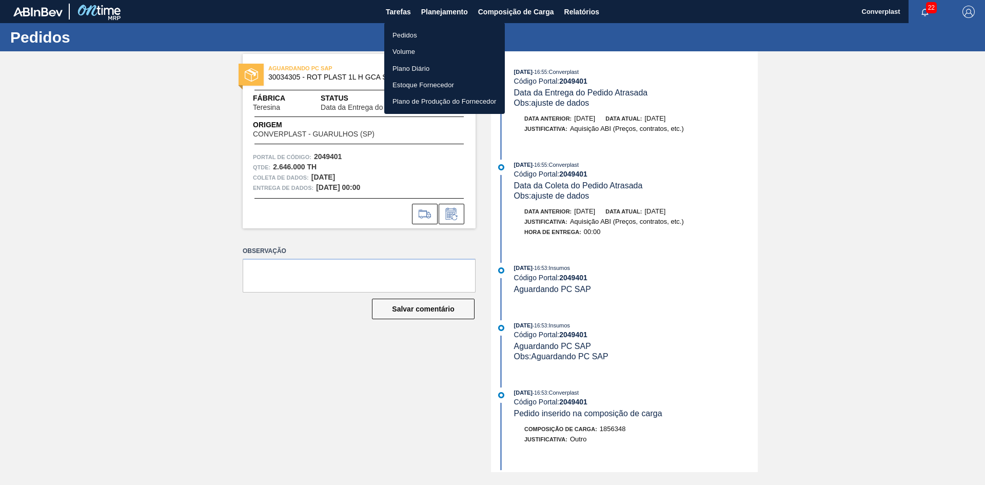
click at [413, 36] on font "Pedidos" at bounding box center [404, 35] width 25 height 8
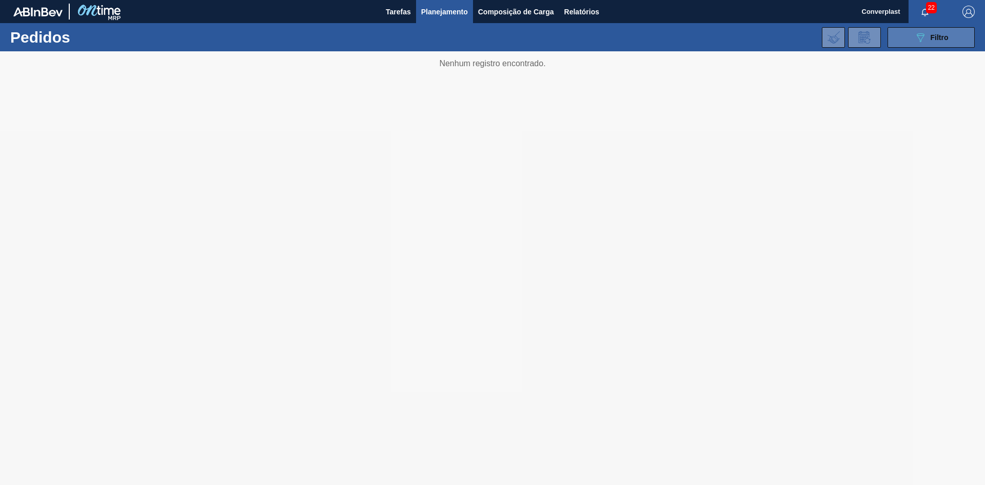
click at [903, 36] on button "089F7B8B-B2A5-4AFE-B5C0-19BA573D28AC Filtro" at bounding box center [930, 37] width 87 height 21
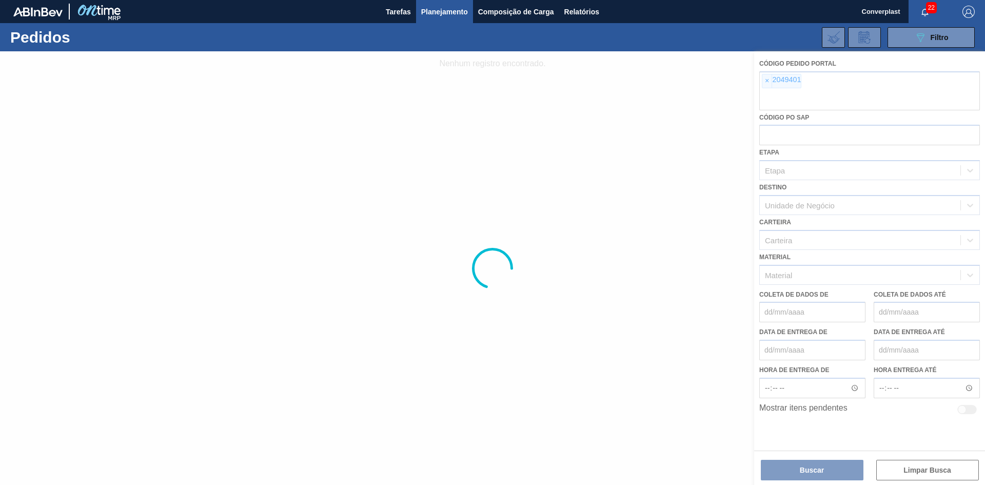
click at [765, 78] on div at bounding box center [492, 267] width 985 height 433
click at [769, 82] on div at bounding box center [492, 267] width 985 height 433
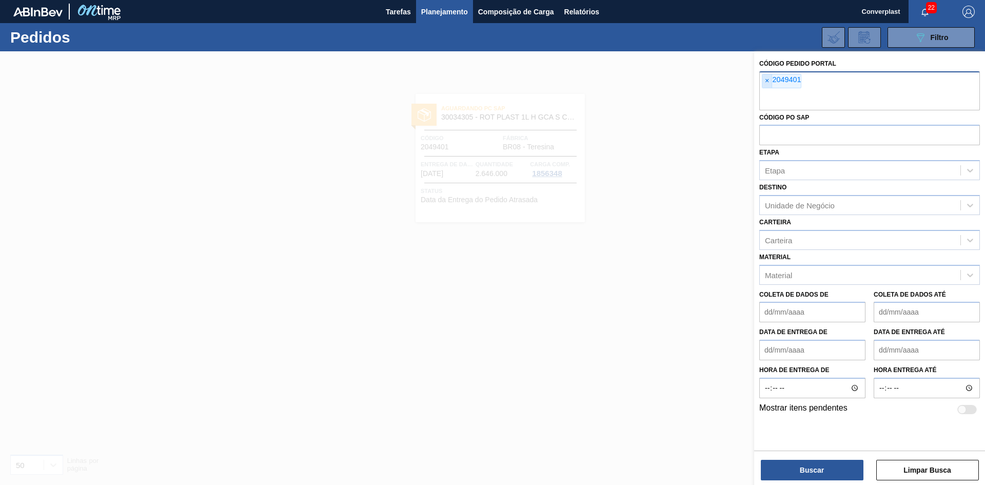
click at [763, 82] on span "×" at bounding box center [767, 80] width 10 height 13
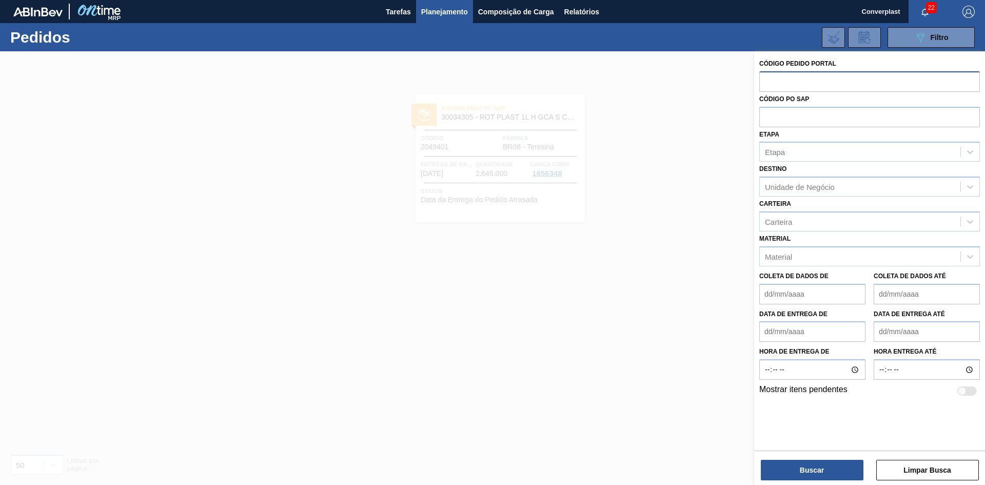
paste input "2048965"
type input "2048965"
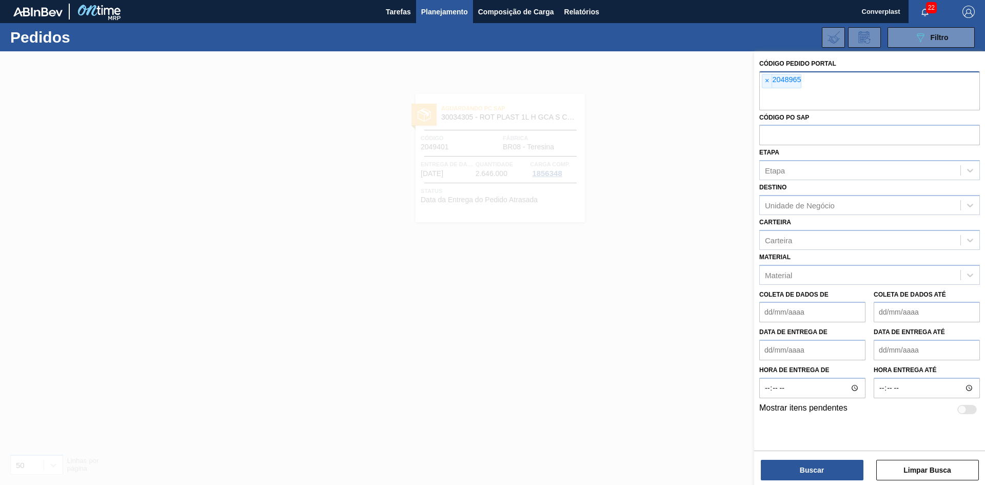
click at [790, 457] on div "Buscar Limpar Busca" at bounding box center [869, 464] width 231 height 29
click at [790, 466] on button "Buscar" at bounding box center [812, 470] width 103 height 21
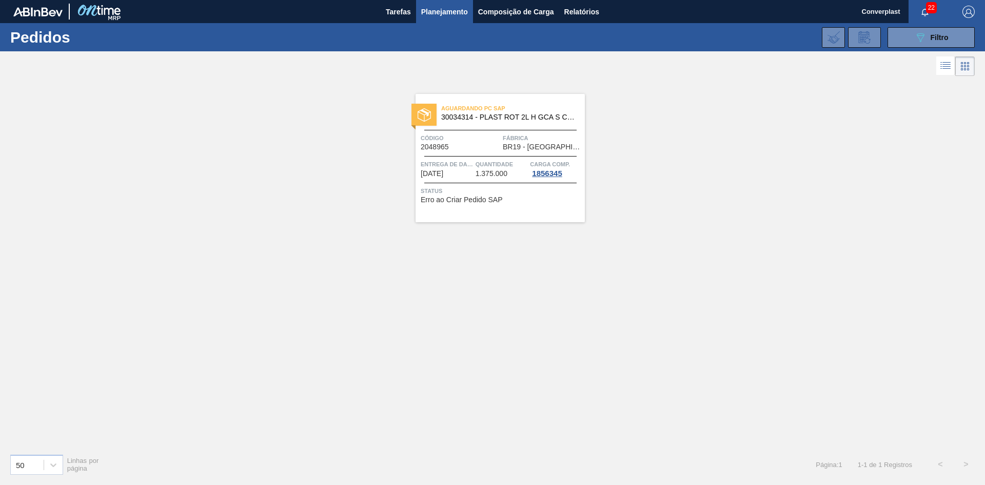
click at [451, 131] on div "Aguardando PC SAP 30034314 - PLAST ROT 2L H GCA S CL NIV25 Código 2048965 Fábri…" at bounding box center [499, 158] width 169 height 128
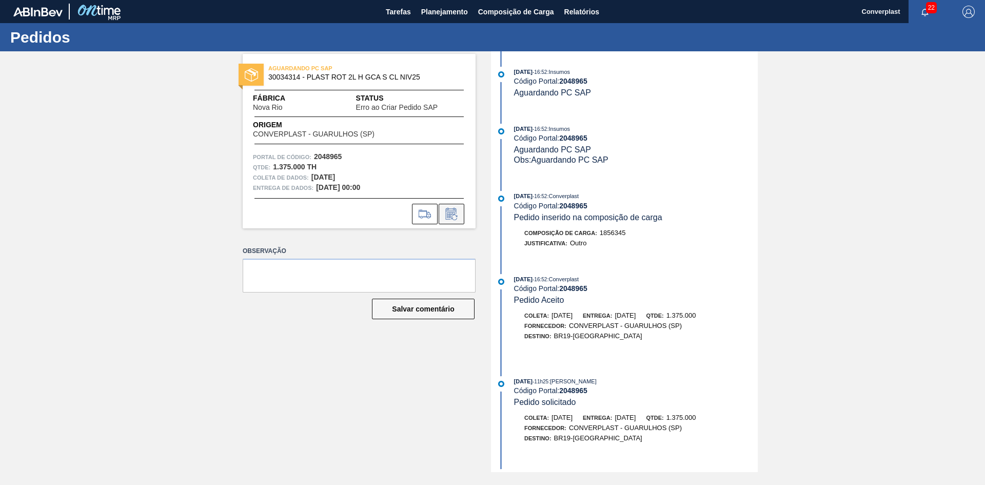
click at [455, 215] on icon at bounding box center [451, 214] width 16 height 12
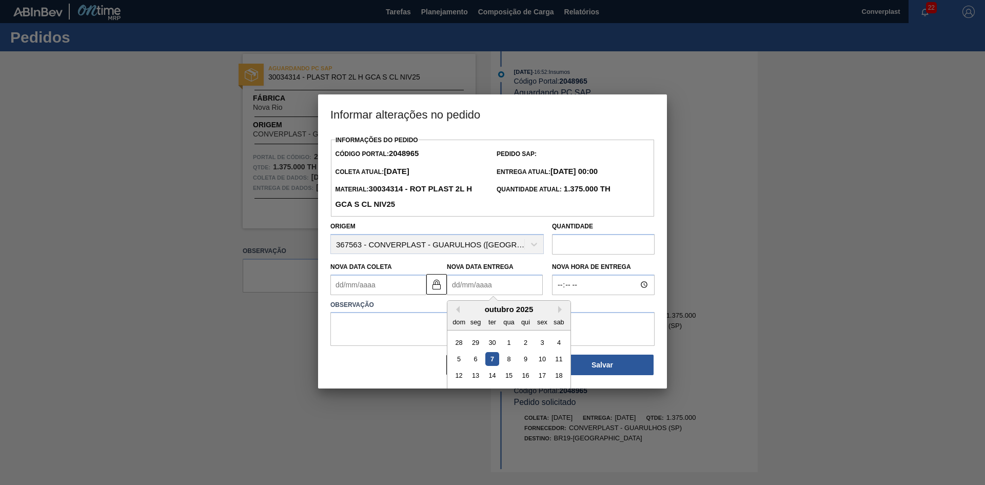
click at [472, 286] on Entrega2048965 "Nova Data Entrega" at bounding box center [495, 284] width 96 height 21
type Coleta2048965 "[DATE]"
type Entrega2048965 "1"
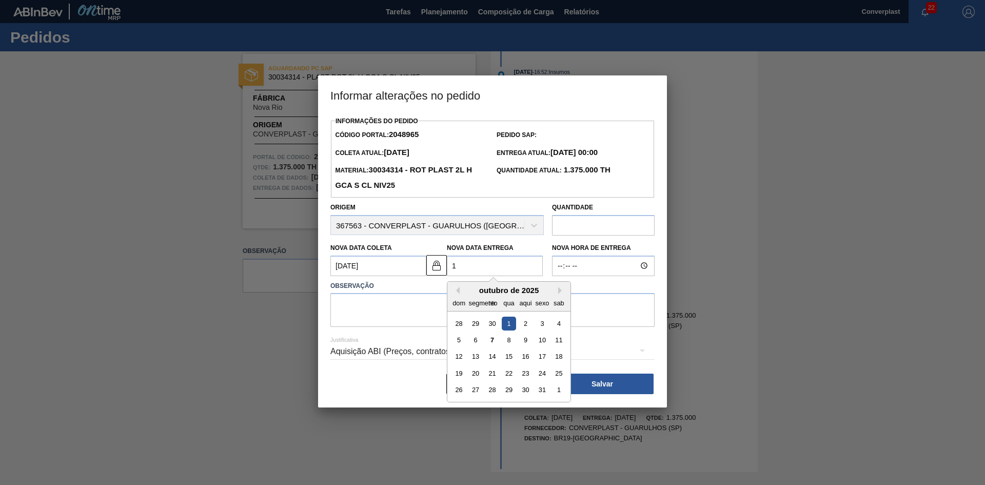
type Coleta2048965 "[DATE]"
type Entrega2048965 "13/"
type Coleta2048965 "[DATE]"
type Entrega2048965 "13/1"
type Coleta2048965 "[DATE]"
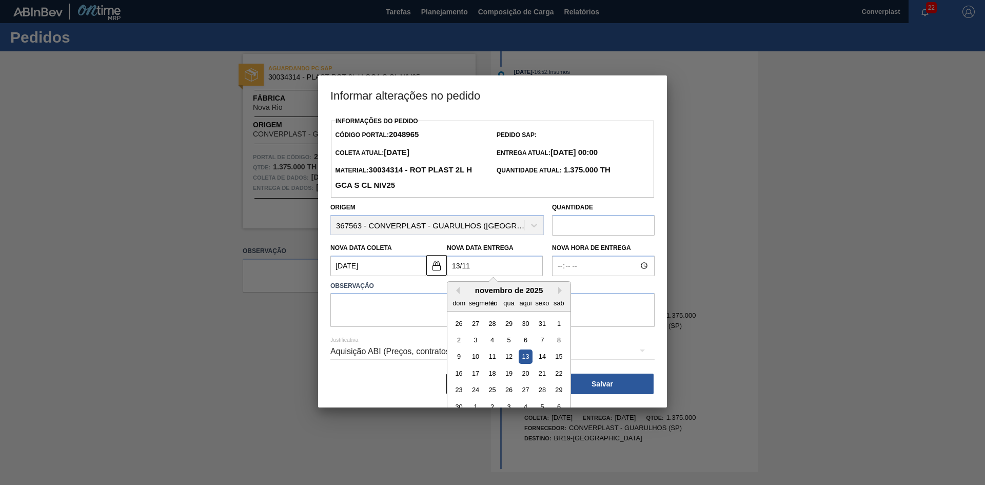
click at [522, 356] on div "13" at bounding box center [526, 356] width 14 height 14
type Entrega2048965 "[DATE]"
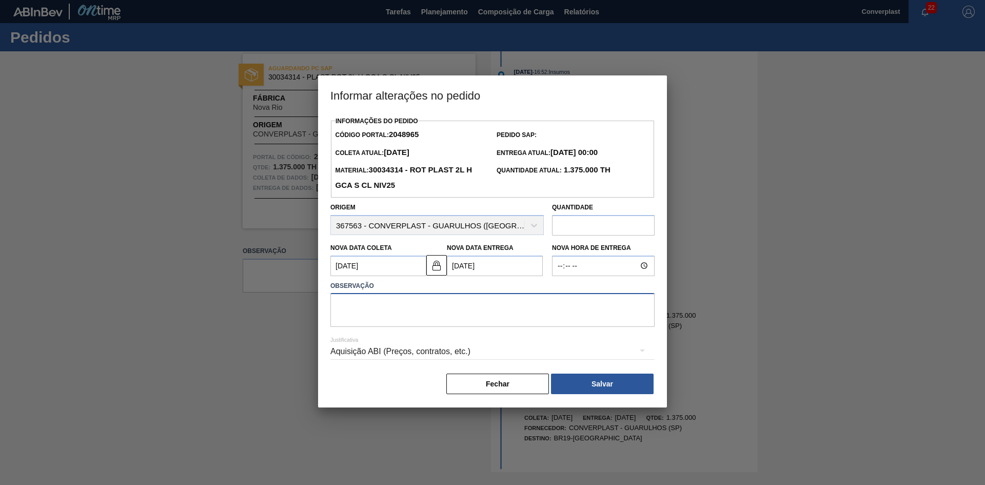
click at [384, 324] on textarea at bounding box center [492, 310] width 324 height 34
type textarea "ajuste data"
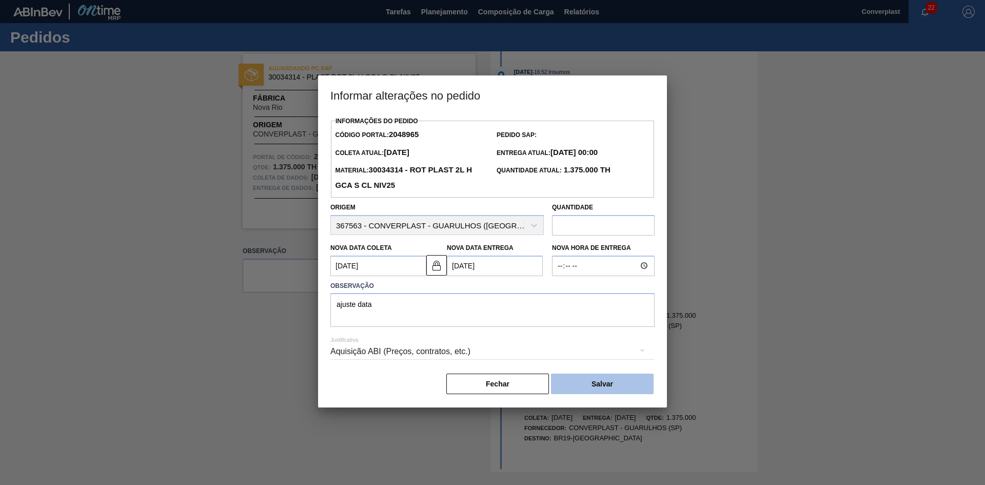
click at [579, 376] on button "Salvar" at bounding box center [602, 383] width 103 height 21
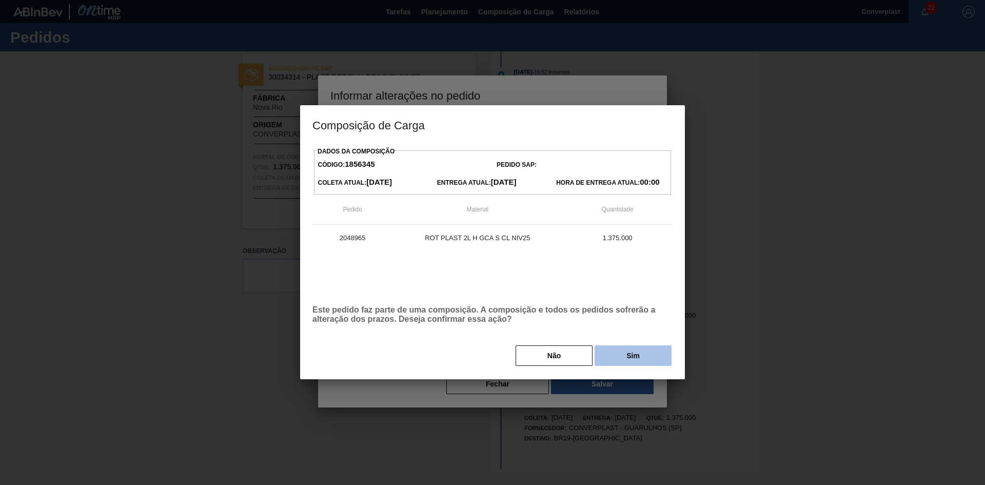
click at [617, 351] on button "Sim" at bounding box center [632, 355] width 77 height 21
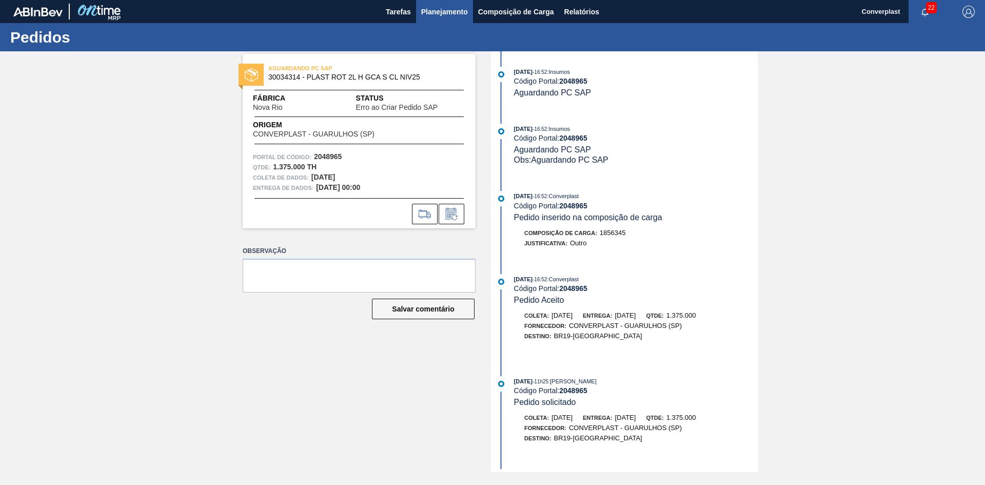
click at [432, 4] on button "Planejamento" at bounding box center [444, 11] width 57 height 23
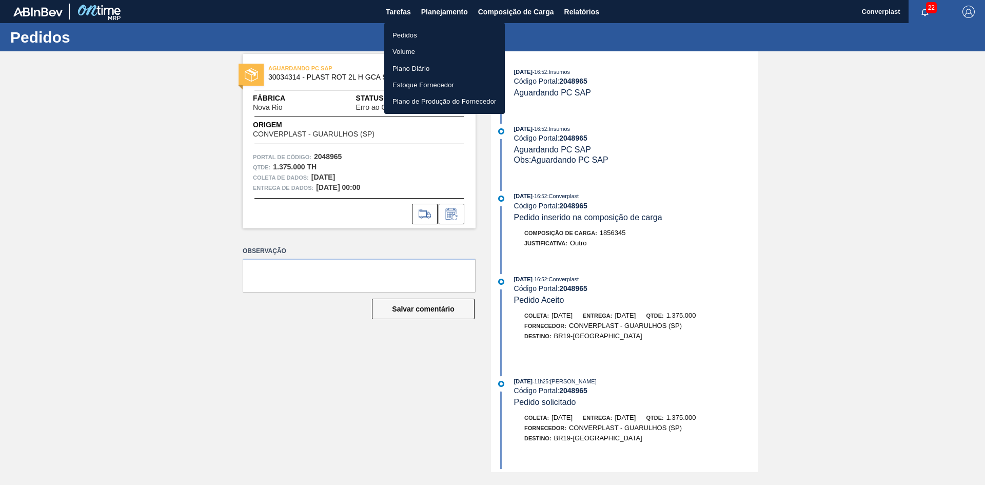
click at [412, 25] on ul "Pedidos Volume Plano Diário Estoque Fornecedor Plano de Produção do Fornecedor" at bounding box center [444, 68] width 121 height 91
click at [408, 32] on font "Pedidos" at bounding box center [404, 35] width 25 height 8
